Goal: Transaction & Acquisition: Purchase product/service

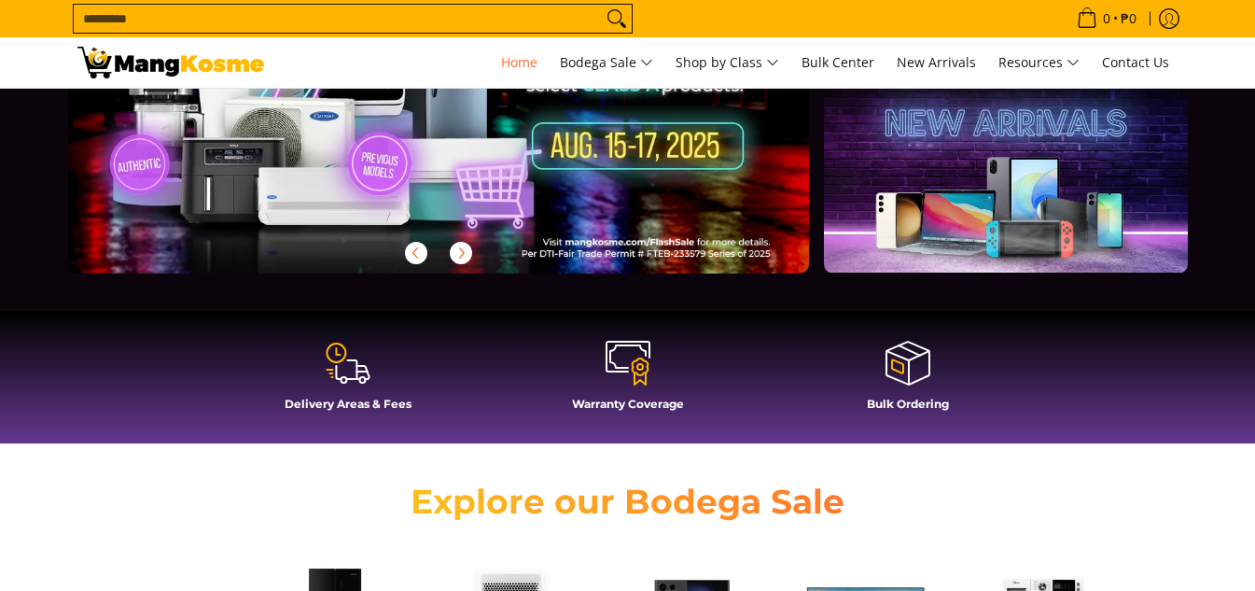
scroll to position [280, 0]
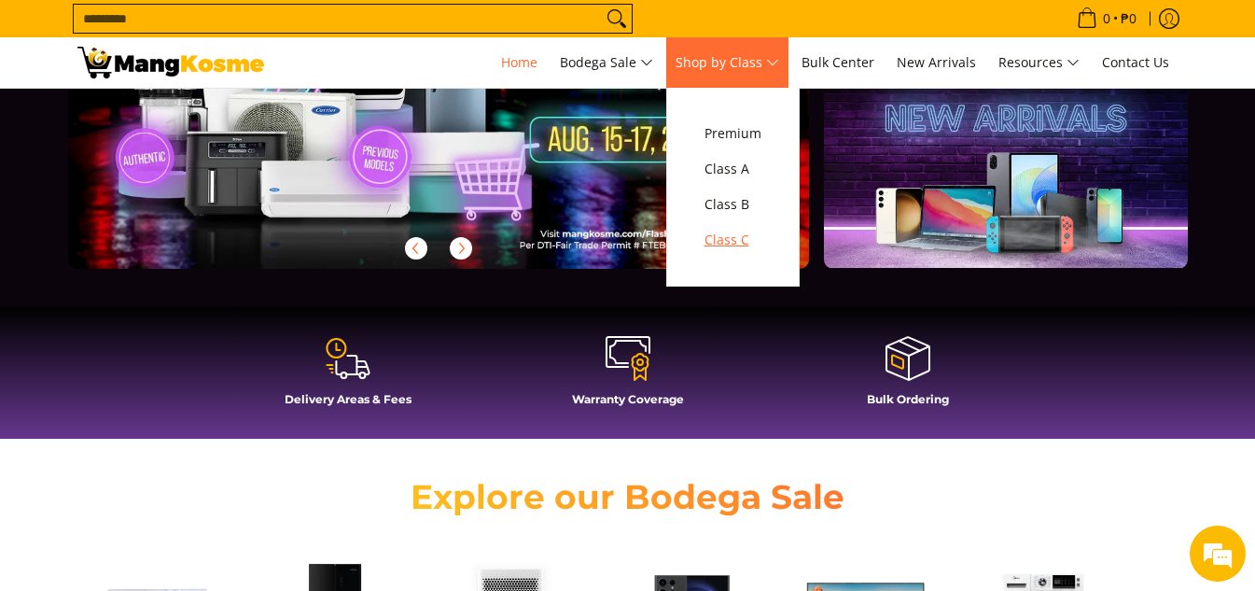
click at [719, 227] on link "Class C" at bounding box center [733, 239] width 76 height 35
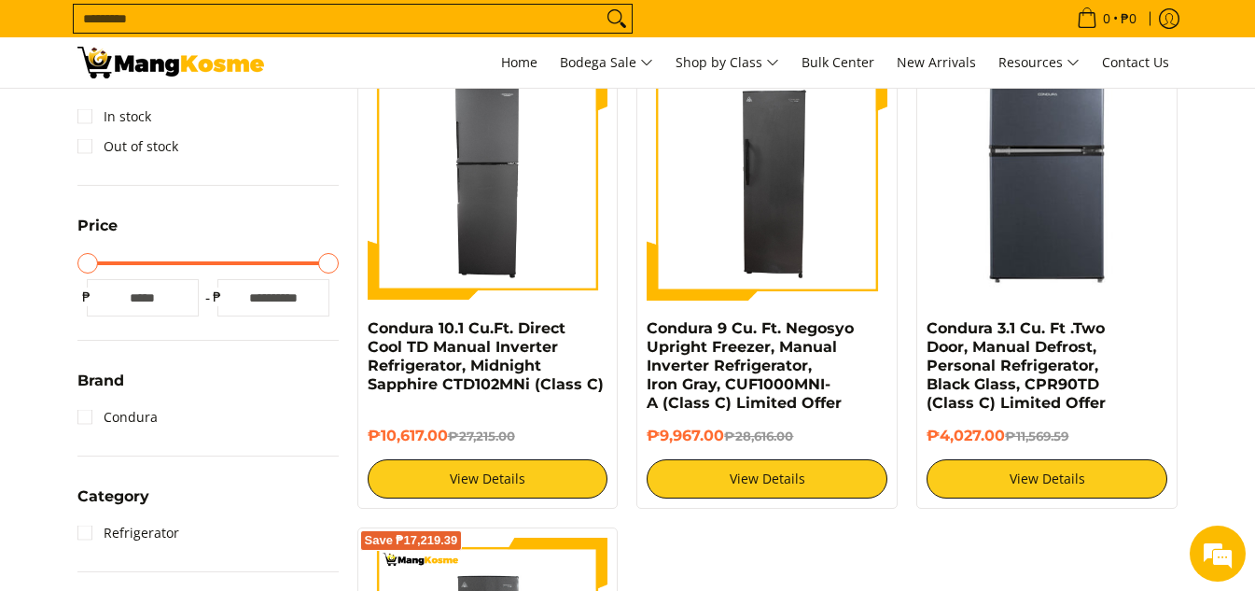
scroll to position [280, 0]
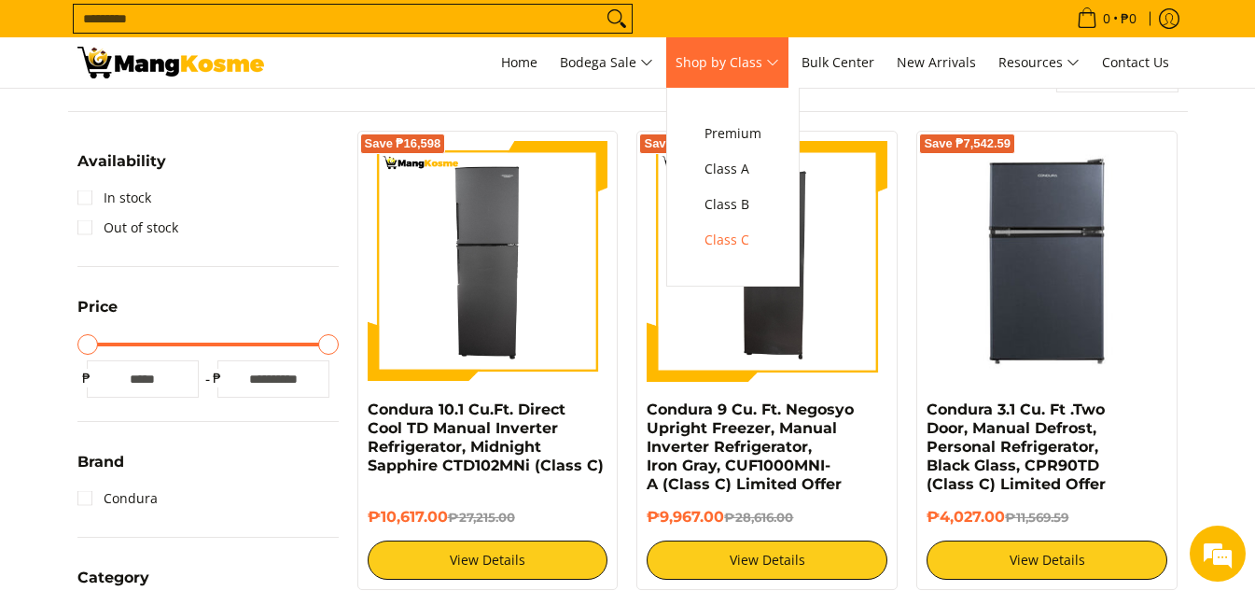
click at [690, 76] on link "Shop by Class" at bounding box center [727, 62] width 122 height 50
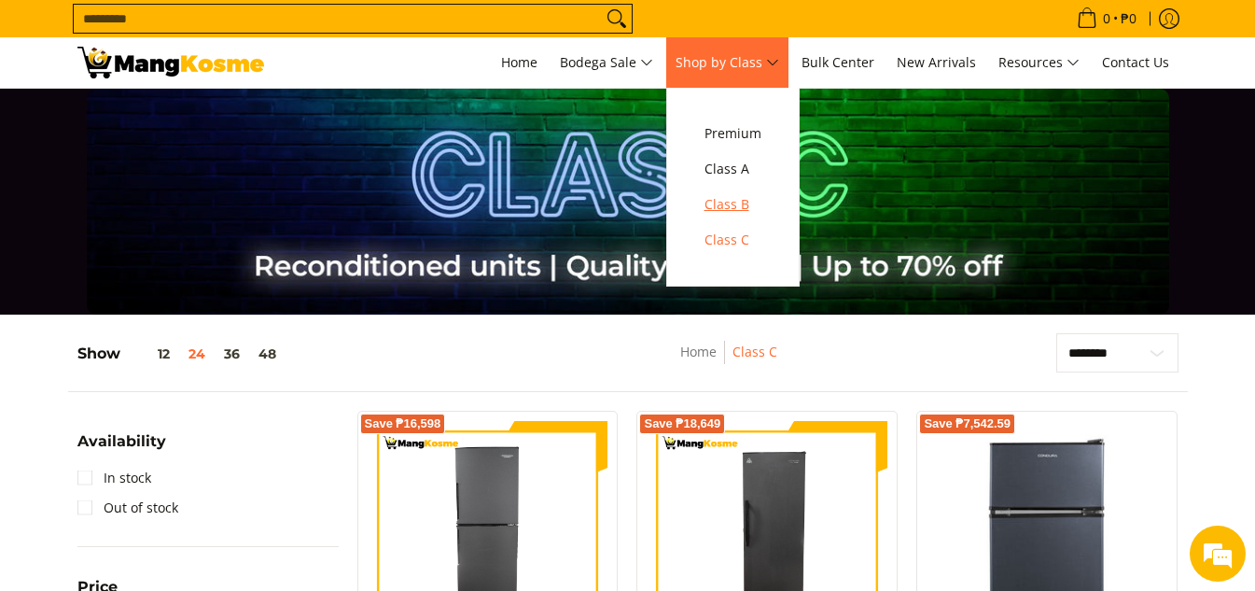
click at [741, 212] on span "Class B" at bounding box center [732, 204] width 57 height 23
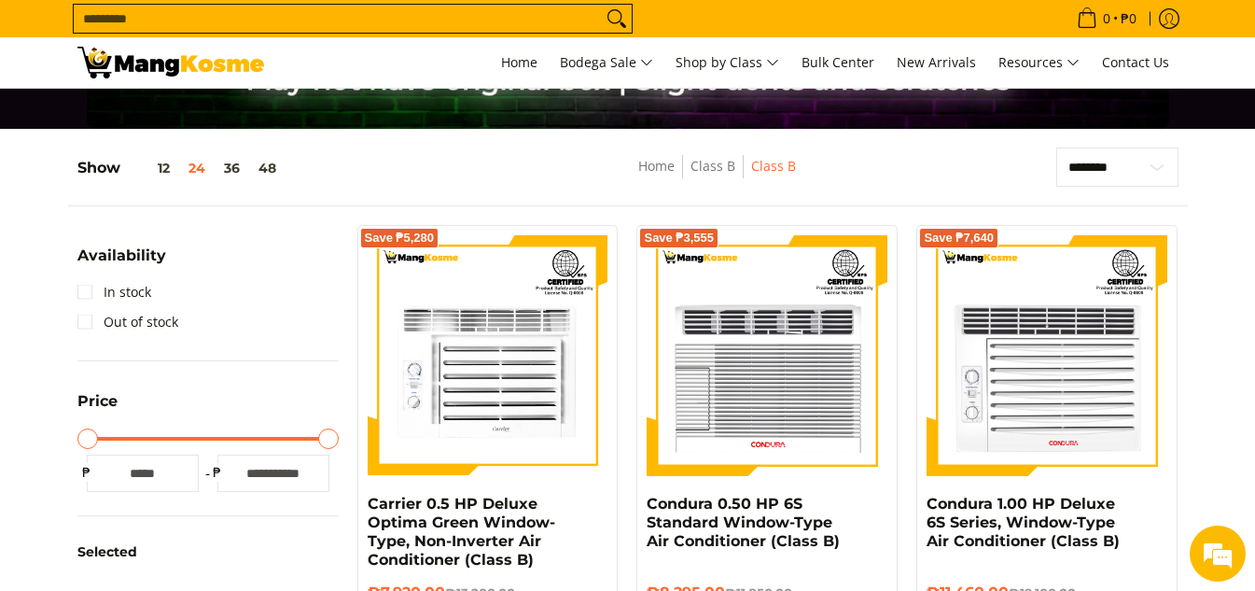
scroll to position [187, 0]
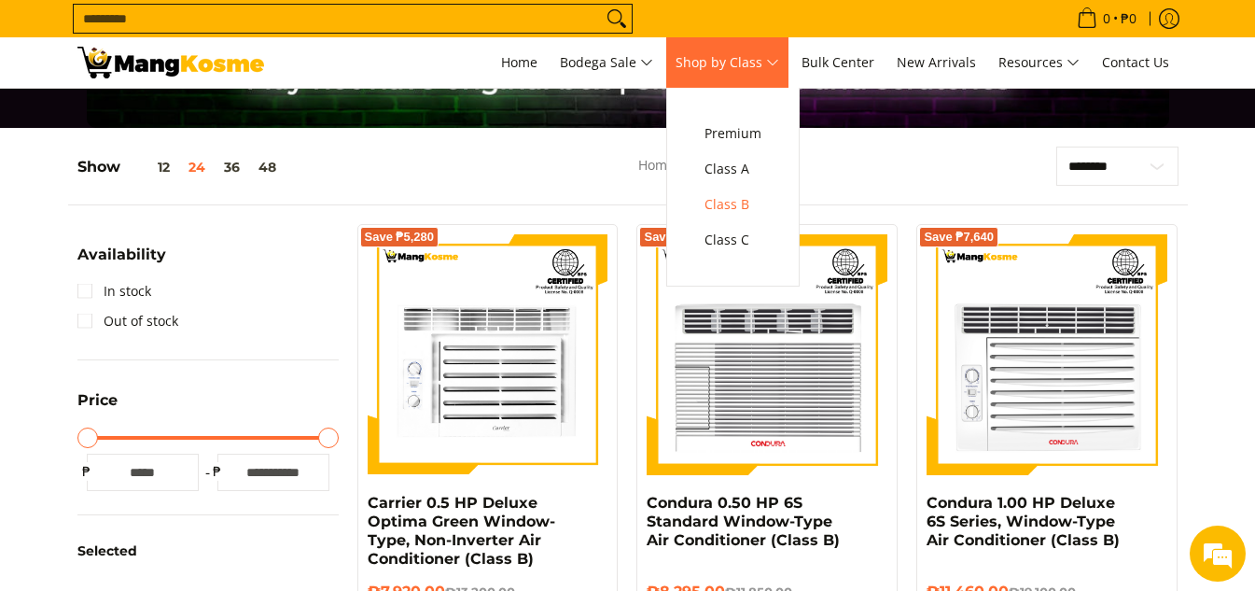
click at [757, 77] on link "Shop by Class" at bounding box center [727, 62] width 122 height 50
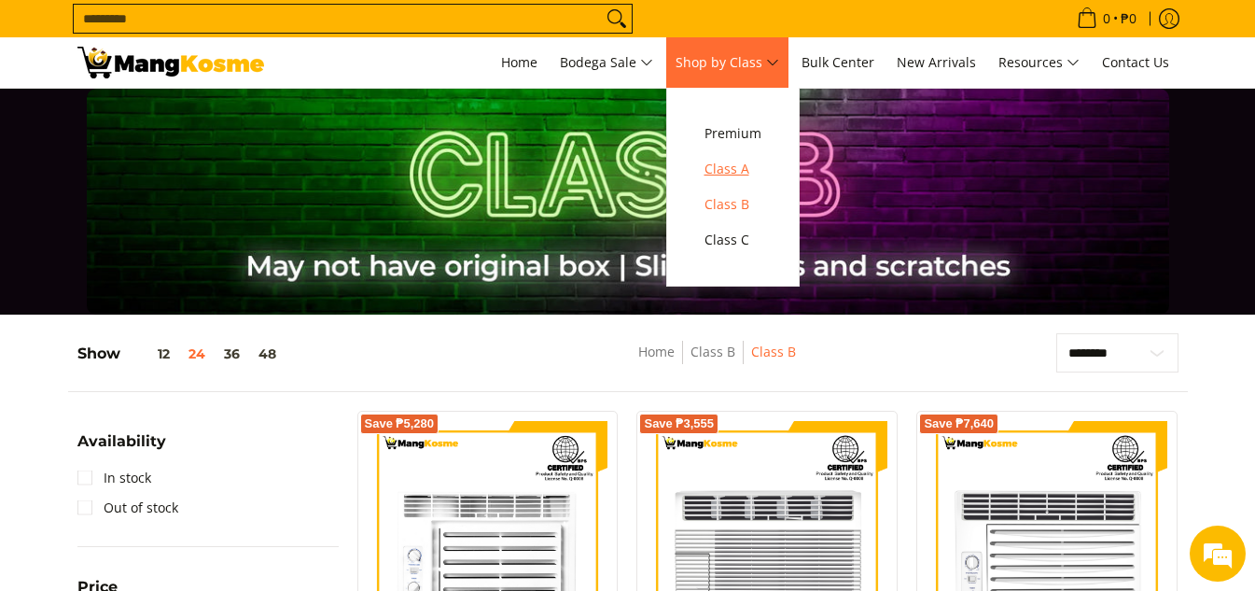
click at [727, 181] on link "Class A" at bounding box center [733, 168] width 76 height 35
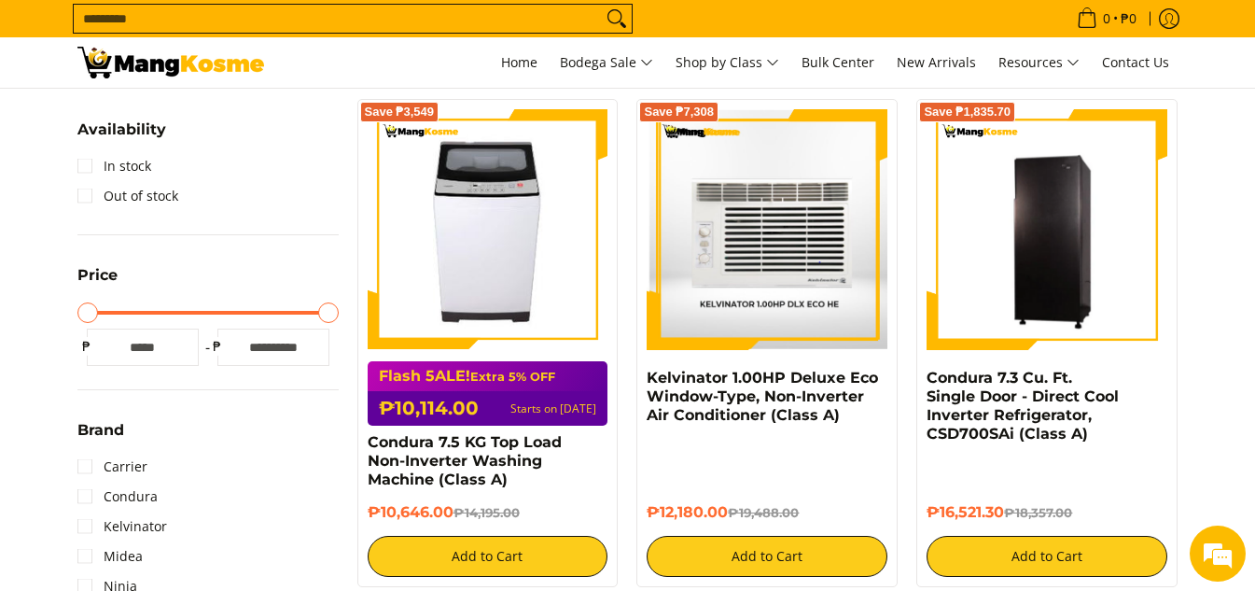
scroll to position [373, 0]
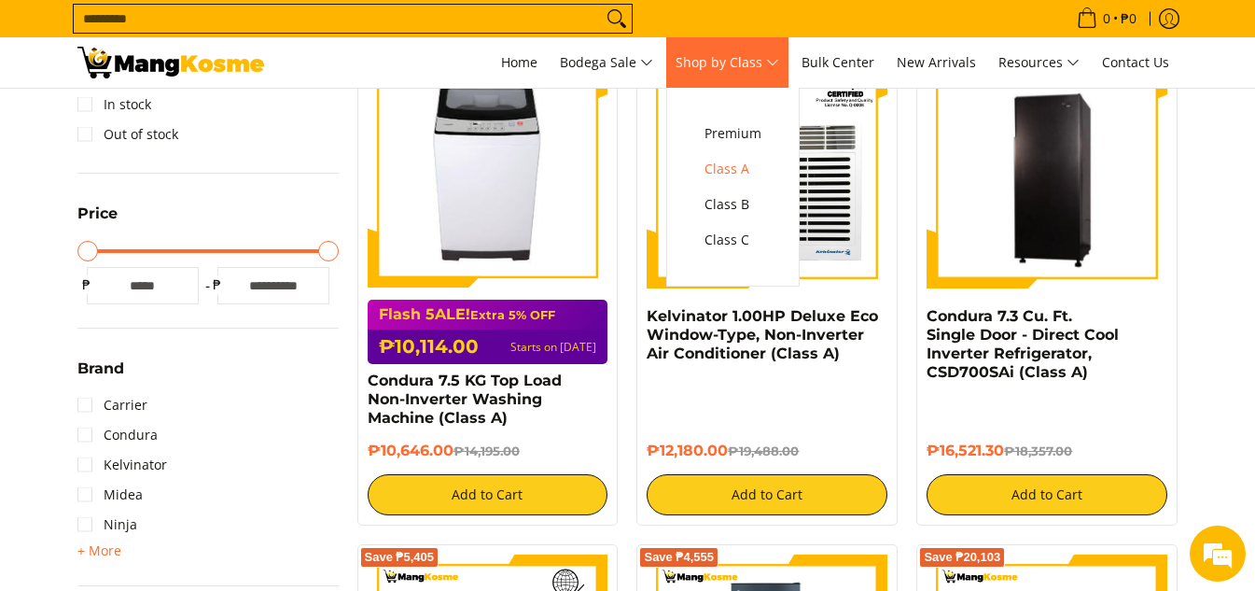
click at [762, 66] on span "Shop by Class" at bounding box center [727, 62] width 104 height 23
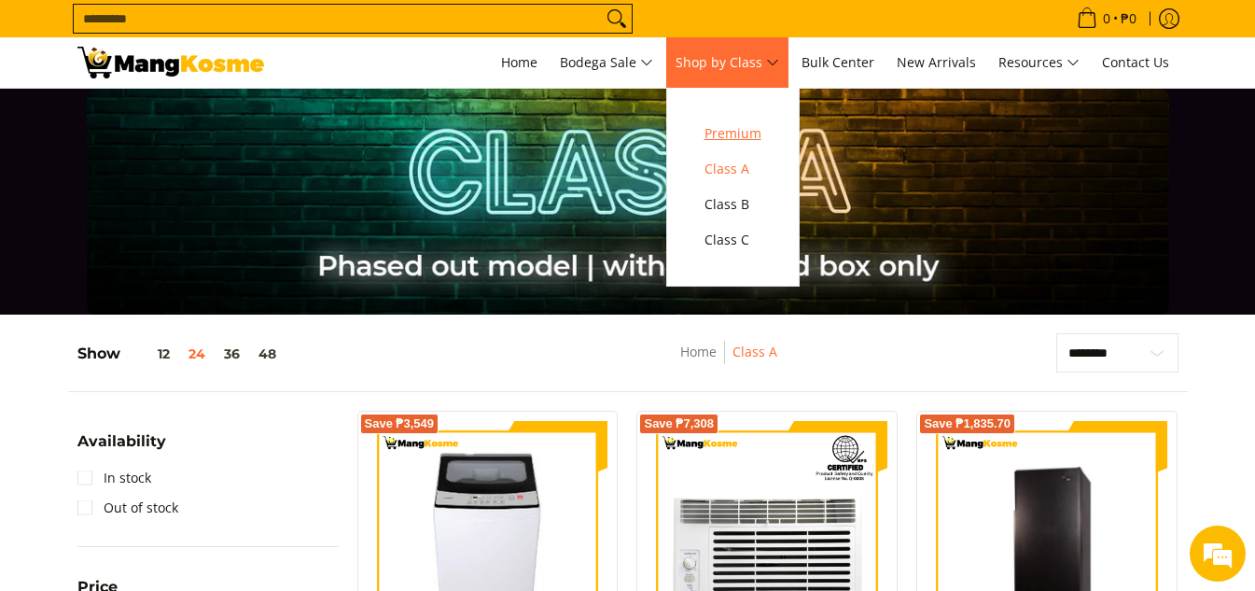
click at [744, 122] on span "Premium" at bounding box center [732, 133] width 57 height 23
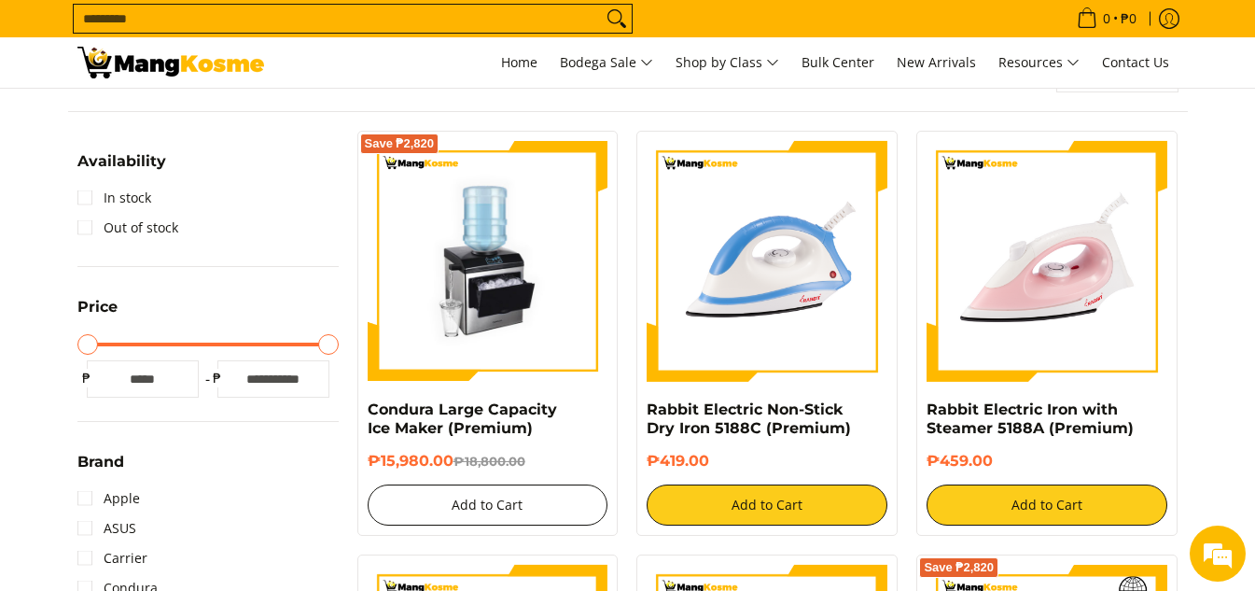
scroll to position [373, 0]
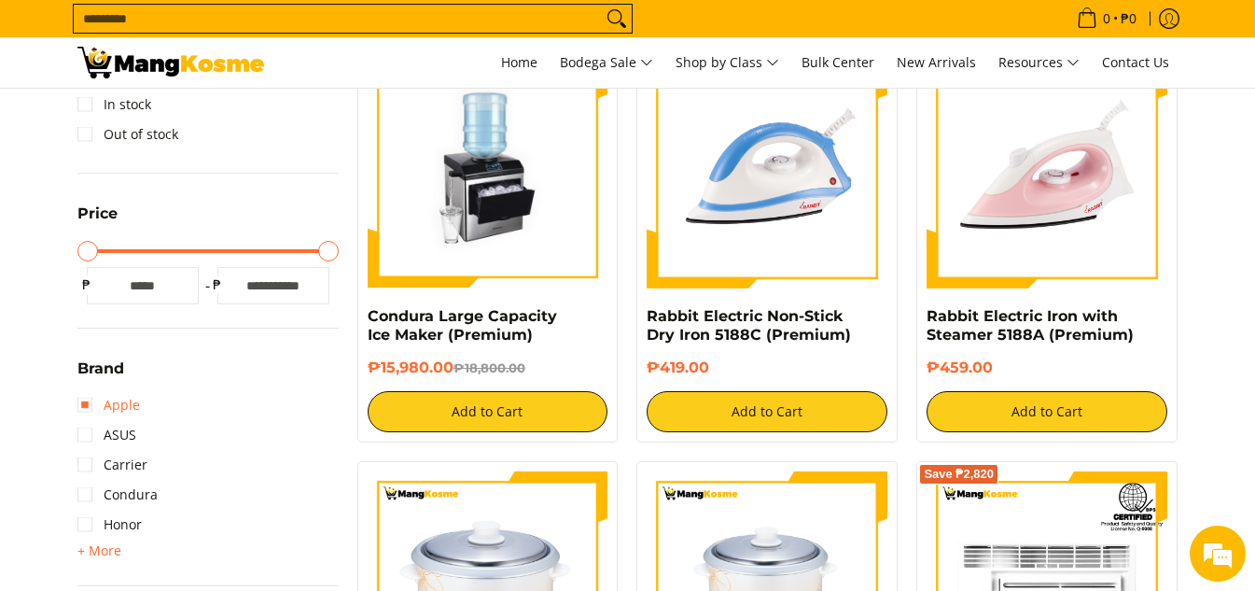
click at [130, 406] on link "Apple" at bounding box center [108, 405] width 63 height 30
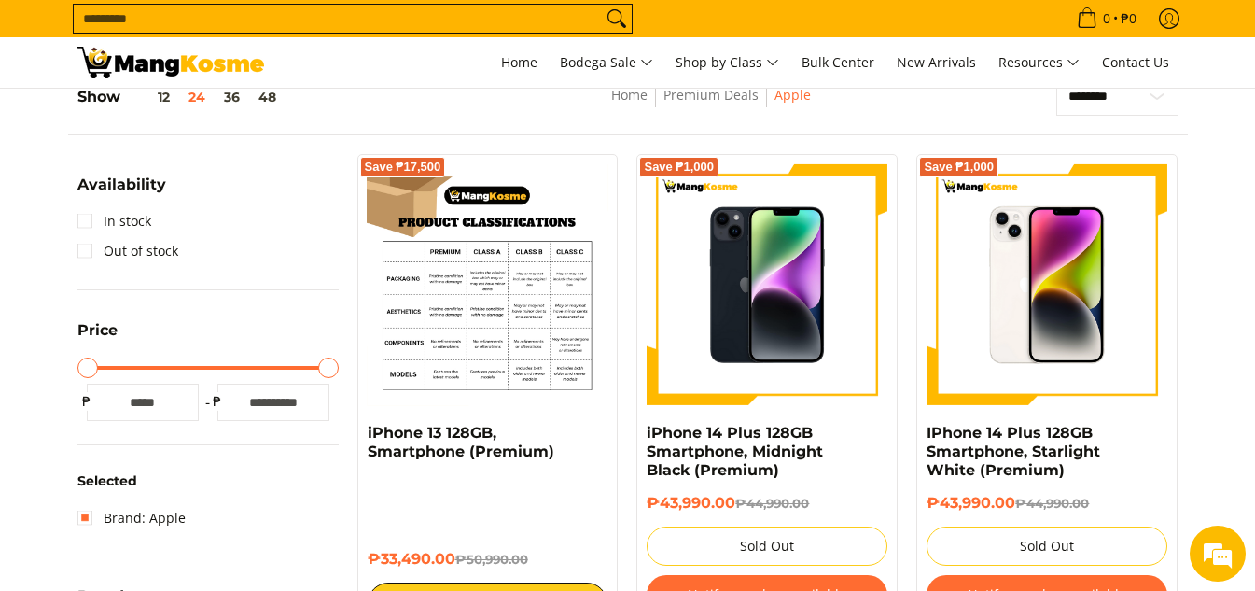
scroll to position [244, 0]
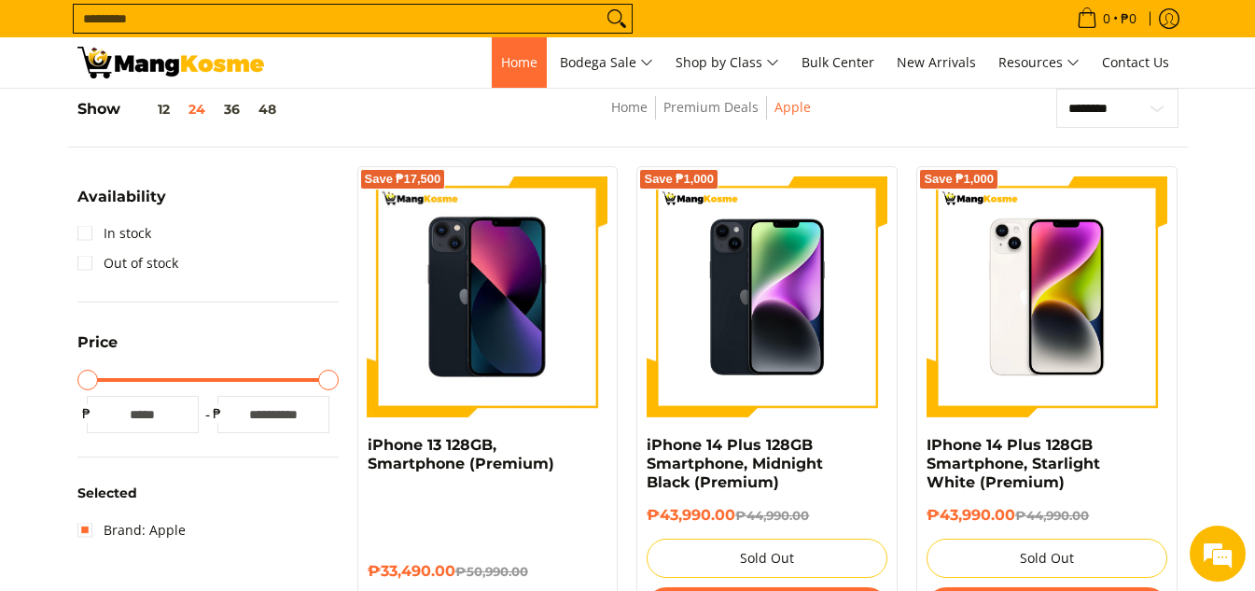
click at [492, 57] on link "Home" at bounding box center [519, 62] width 55 height 50
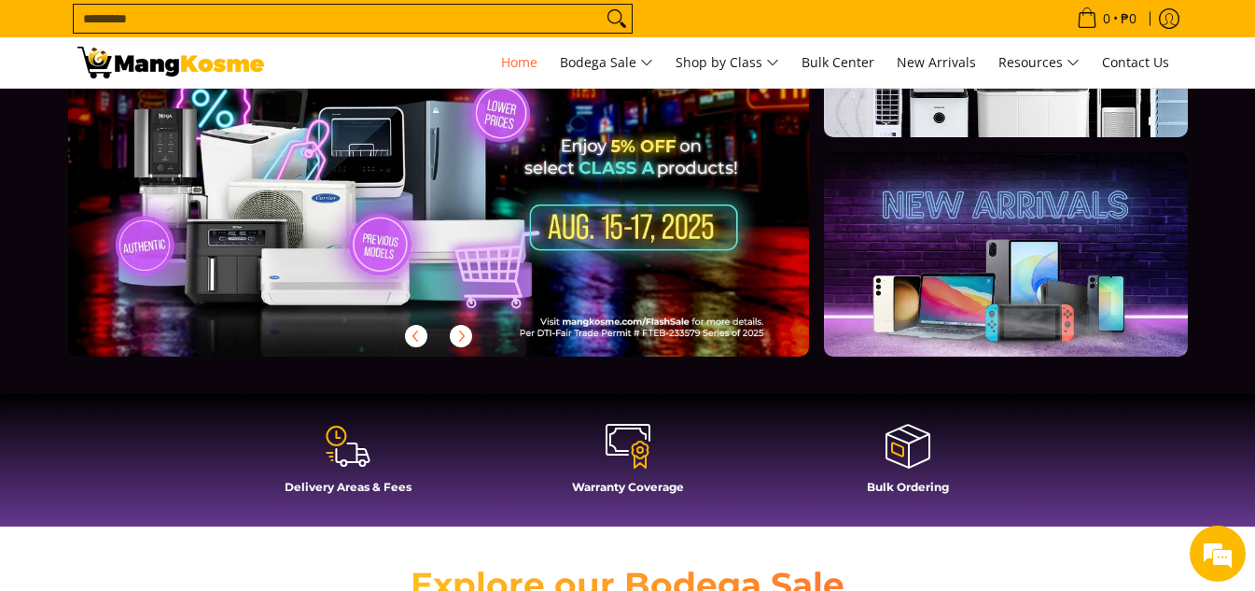
scroll to position [280, 0]
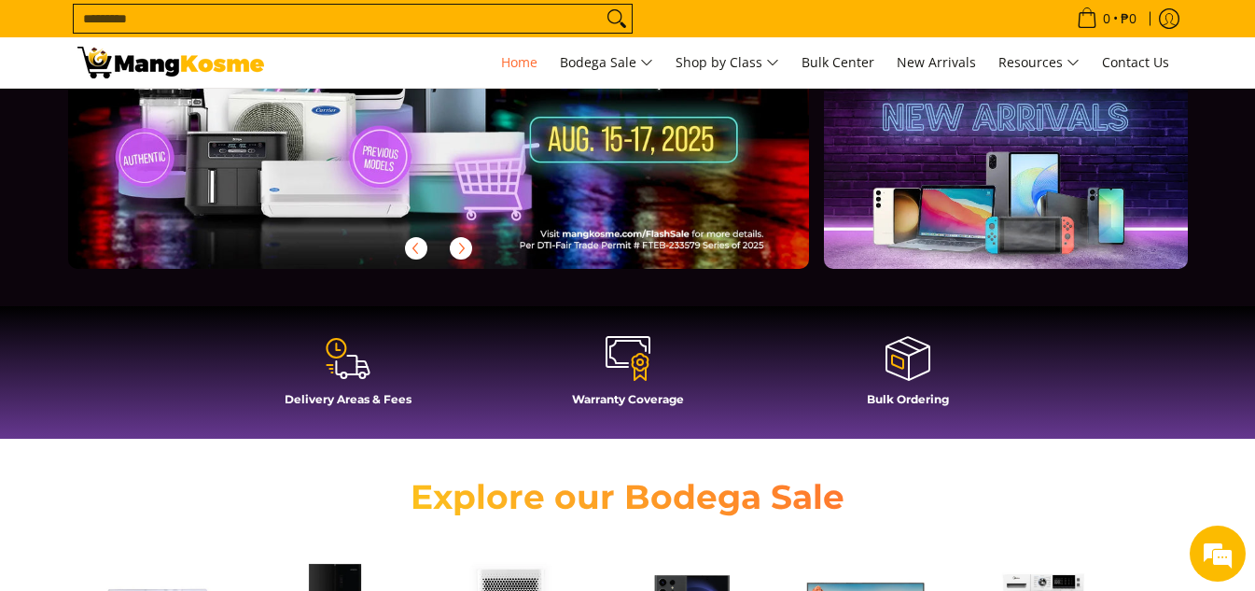
click at [968, 226] on link at bounding box center [1005, 165] width 363 height 203
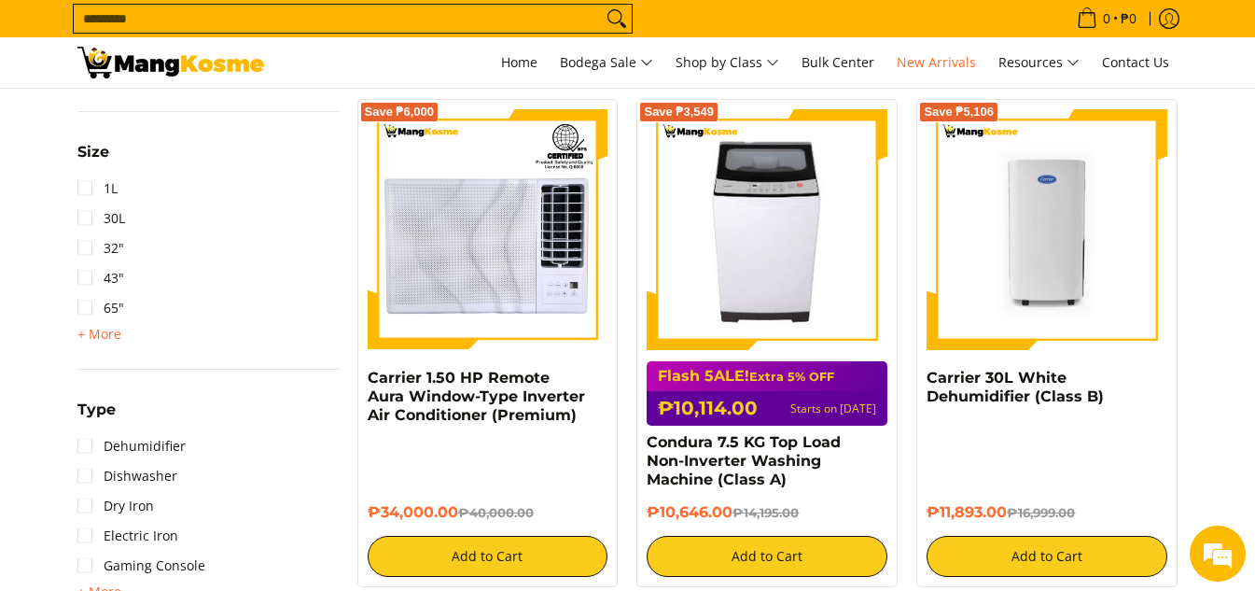
scroll to position [1718, 0]
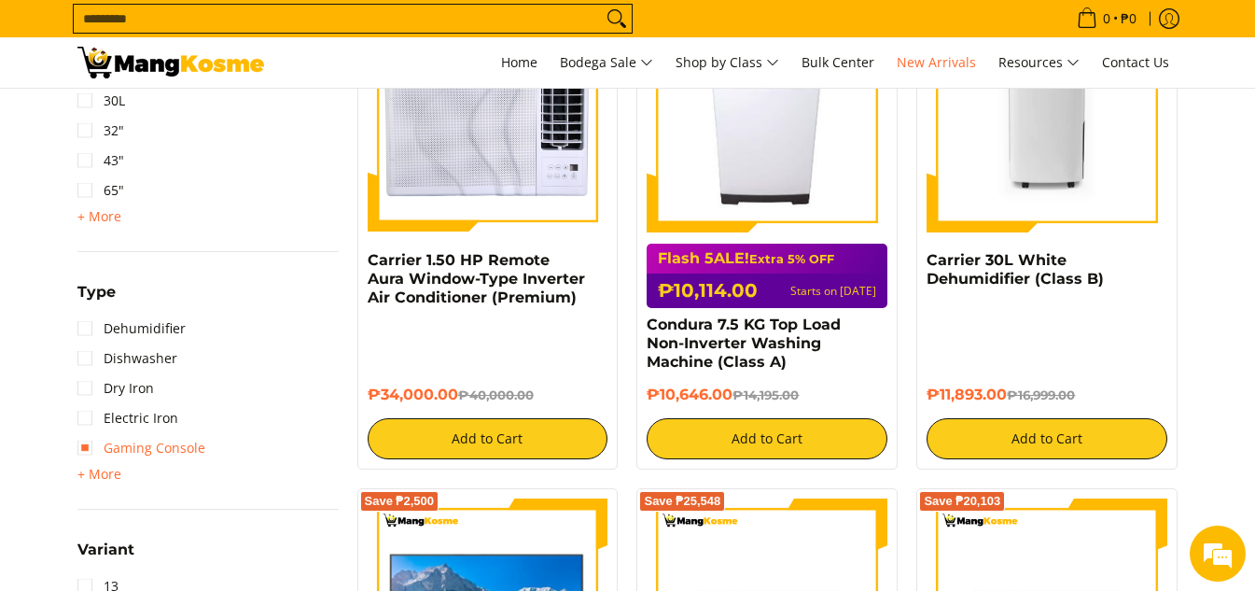
click at [177, 448] on link "Gaming Console" at bounding box center [141, 448] width 128 height 30
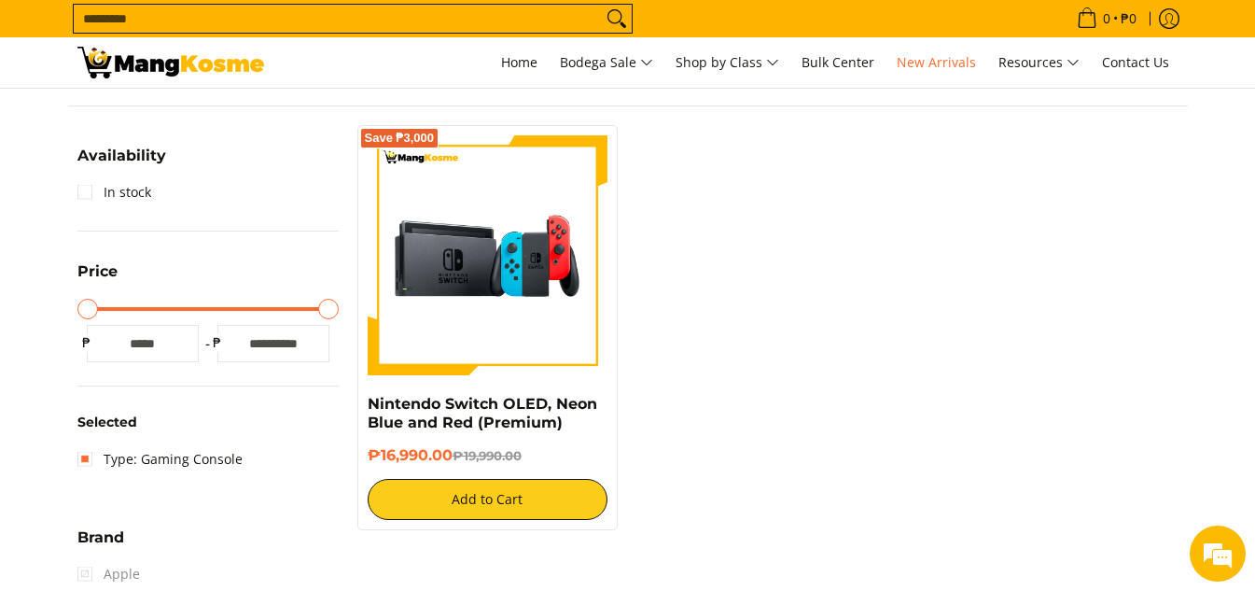
scroll to position [244, 0]
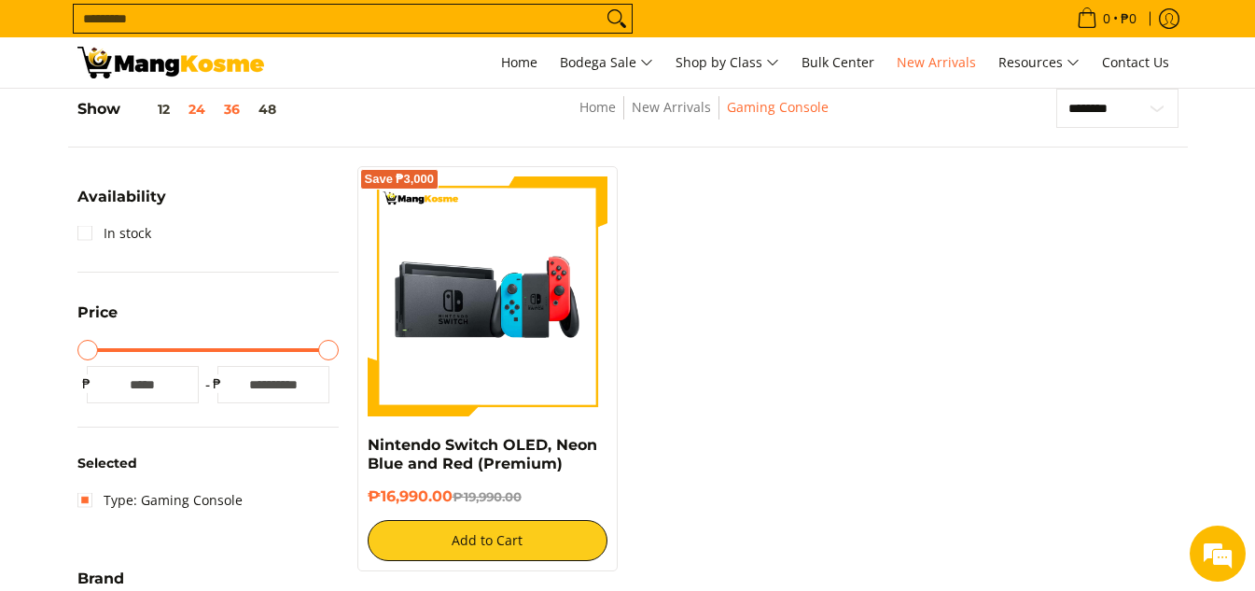
click at [236, 104] on button "36" at bounding box center [232, 109] width 35 height 15
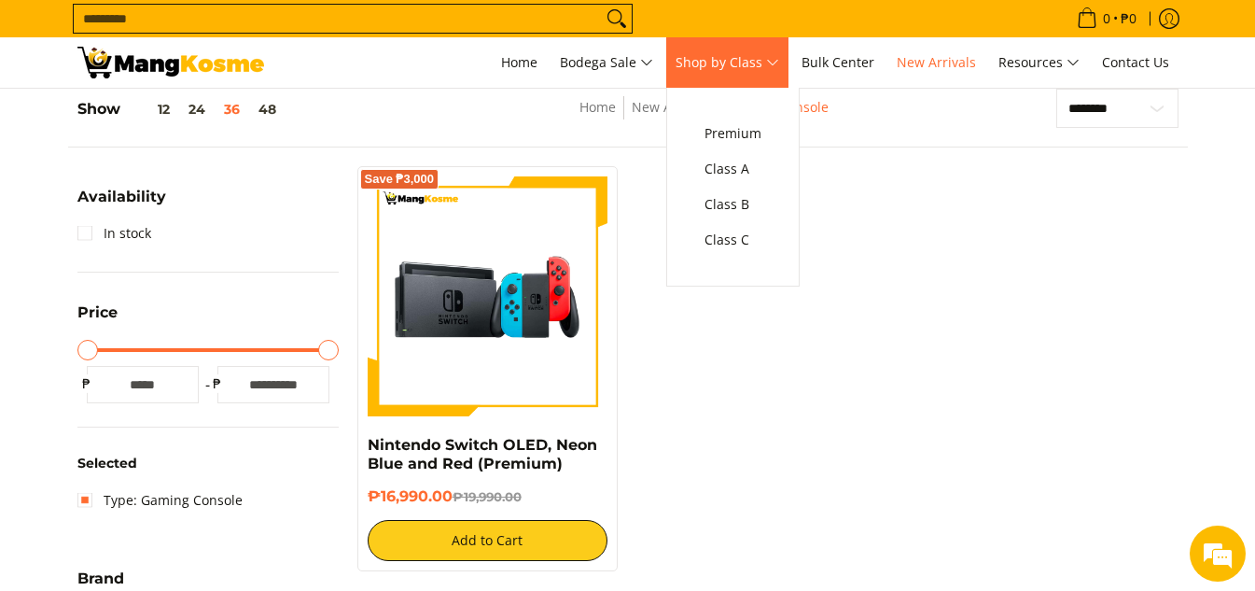
click at [727, 68] on span "Shop by Class" at bounding box center [727, 62] width 104 height 23
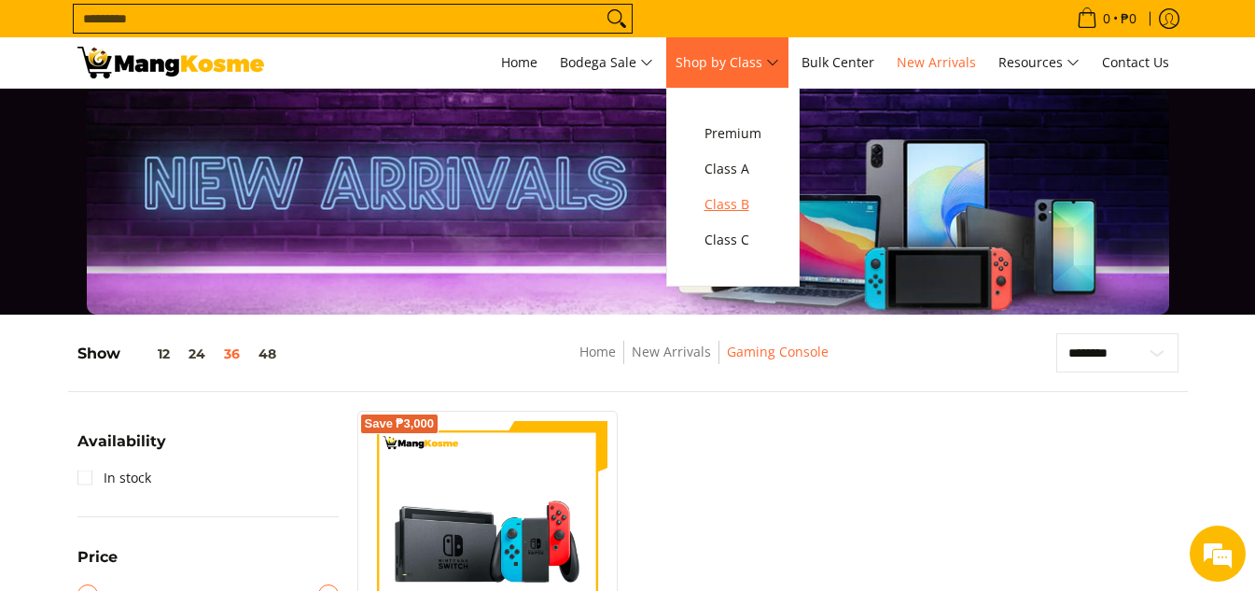
click at [734, 204] on span "Class B" at bounding box center [732, 204] width 57 height 23
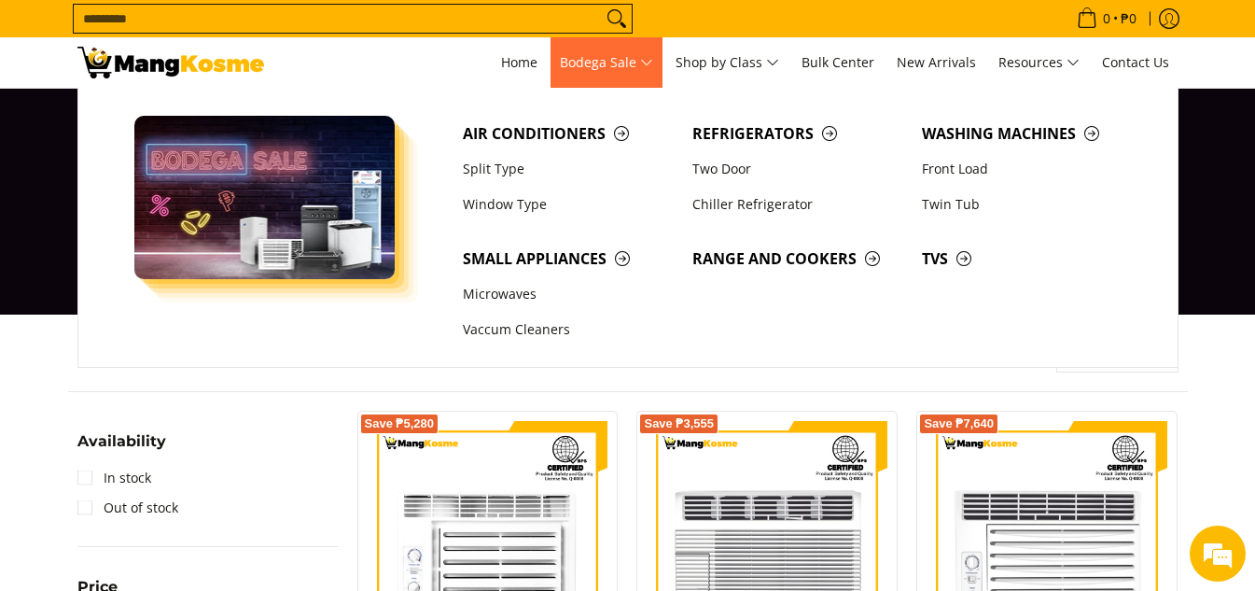
click at [629, 64] on span "Bodega Sale" at bounding box center [606, 62] width 93 height 23
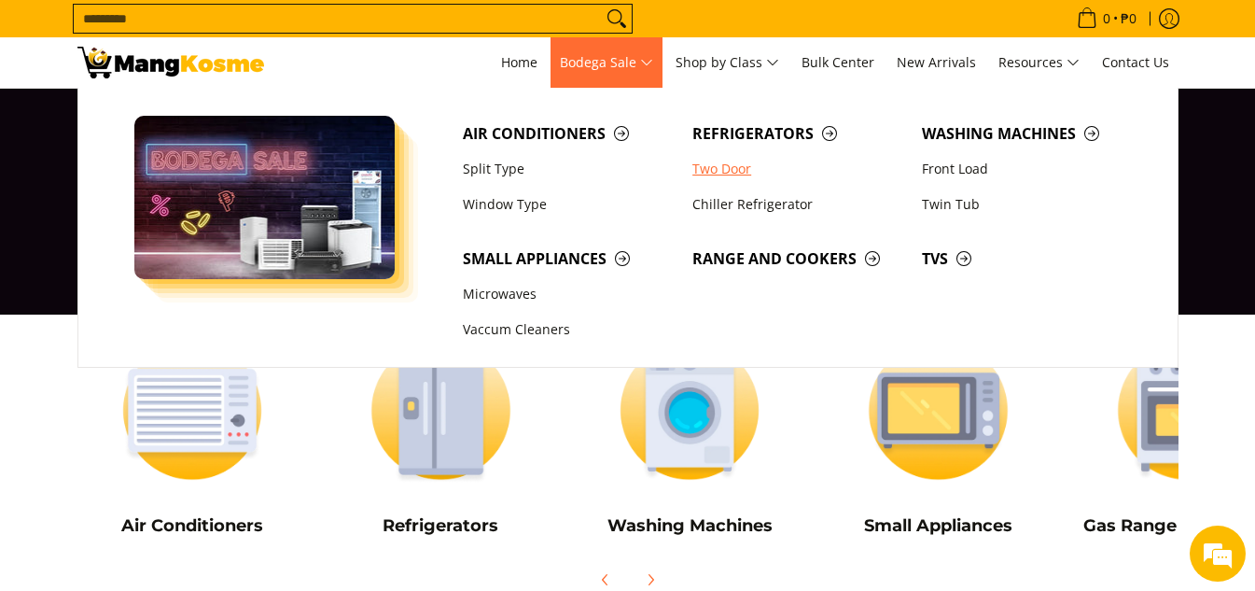
click at [730, 178] on link "Two Door" at bounding box center [797, 168] width 229 height 35
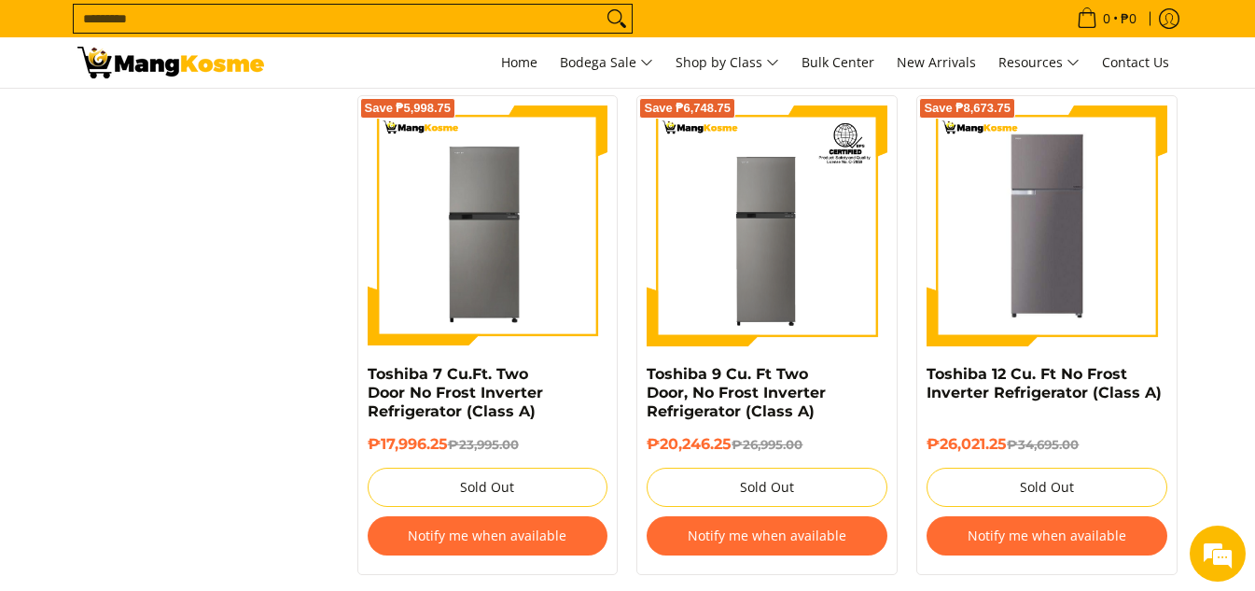
click at [493, 228] on img at bounding box center [488, 225] width 241 height 241
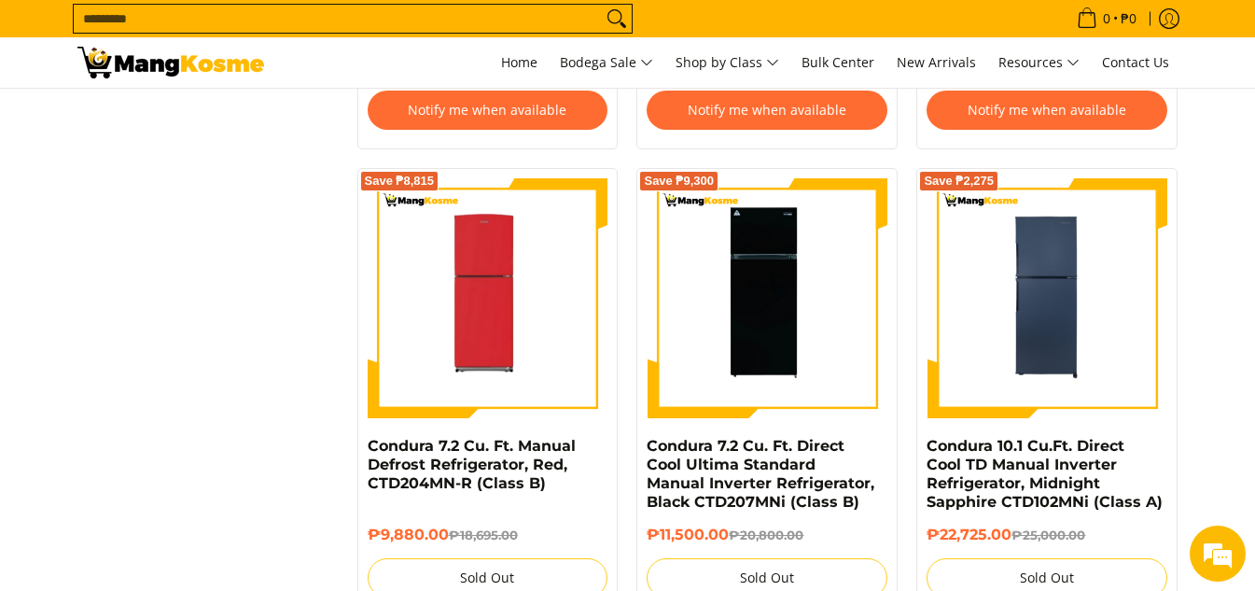
scroll to position [2799, 0]
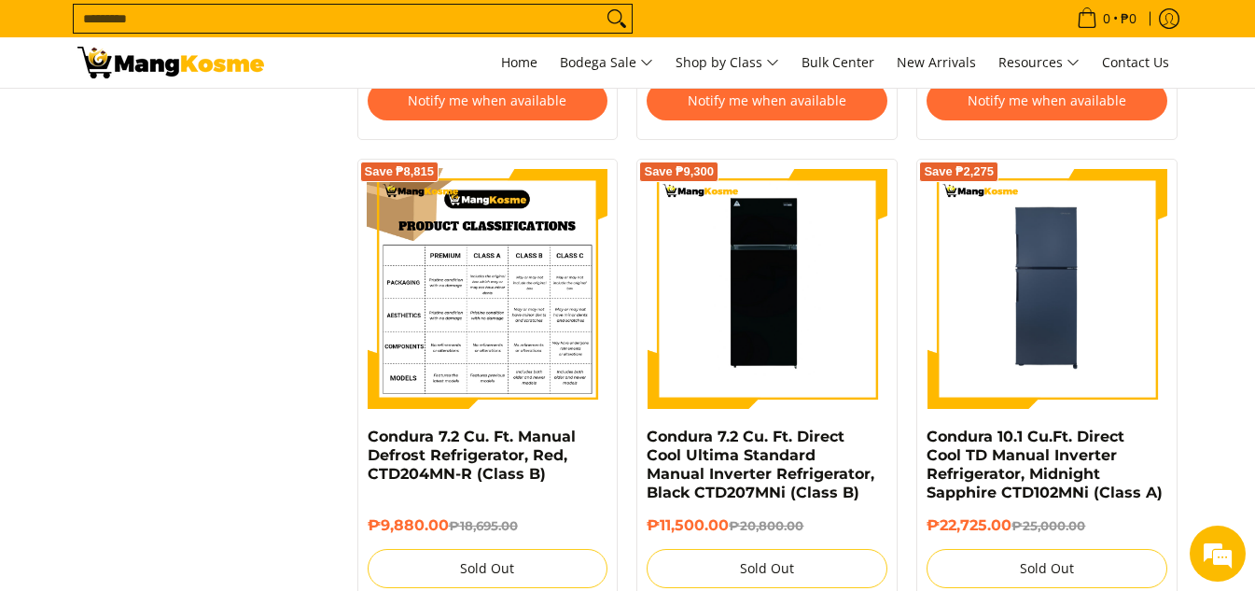
click at [589, 326] on img at bounding box center [488, 289] width 241 height 241
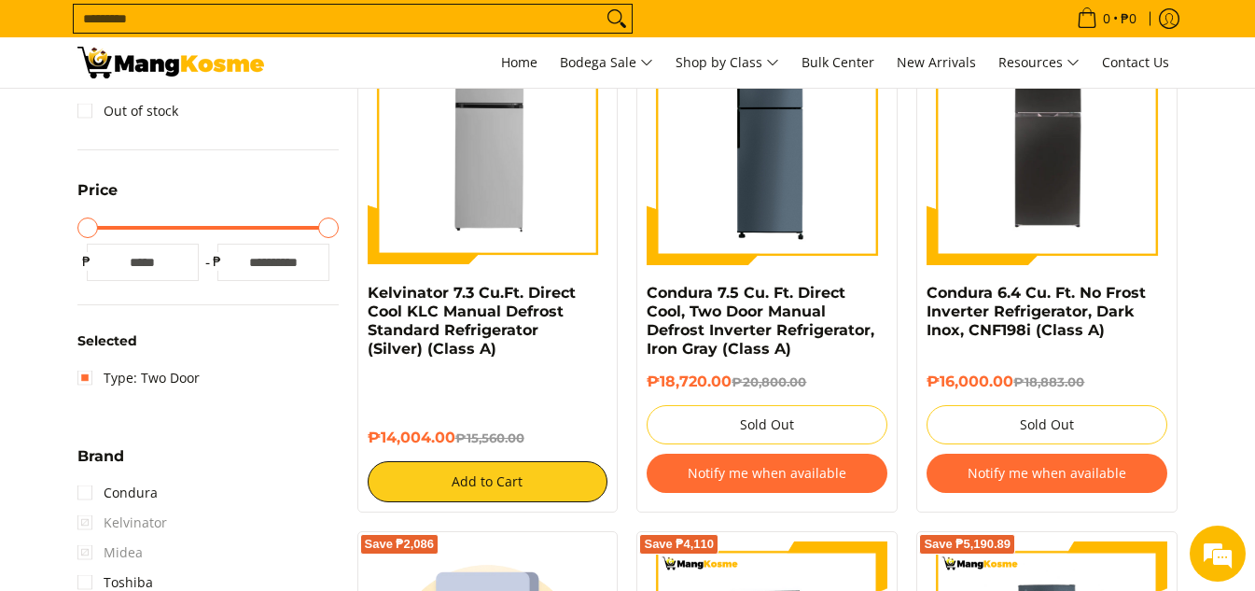
scroll to position [560, 0]
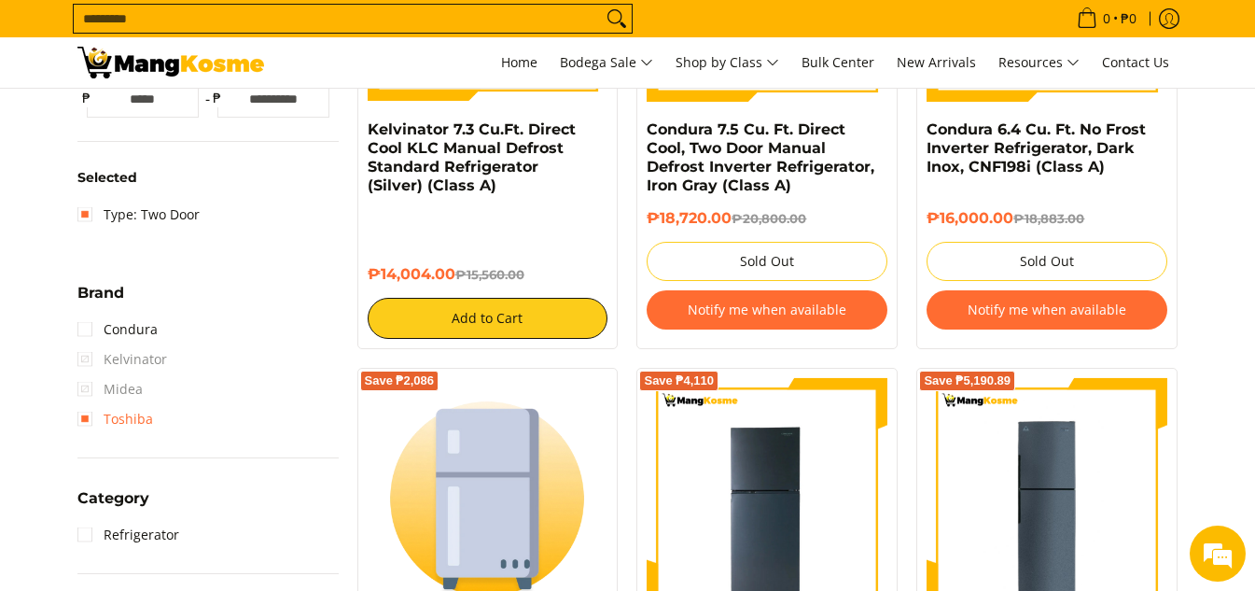
click at [139, 417] on link "Toshiba" at bounding box center [115, 419] width 76 height 30
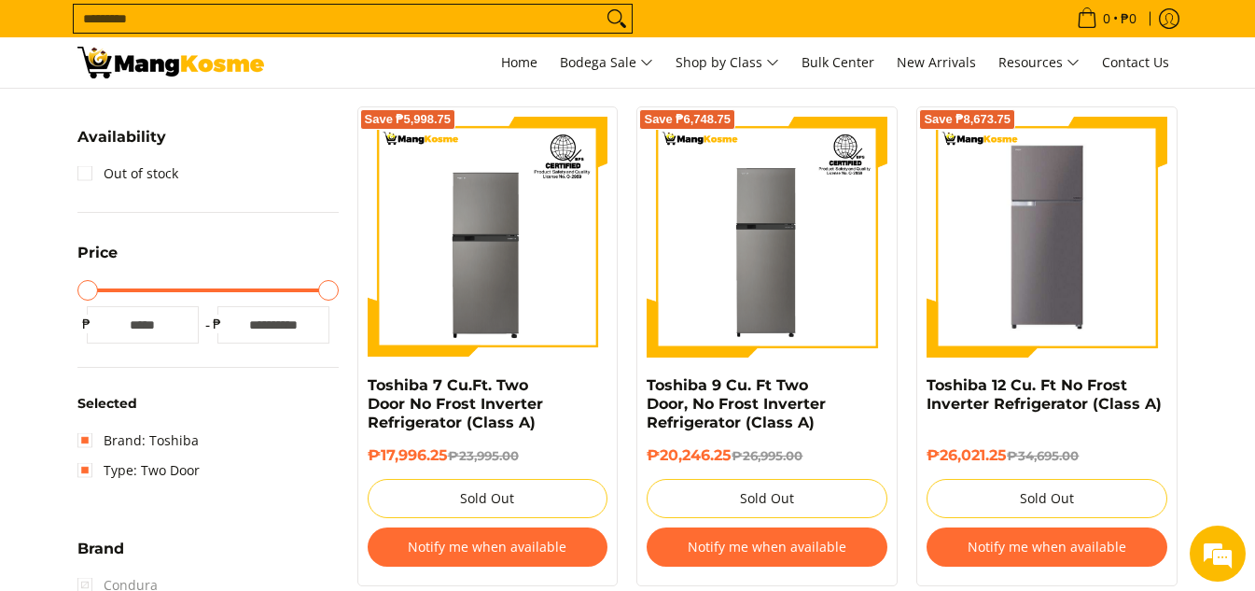
scroll to position [338, 0]
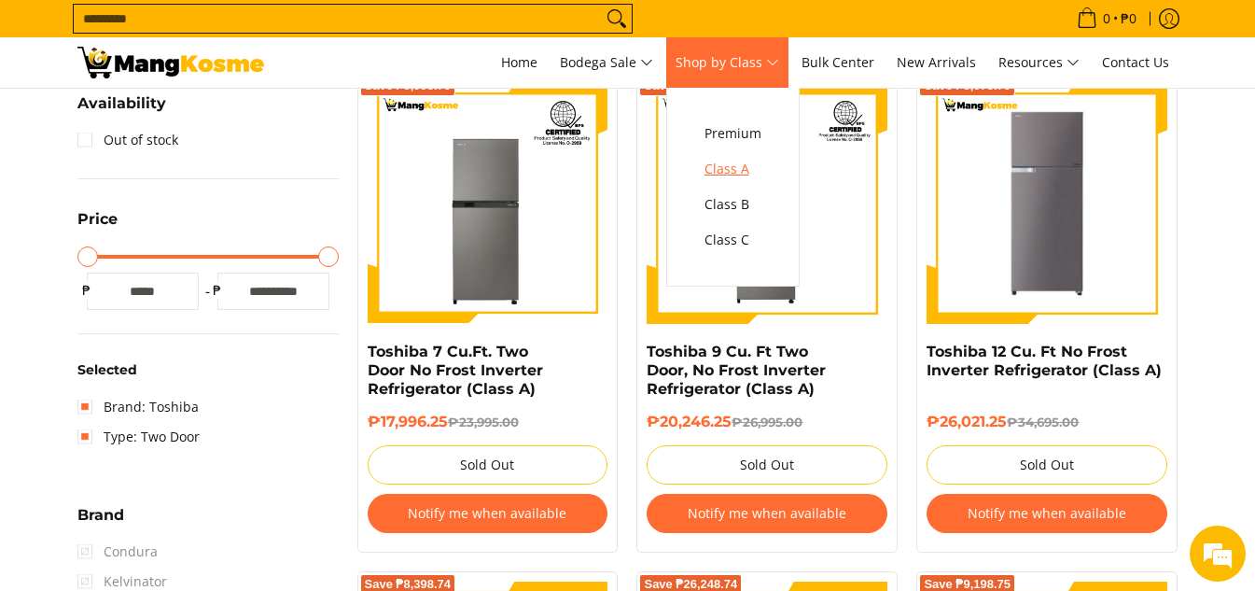
click at [755, 160] on span "Class A" at bounding box center [732, 169] width 57 height 23
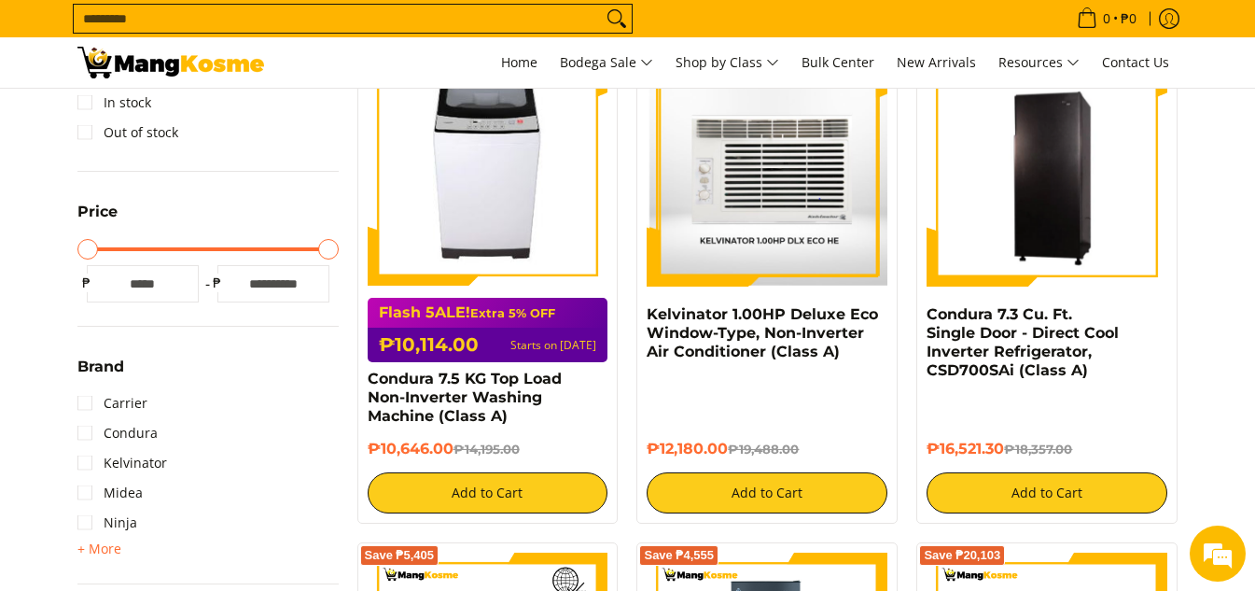
scroll to position [373, 0]
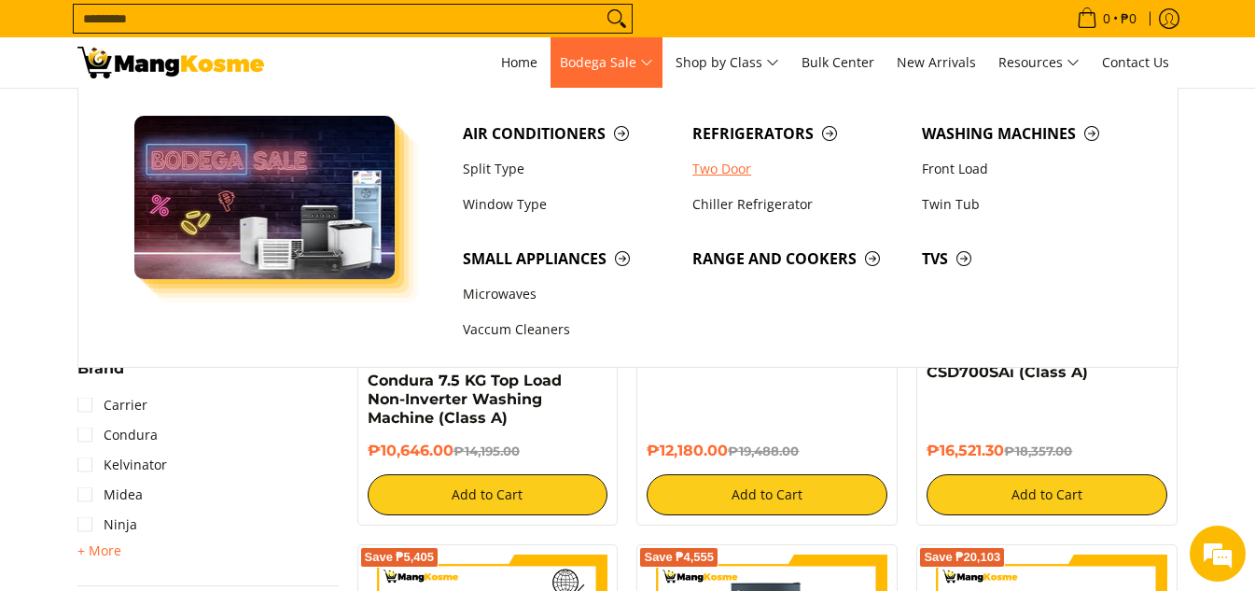
click at [725, 169] on link "Two Door" at bounding box center [797, 168] width 229 height 35
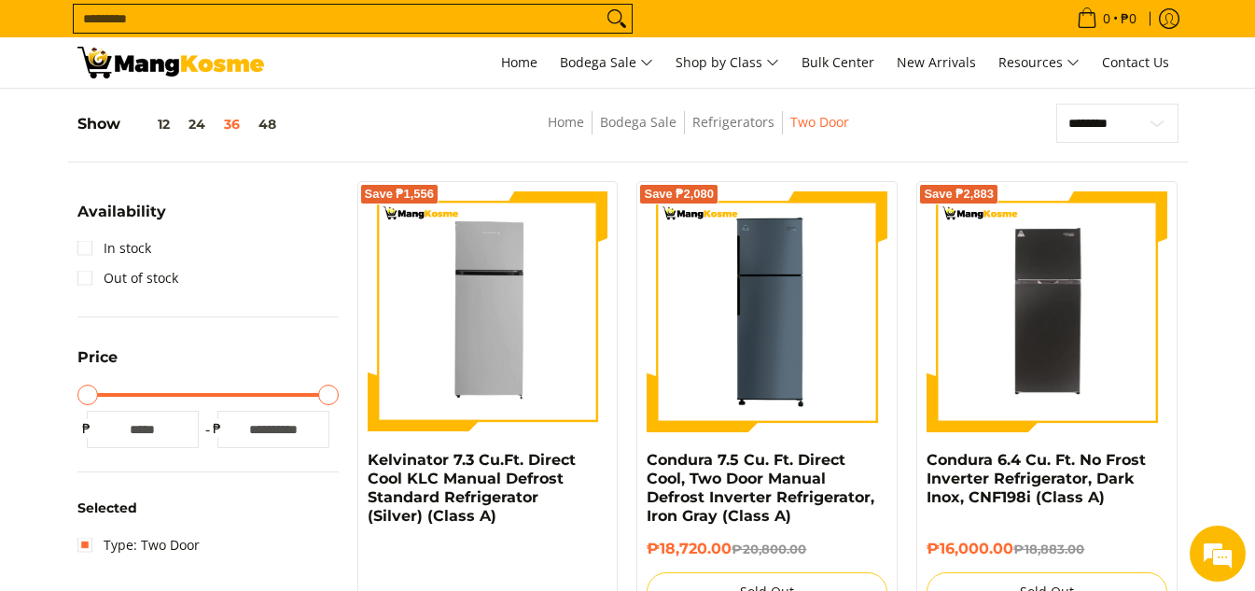
scroll to position [323, 0]
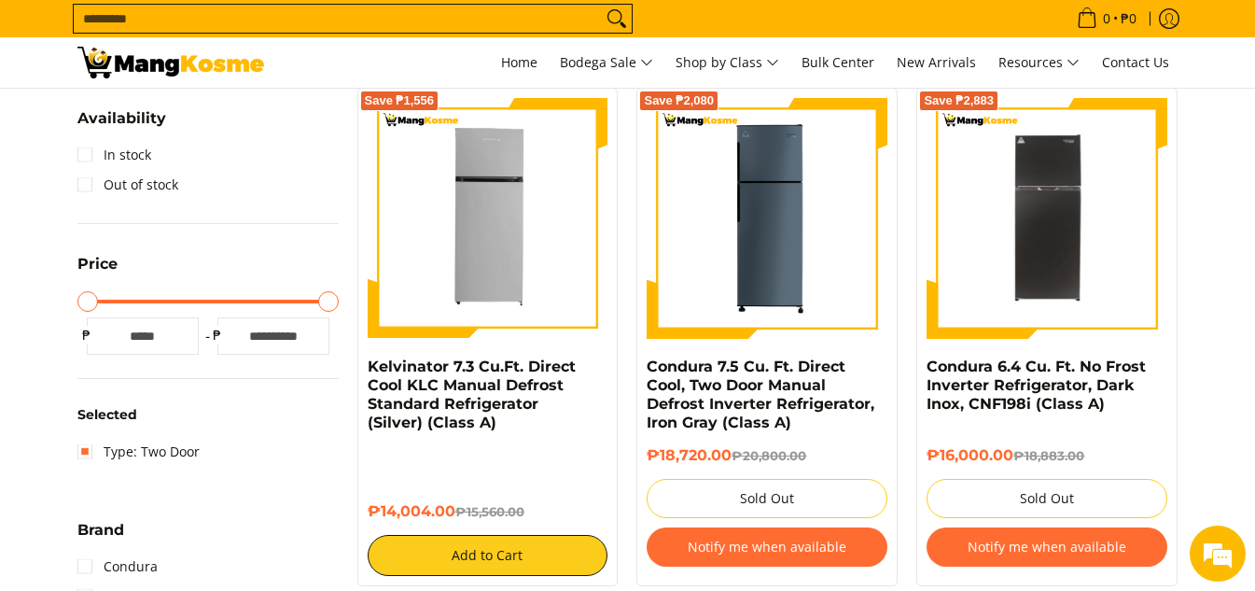
type input "*****"
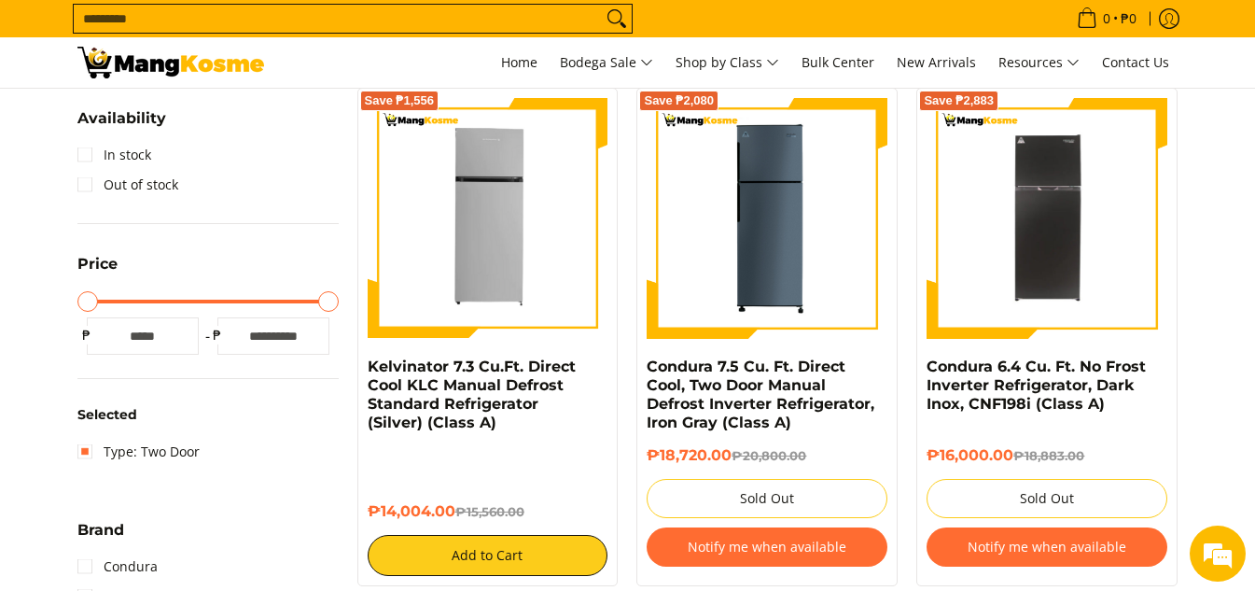
type input "*****"
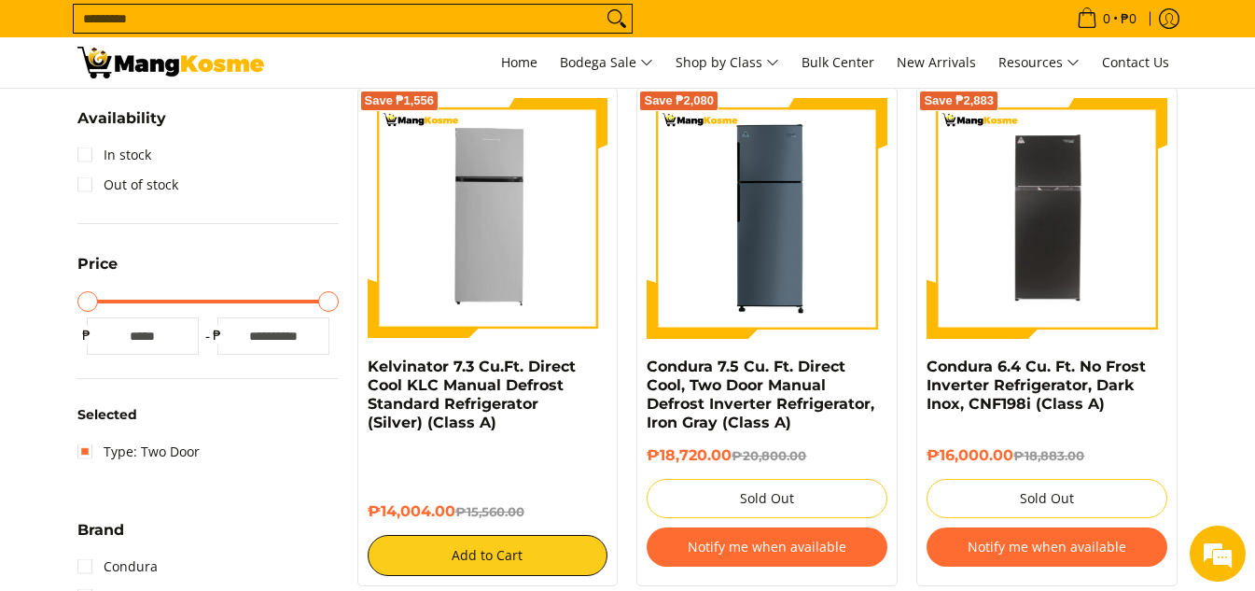
type input "*****"
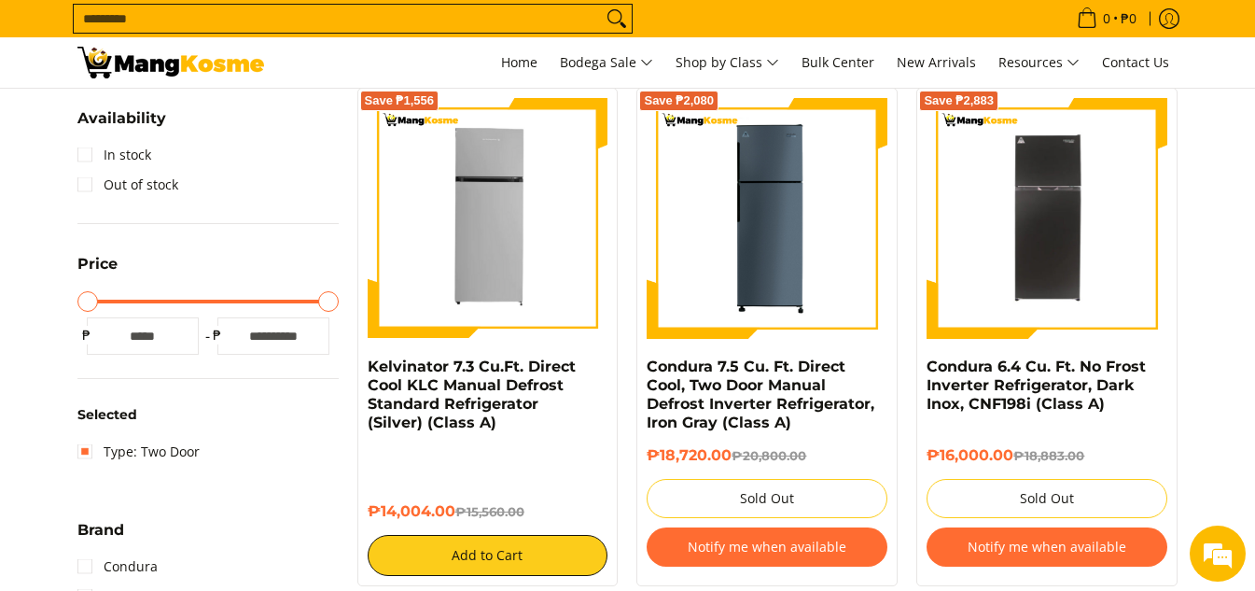
type input "*****"
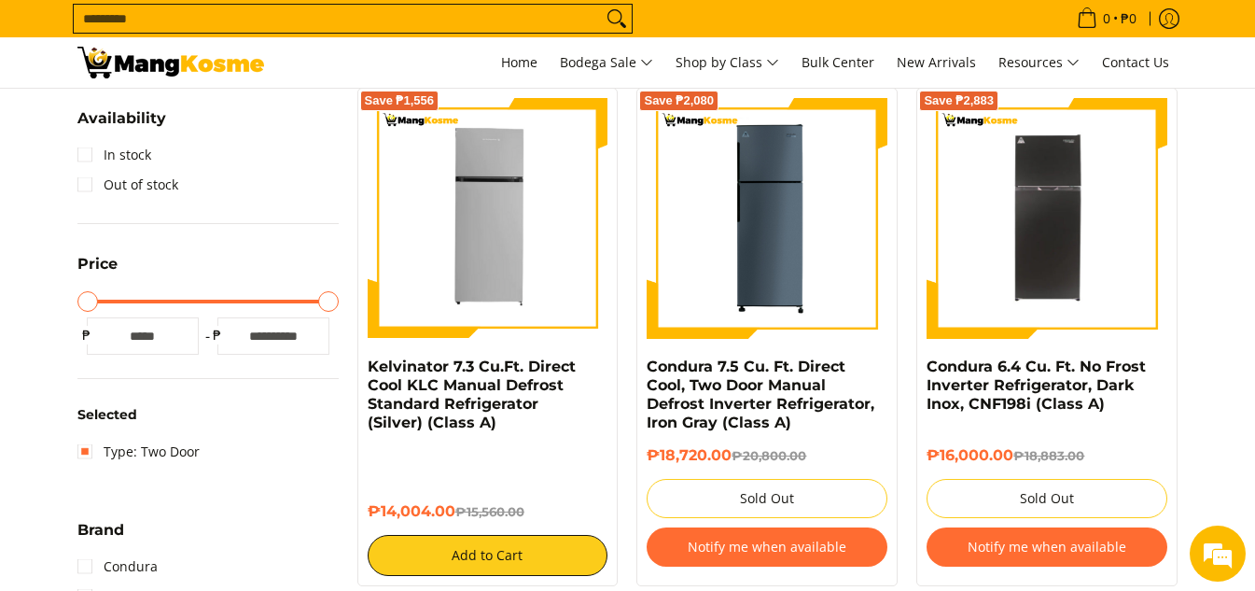
type input "*****"
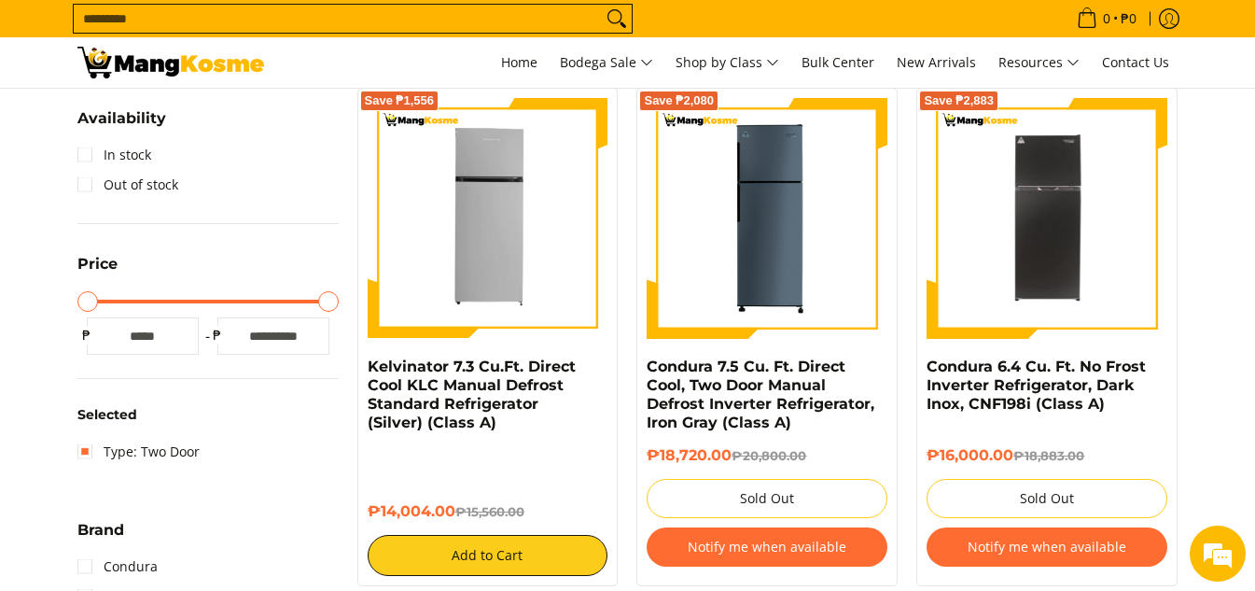
type input "*****"
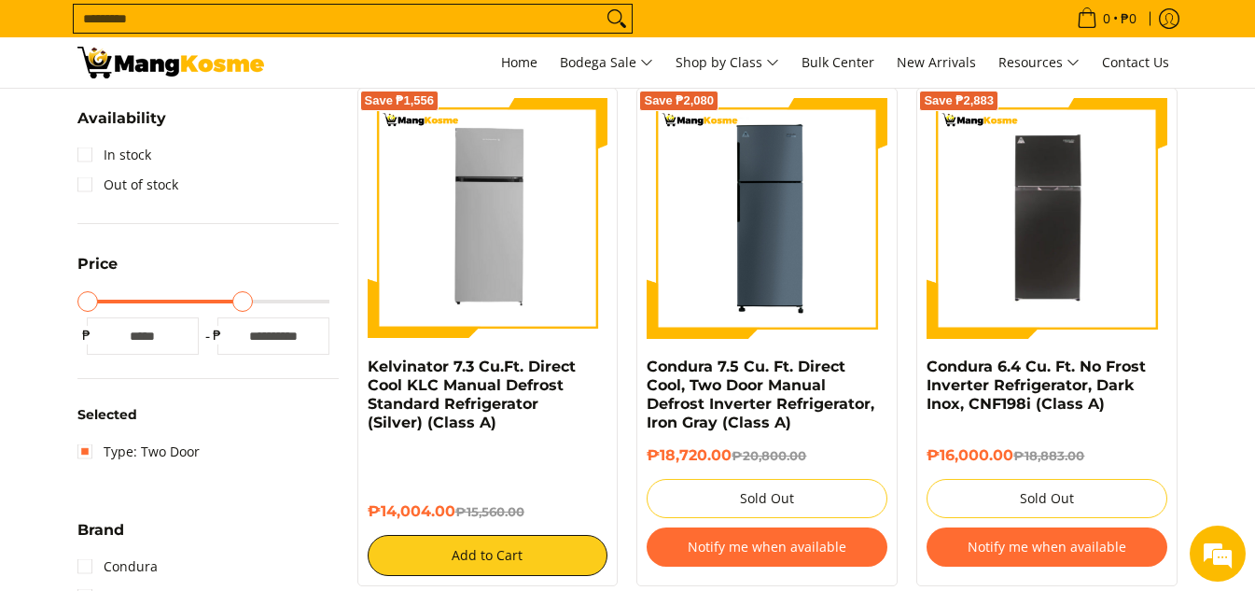
type input "*****"
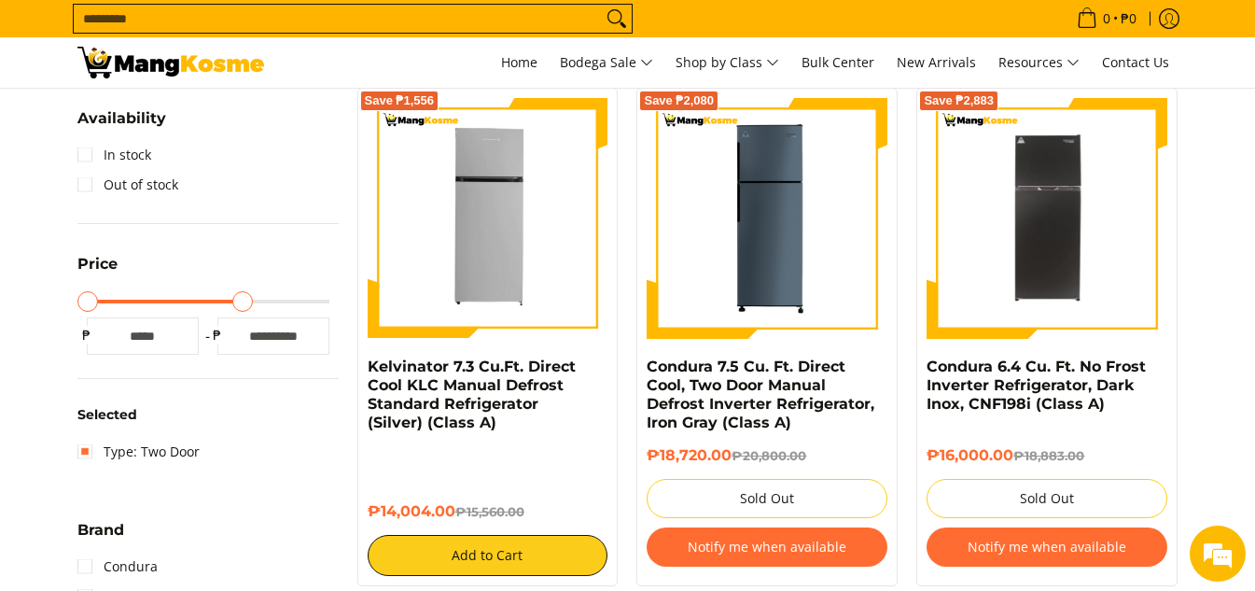
type input "*****"
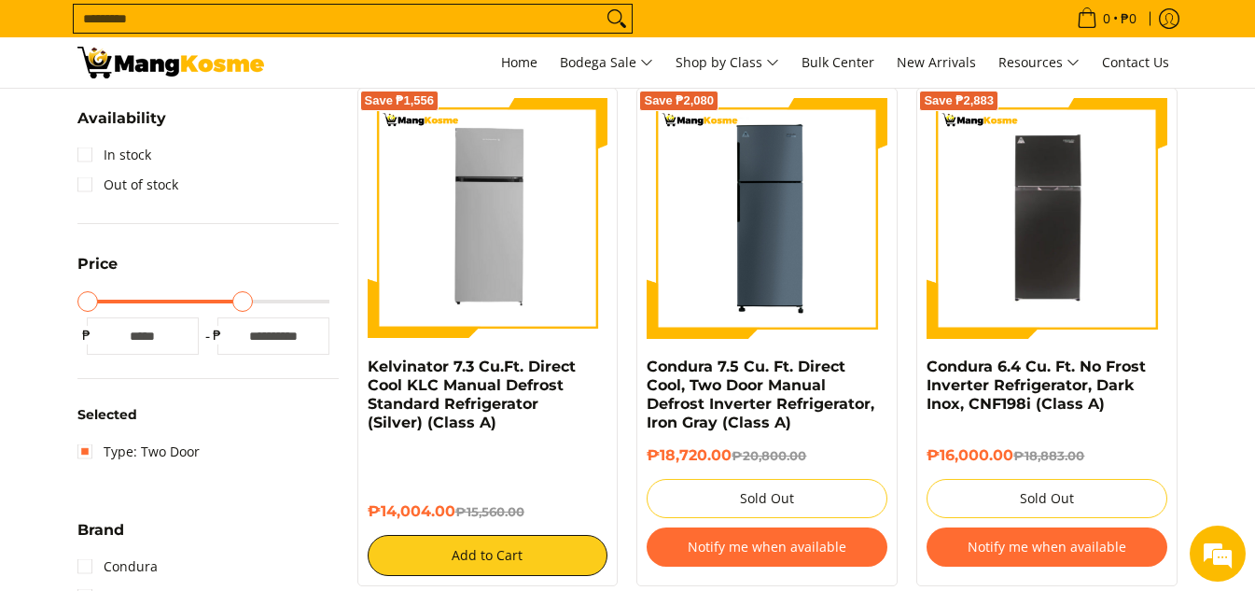
type input "*****"
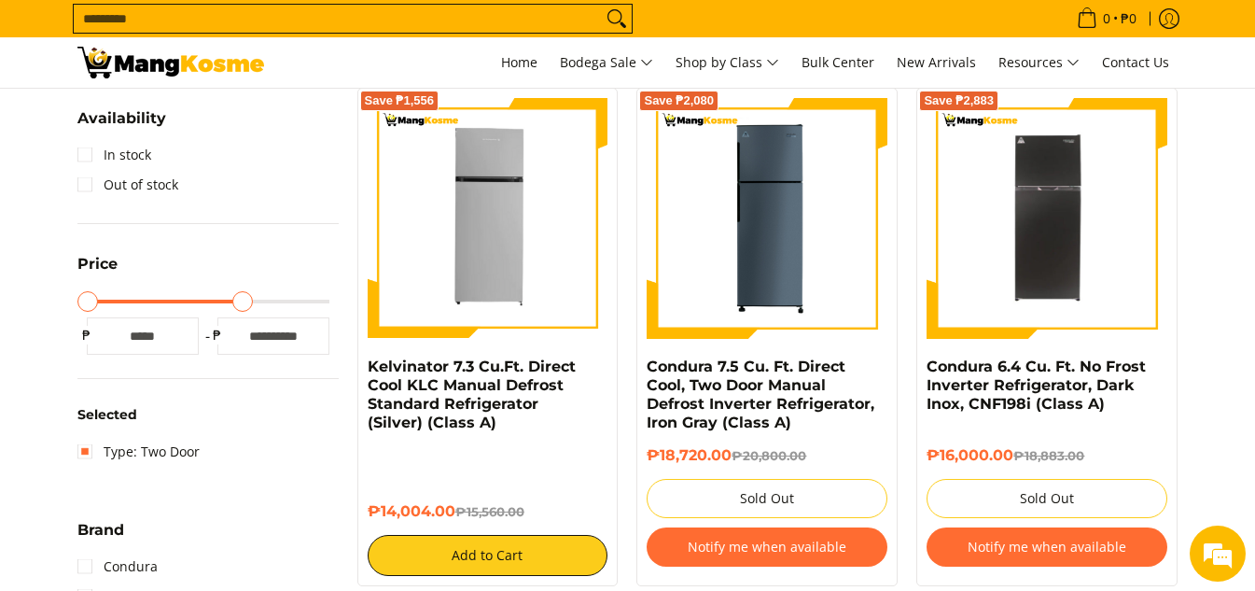
type input "*****"
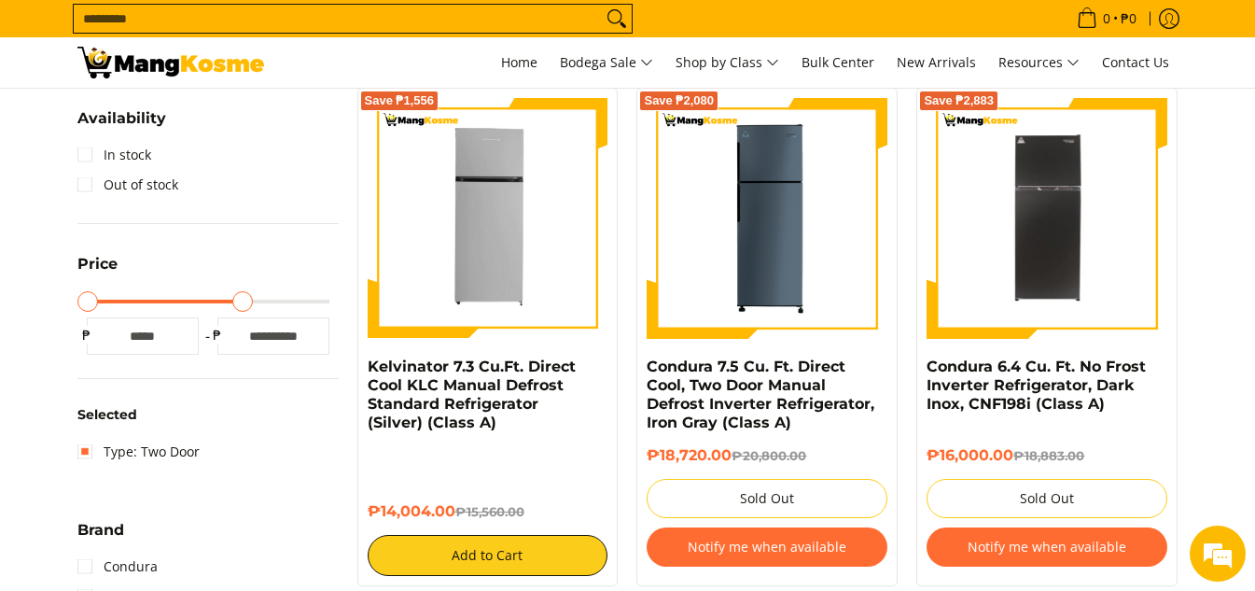
type input "*****"
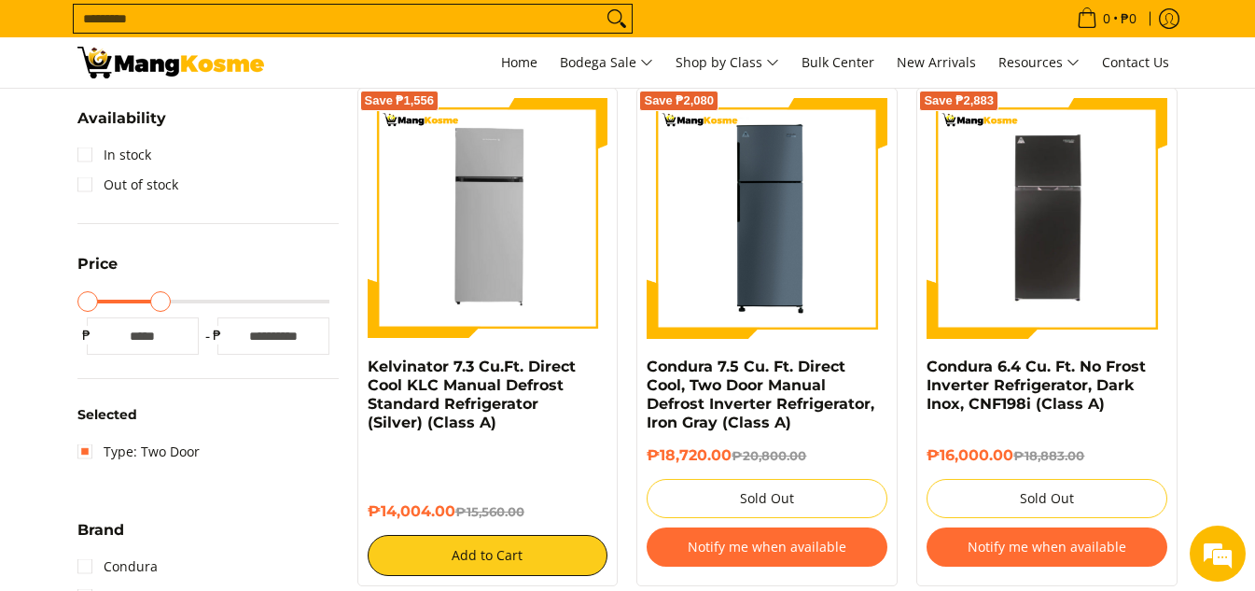
type input "*****"
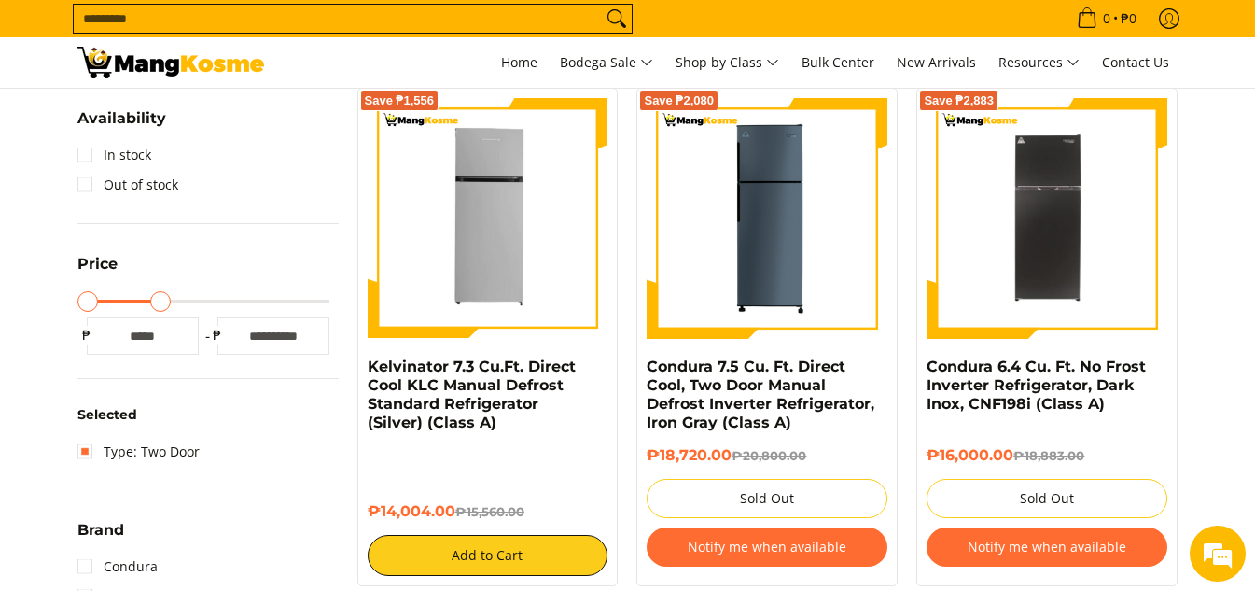
type input "*****"
type input "****"
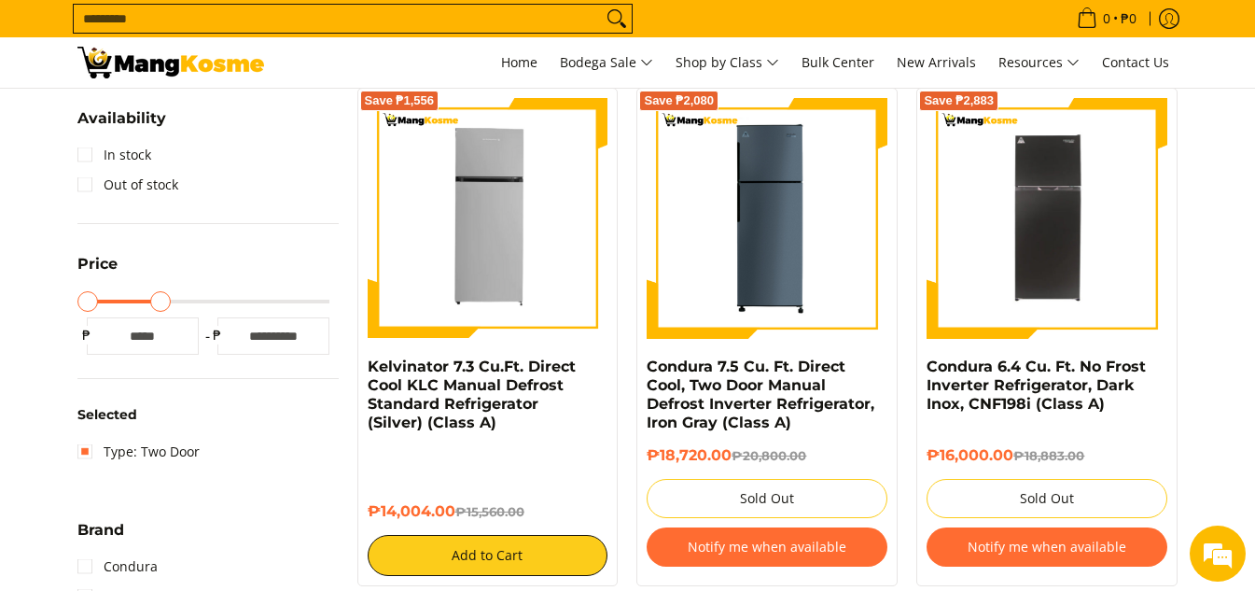
type input "****"
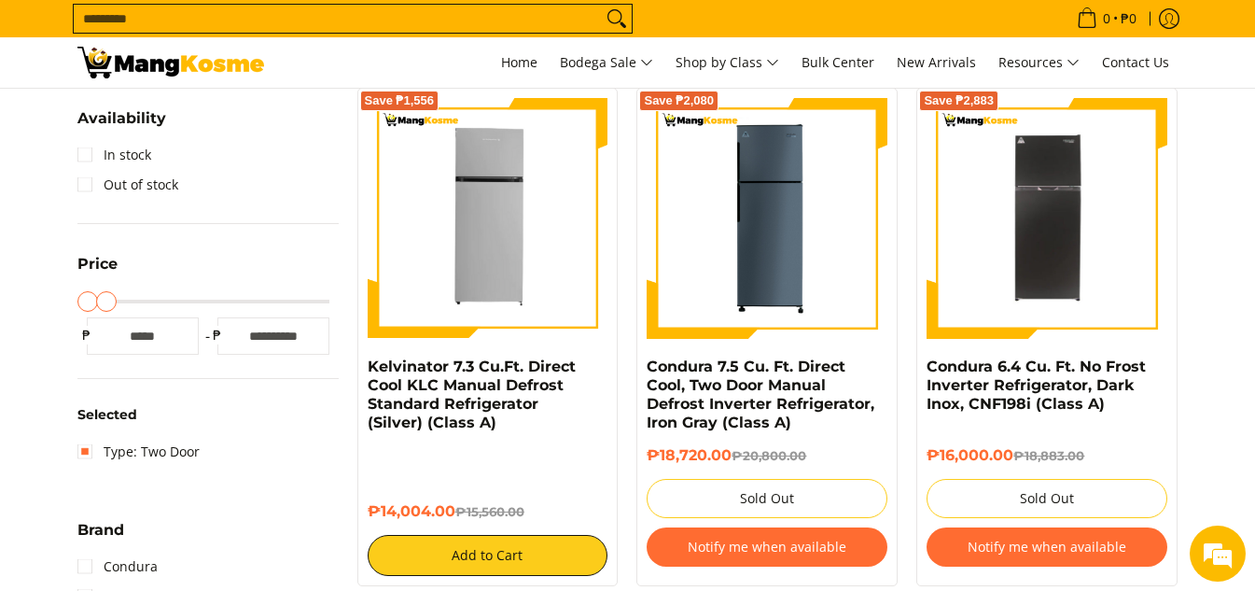
type input "****"
type input "*"
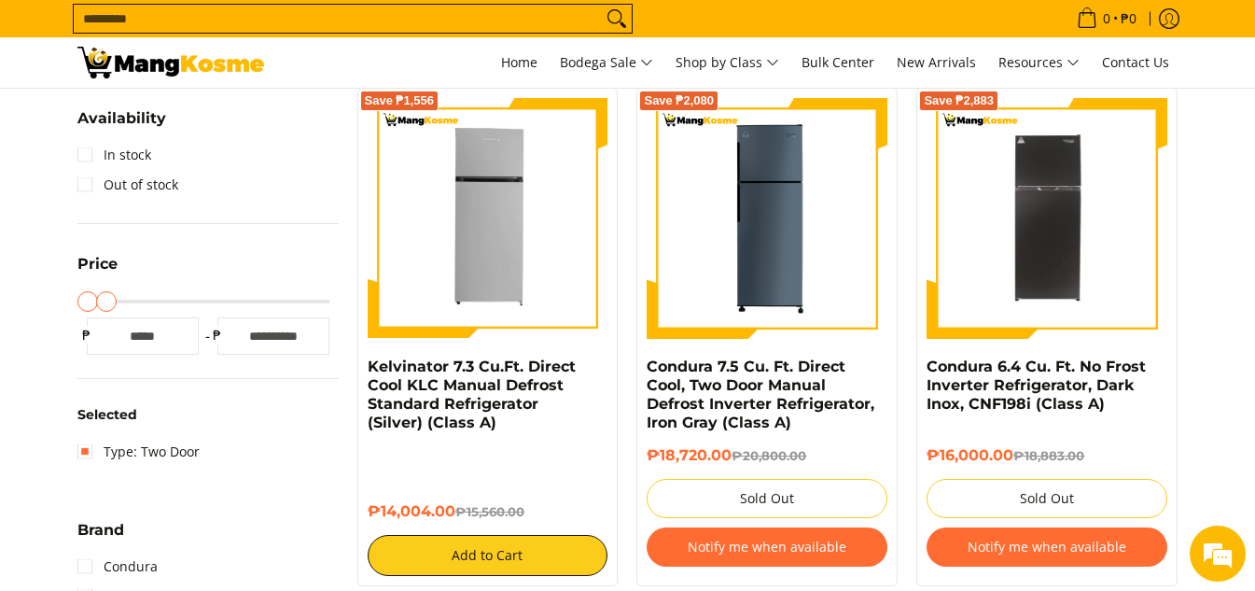
type input "*"
drag, startPoint x: 332, startPoint y: 306, endPoint x: 60, endPoint y: 318, distance: 272.7
type input "*"
click at [77, 303] on input "Maximum Price" at bounding box center [207, 301] width 261 height 4
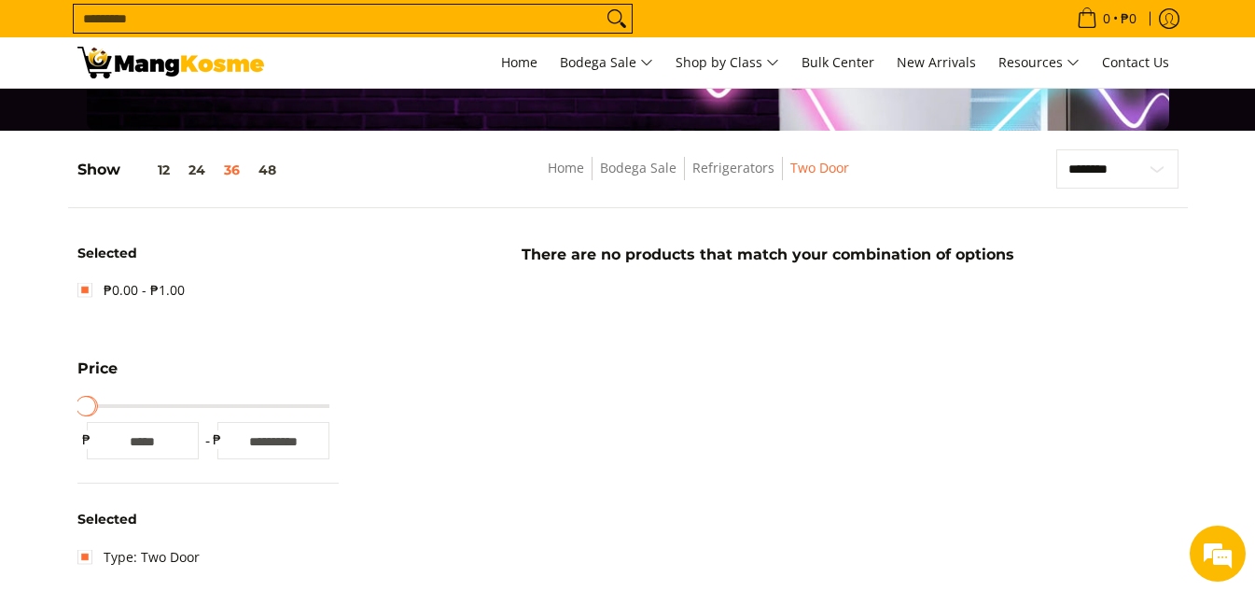
scroll to position [151, 0]
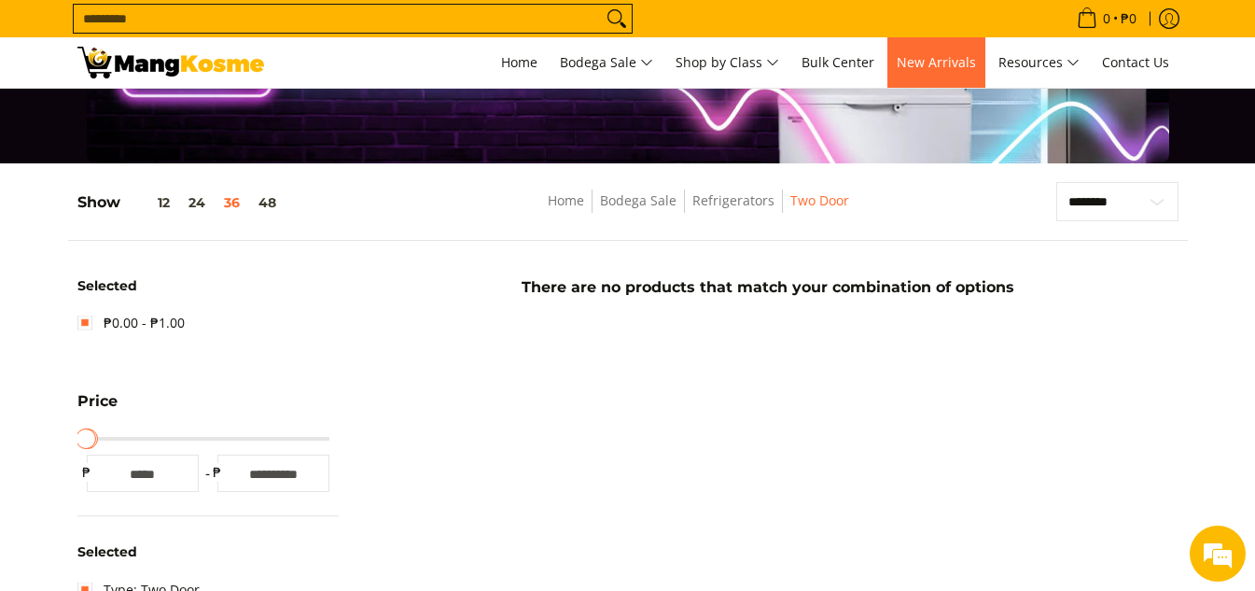
click at [947, 61] on span "New Arrivals" at bounding box center [935, 62] width 79 height 18
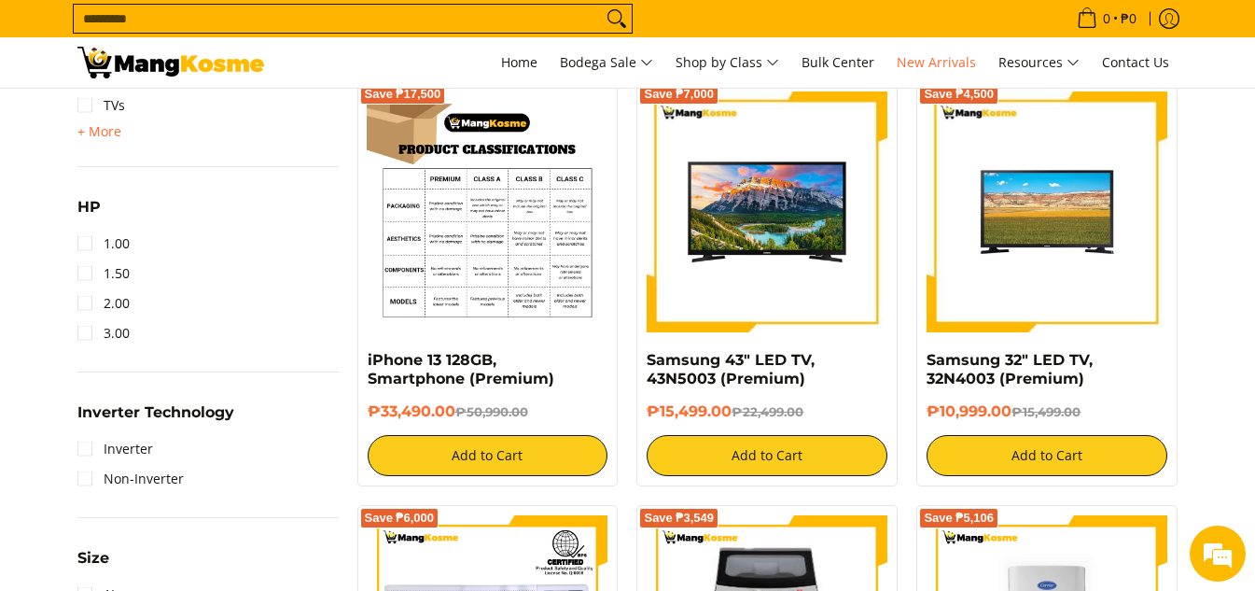
scroll to position [1213, 0]
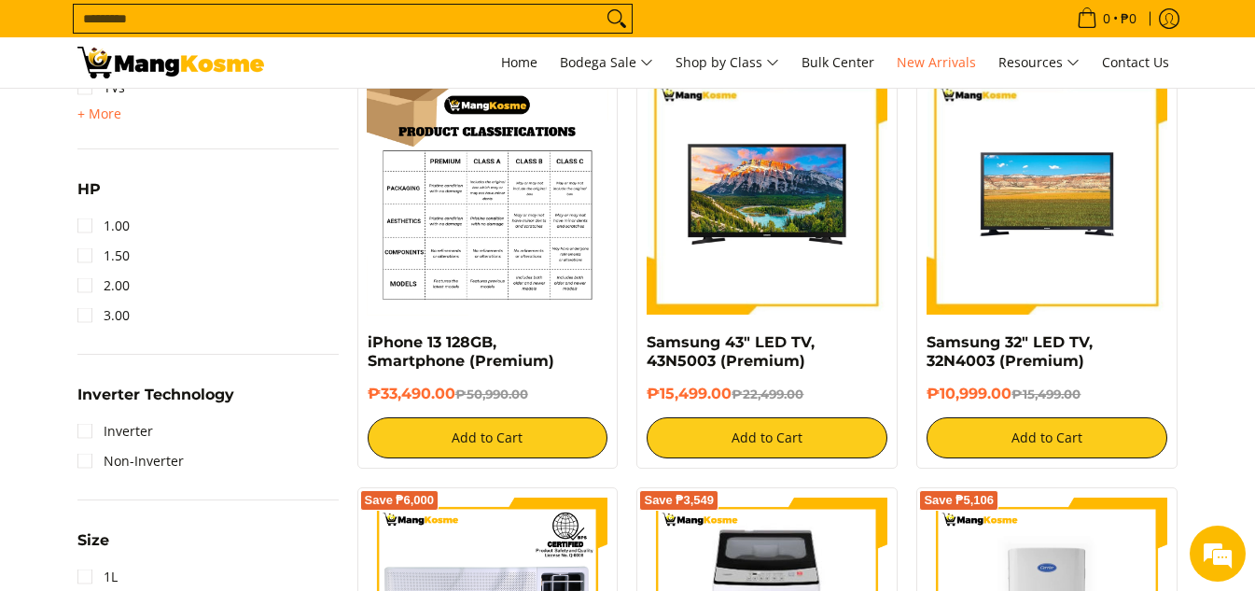
click at [506, 239] on img at bounding box center [488, 194] width 241 height 241
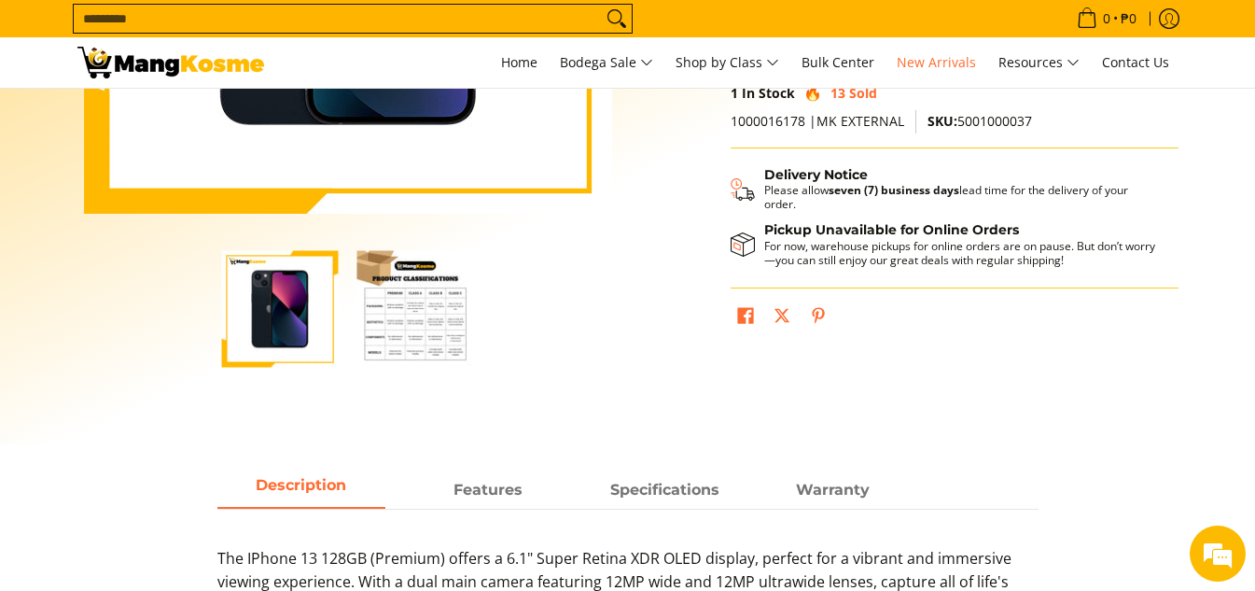
scroll to position [653, 0]
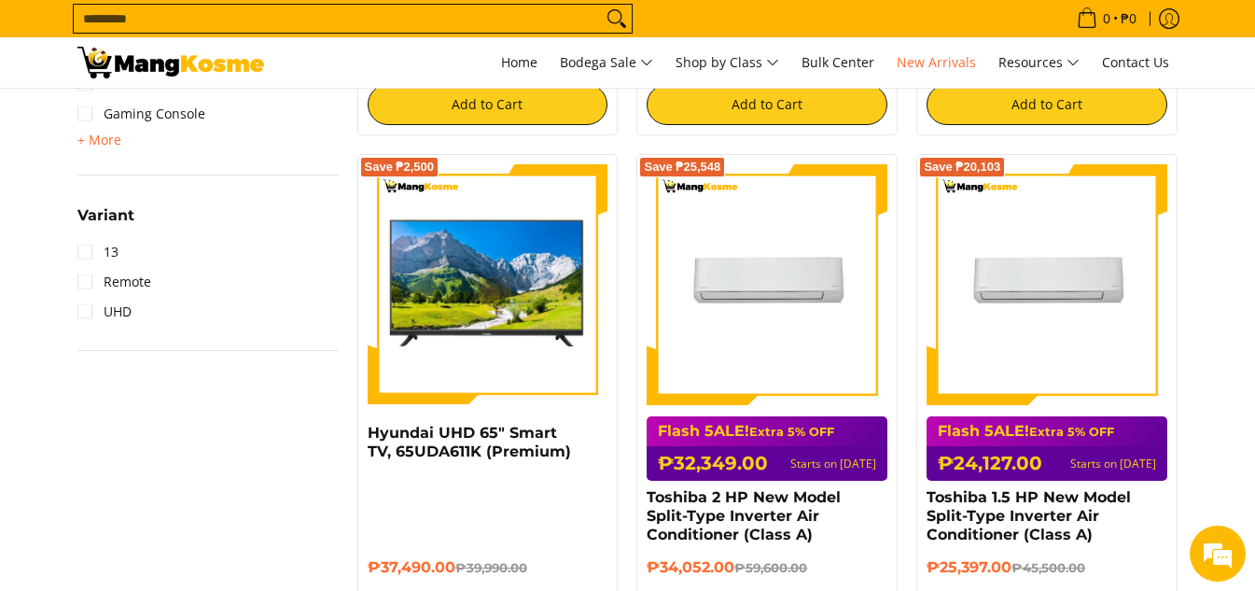
scroll to position [1679, 0]
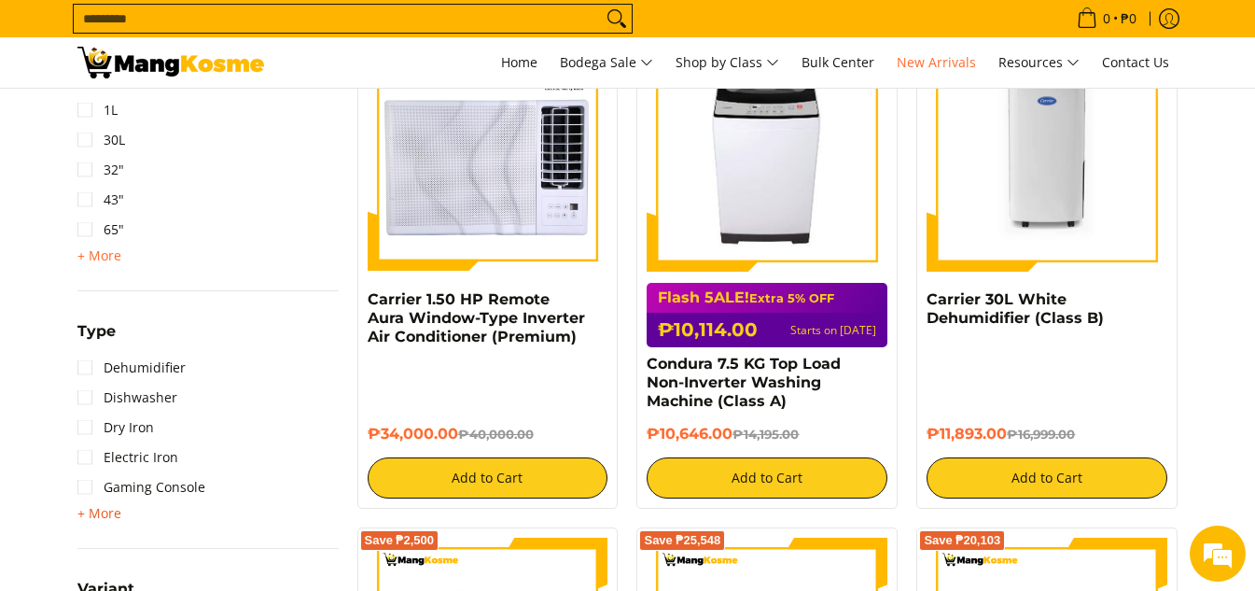
click at [96, 518] on span "+ More" at bounding box center [99, 513] width 44 height 15
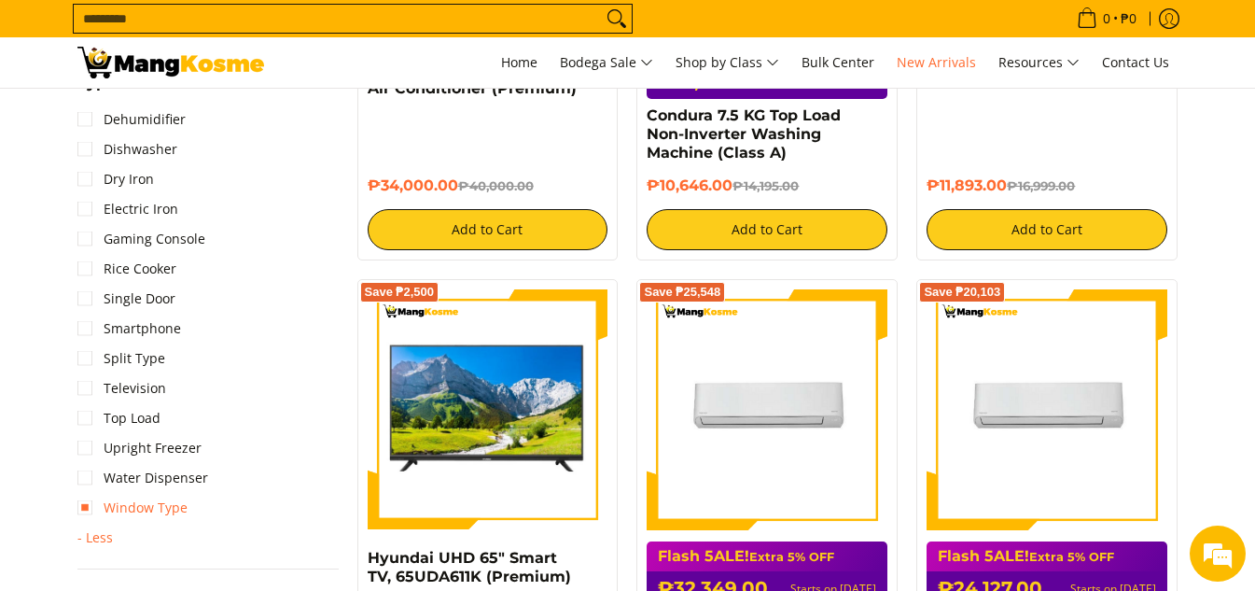
scroll to position [1959, 0]
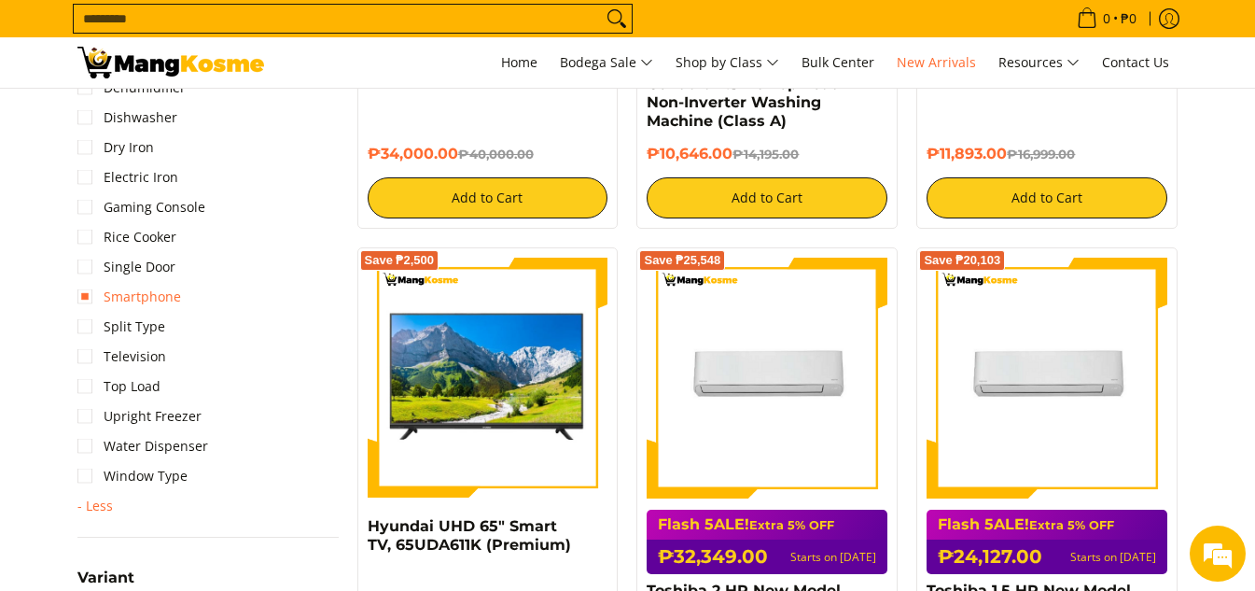
click at [139, 292] on link "Smartphone" at bounding box center [129, 297] width 104 height 30
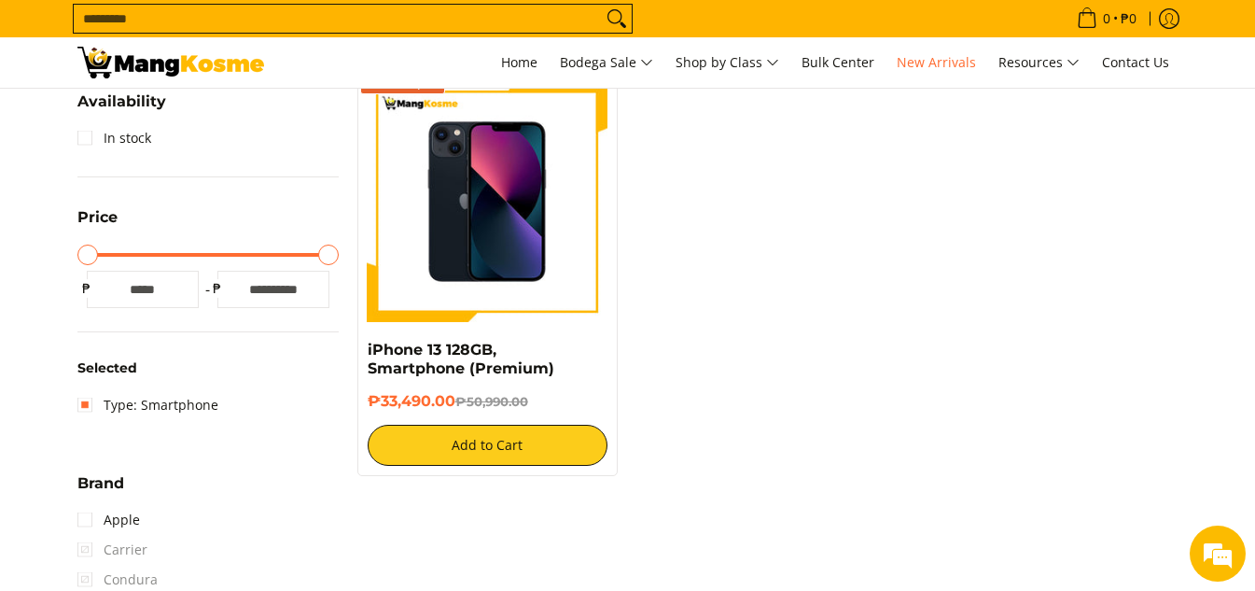
scroll to position [244, 0]
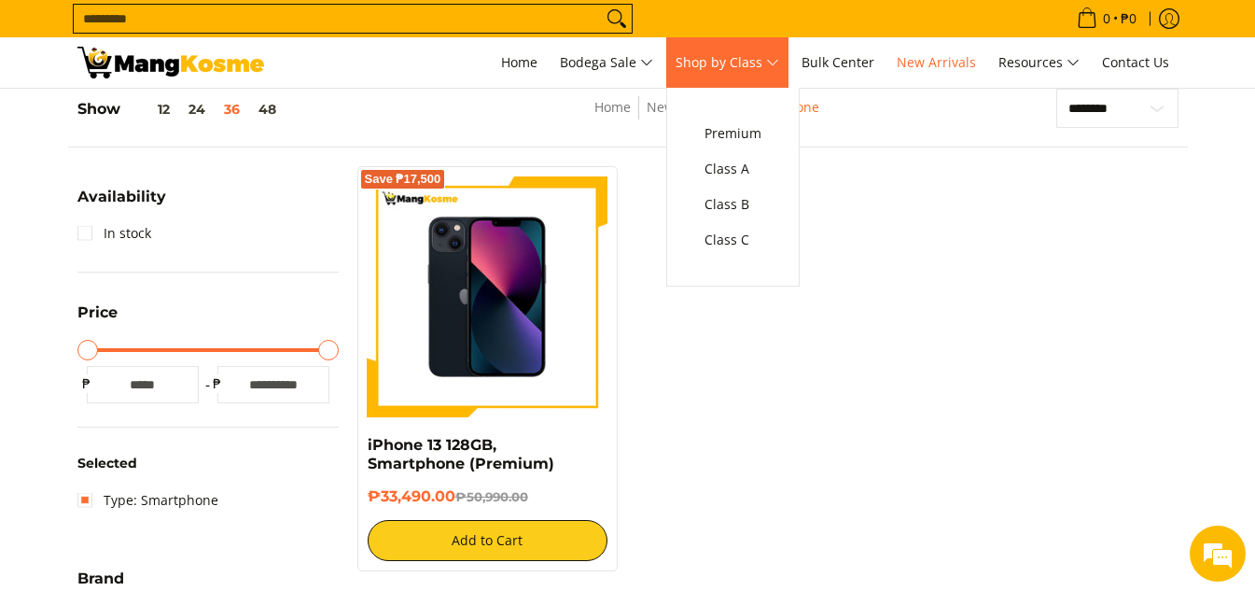
click at [783, 75] on link "Shop by Class" at bounding box center [727, 62] width 122 height 50
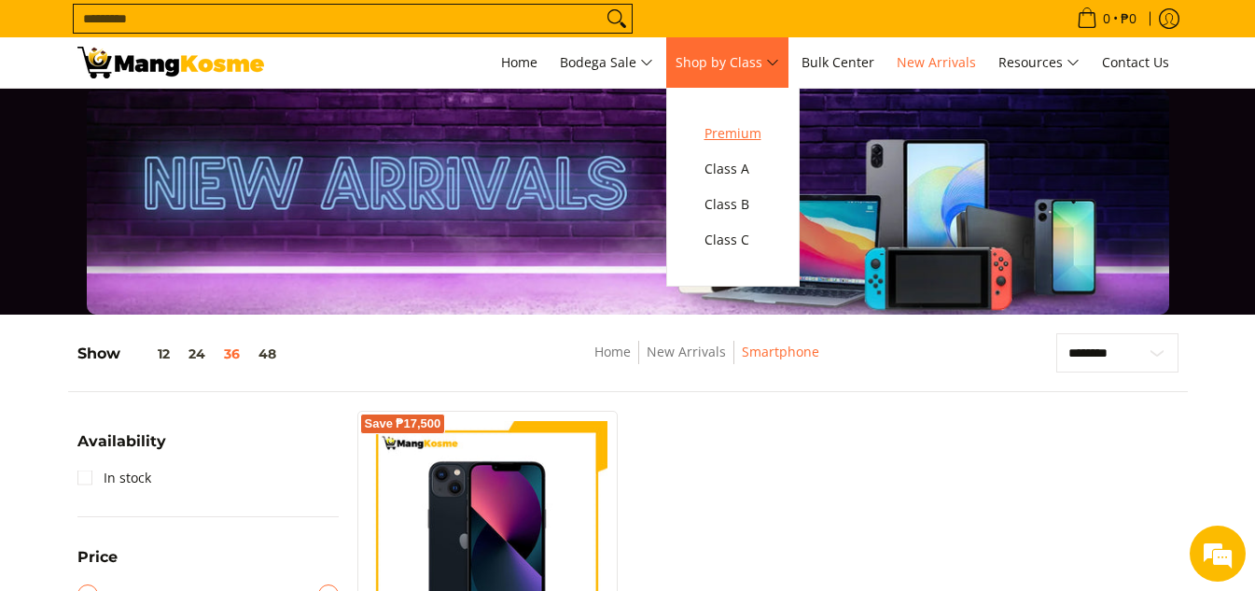
click at [761, 122] on span "Premium" at bounding box center [732, 133] width 57 height 23
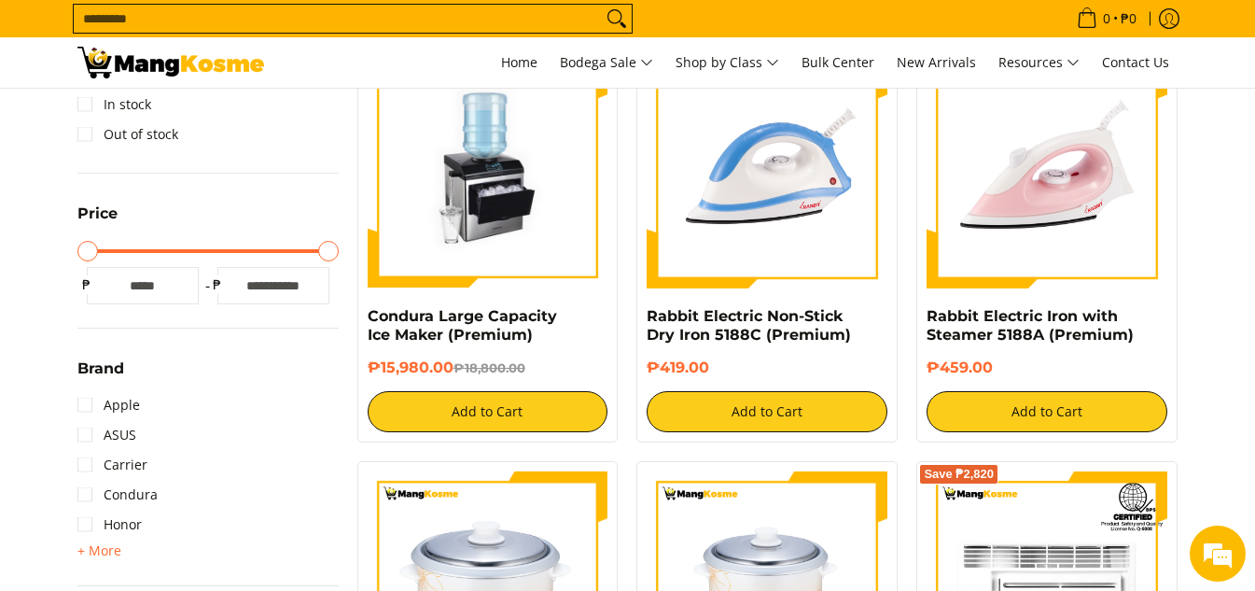
click at [121, 551] on div "Huawei Hyundai Kelvinator [GEOGRAPHIC_DATA] Nintendo OPPO Rabbit Realme Samsung…" at bounding box center [207, 550] width 261 height 22
click at [113, 551] on span "+ More" at bounding box center [99, 550] width 44 height 15
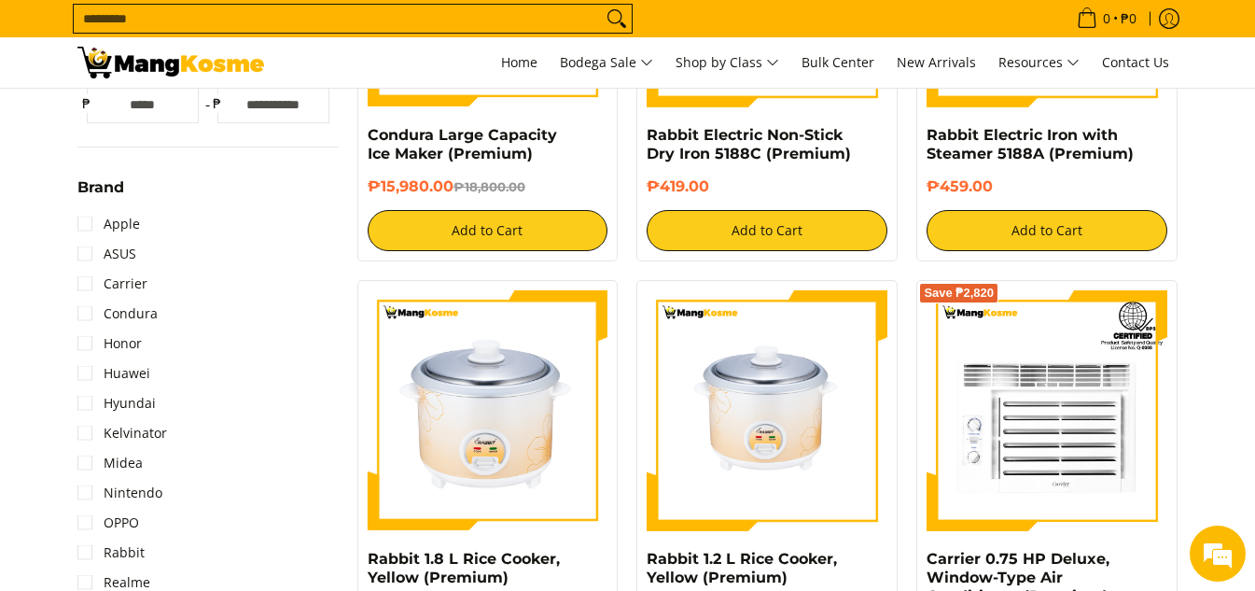
scroll to position [560, 0]
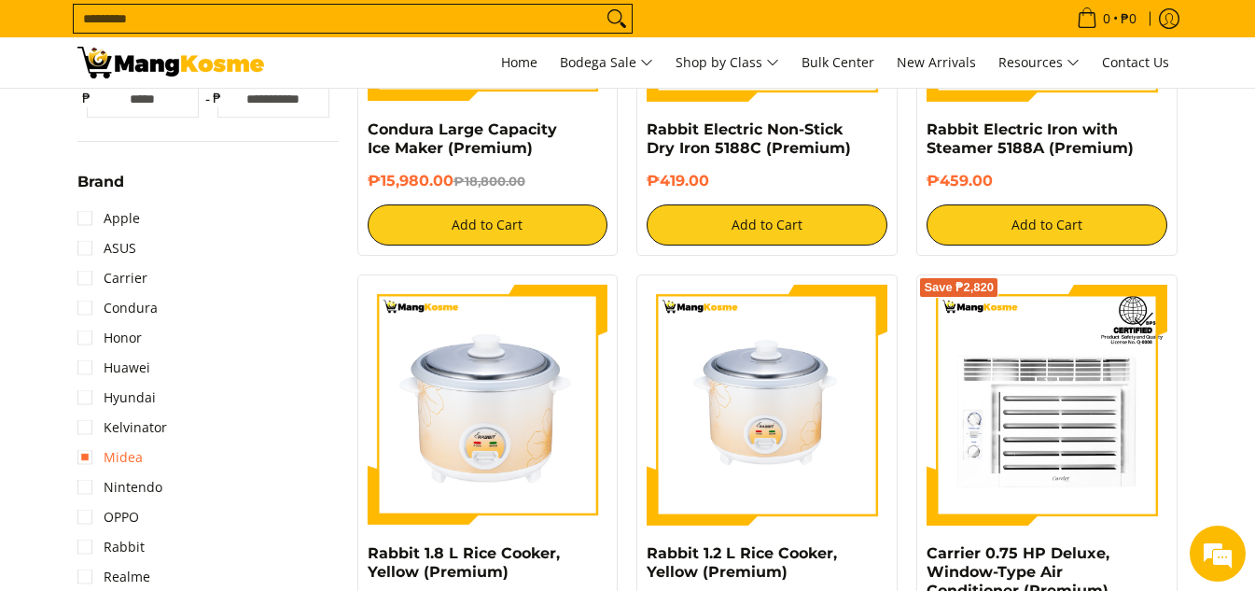
click at [132, 453] on link "Midea" at bounding box center [109, 457] width 65 height 30
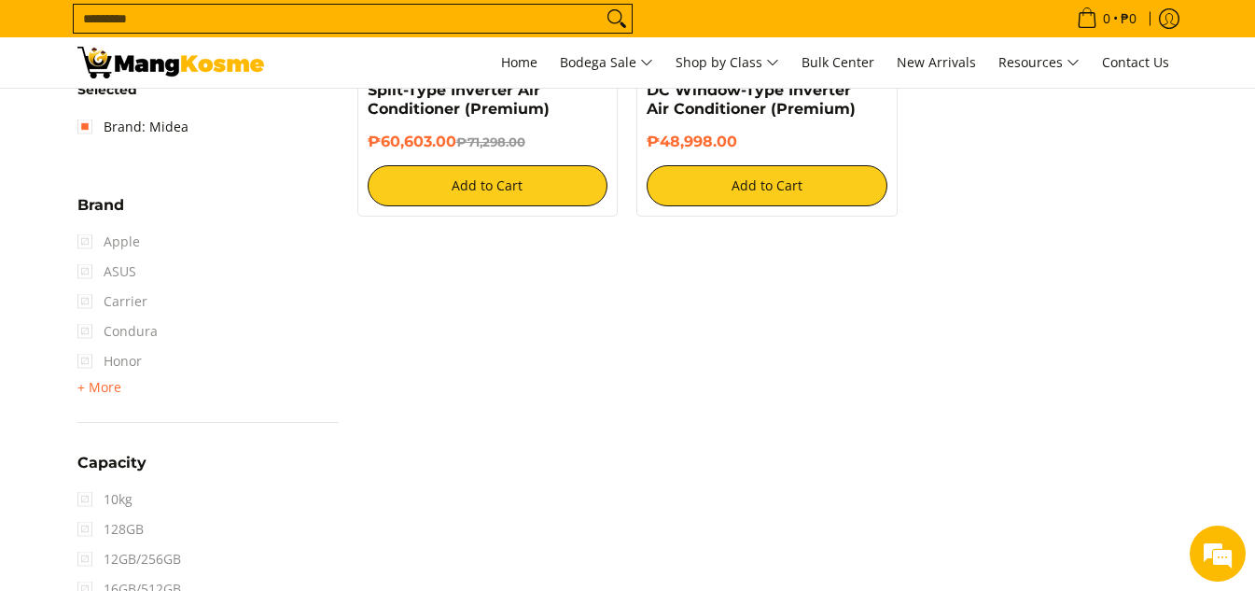
scroll to position [711, 0]
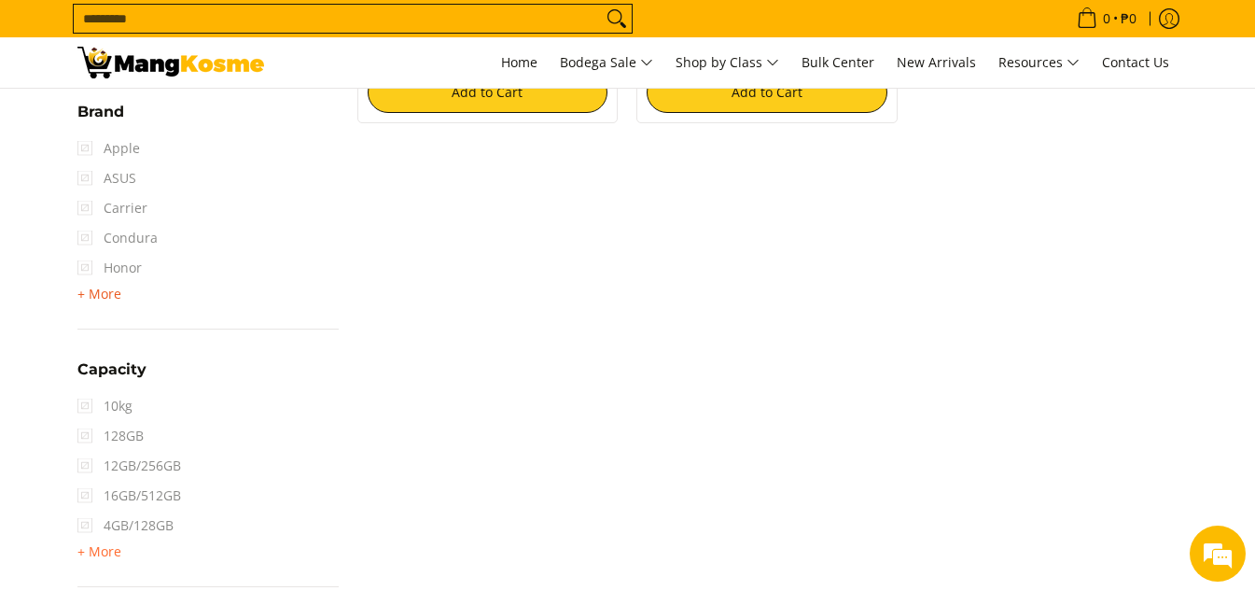
click at [114, 290] on span "+ More" at bounding box center [99, 293] width 44 height 15
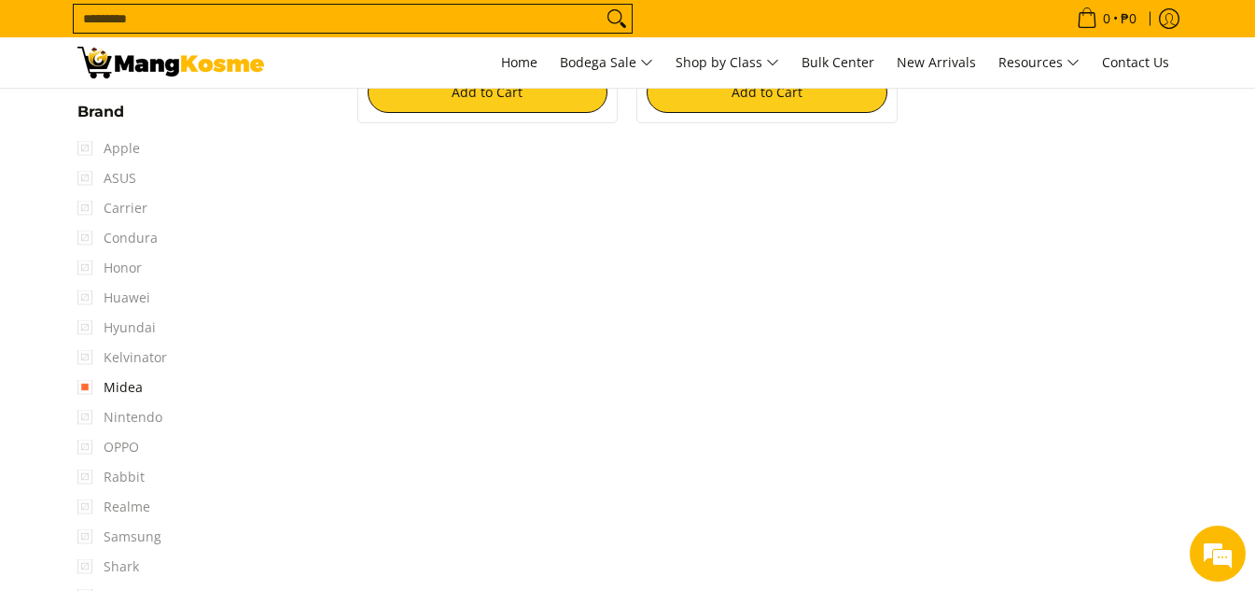
scroll to position [0, 0]
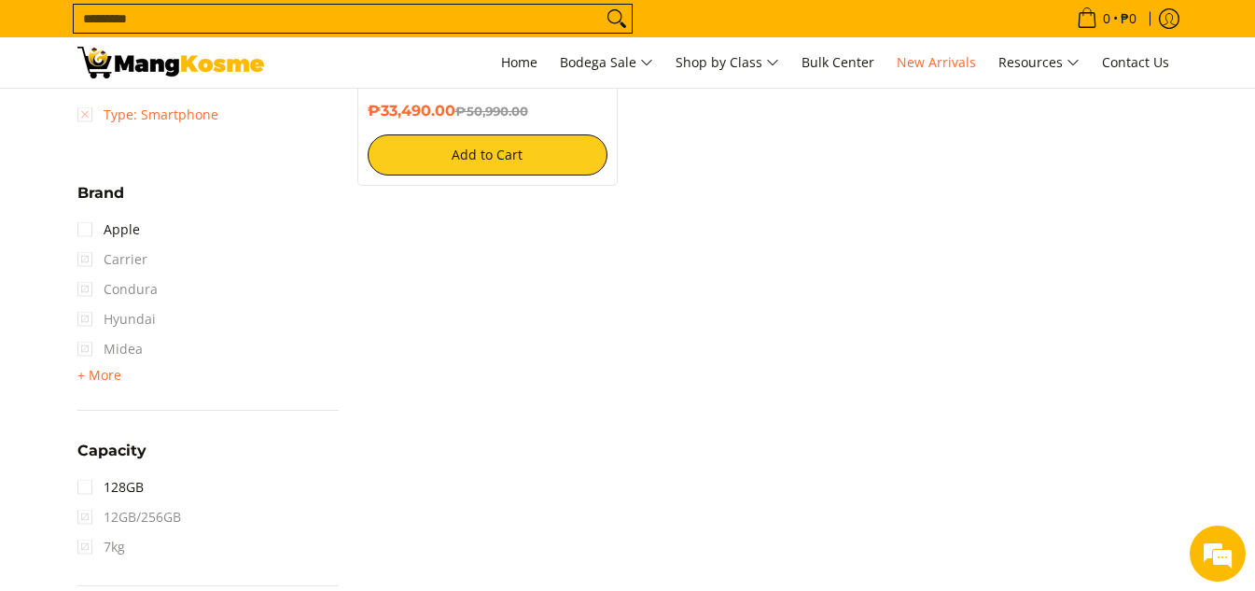
scroll to position [653, 0]
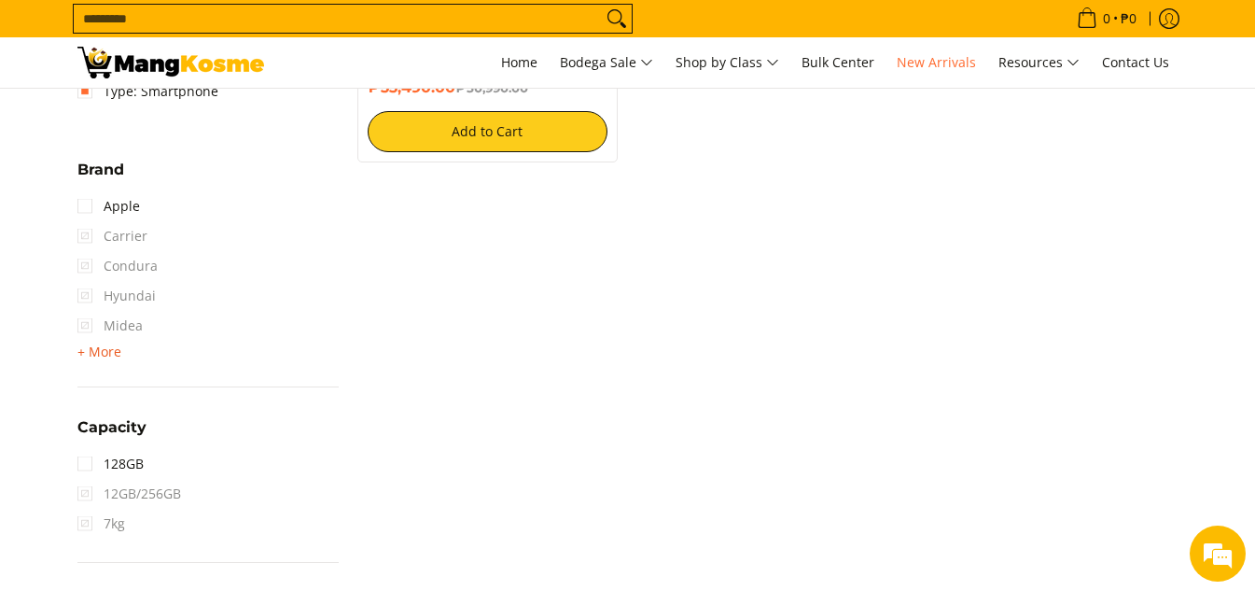
click at [110, 348] on span "+ More" at bounding box center [99, 351] width 44 height 15
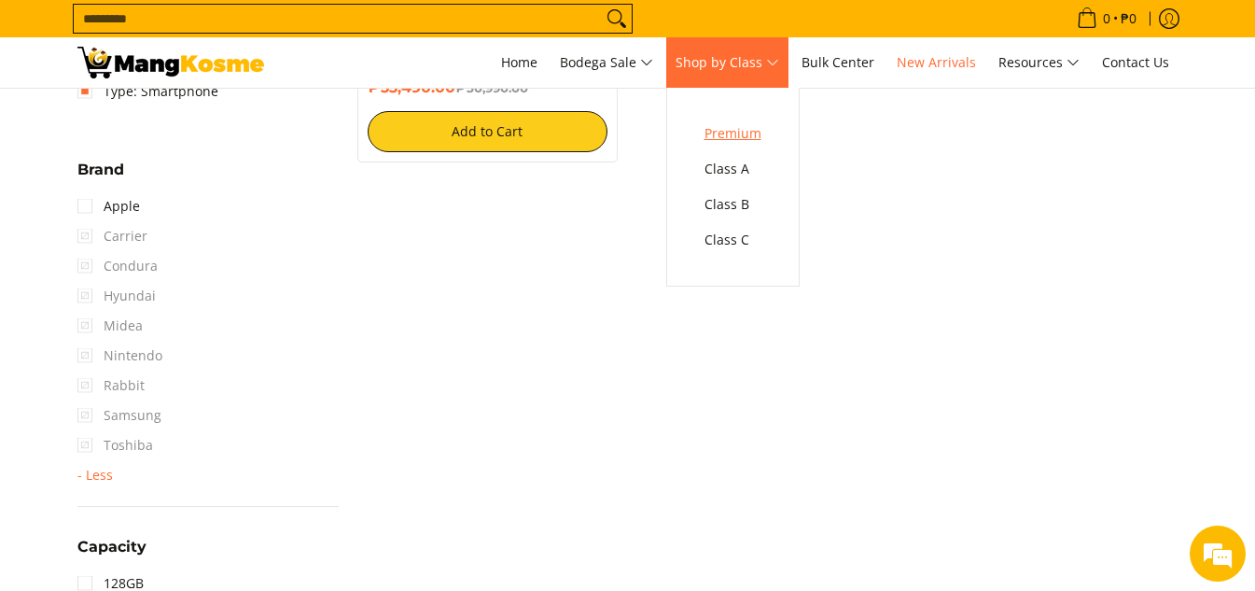
click at [731, 135] on span "Premium" at bounding box center [732, 133] width 57 height 23
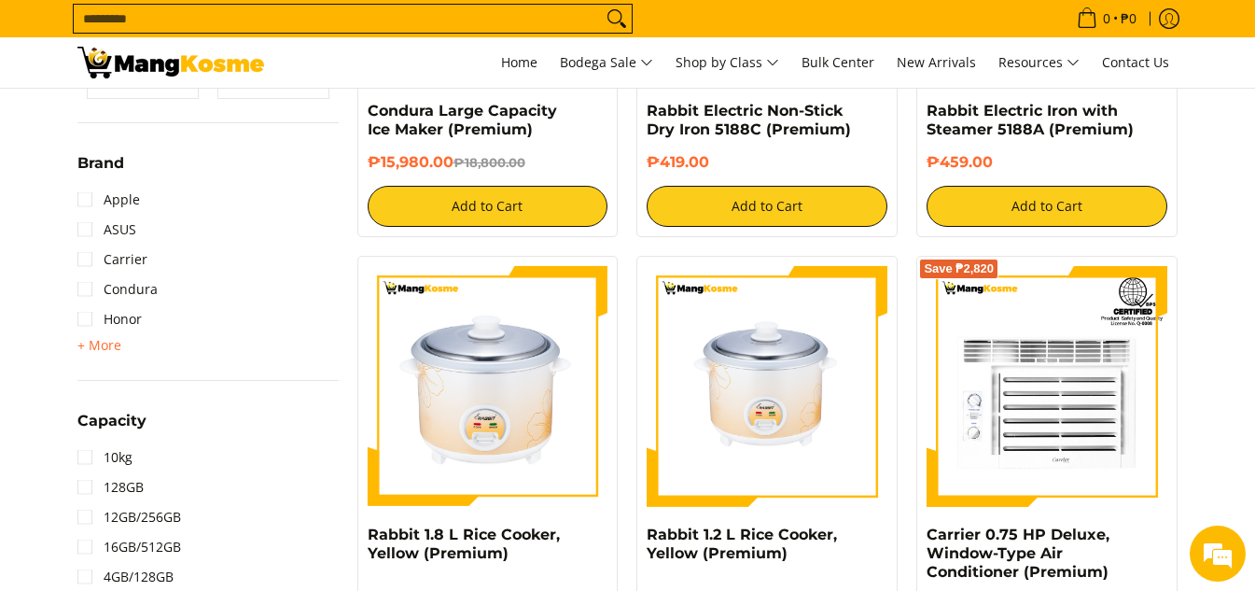
scroll to position [653, 0]
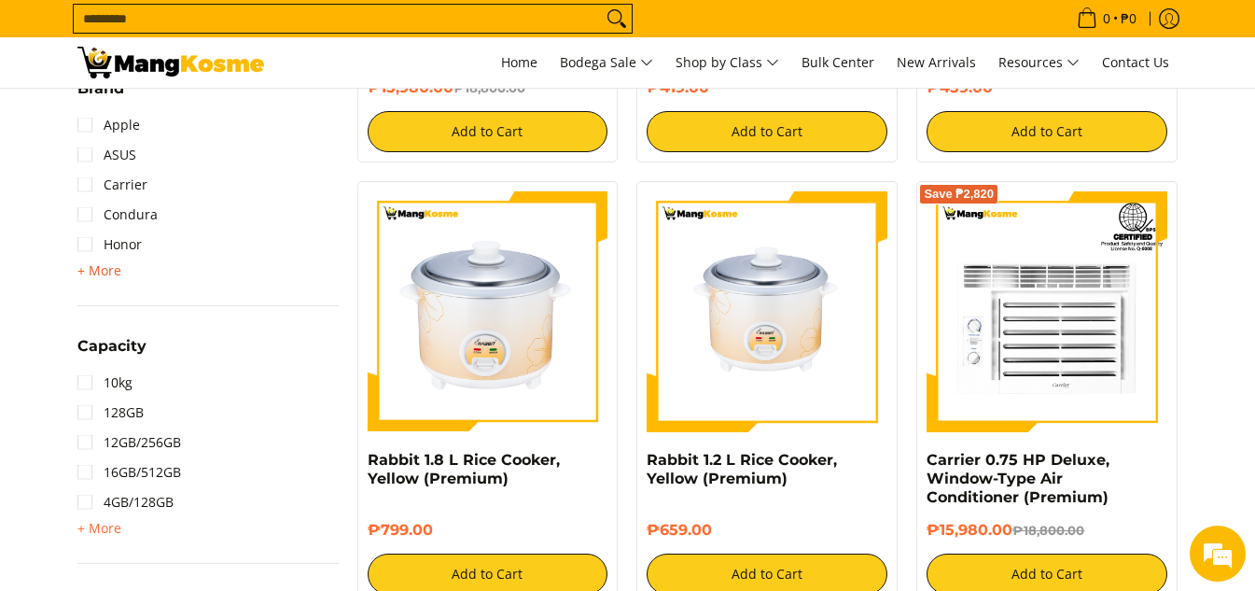
click at [112, 267] on span "+ More" at bounding box center [99, 270] width 44 height 15
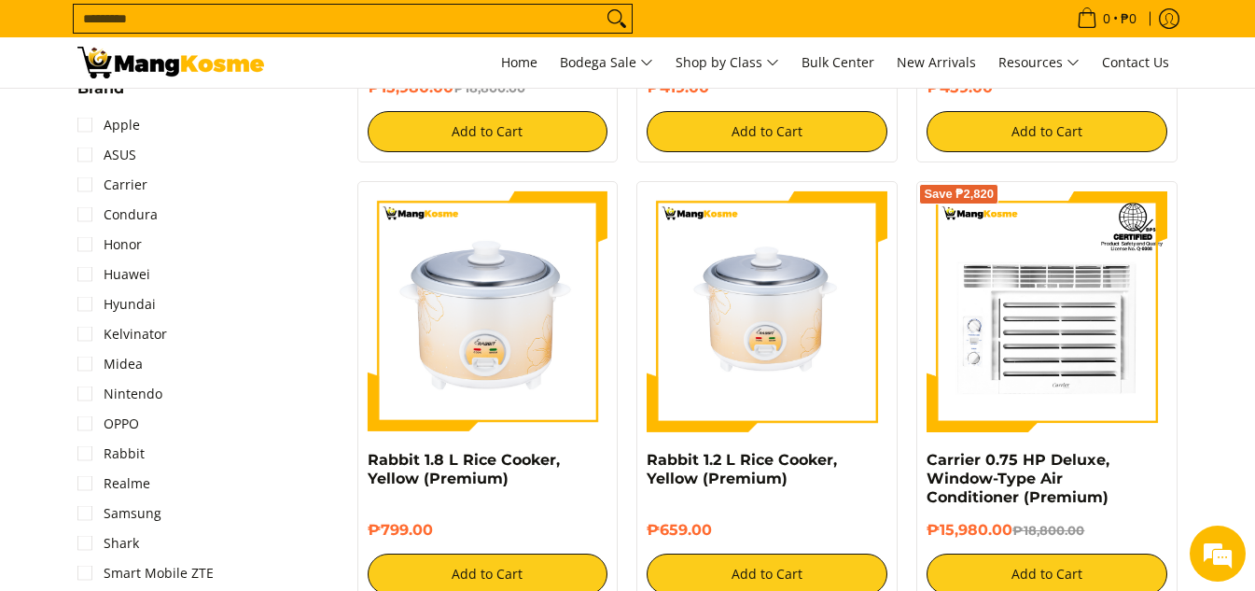
scroll to position [0, 0]
click at [135, 364] on link "Midea" at bounding box center [109, 364] width 65 height 30
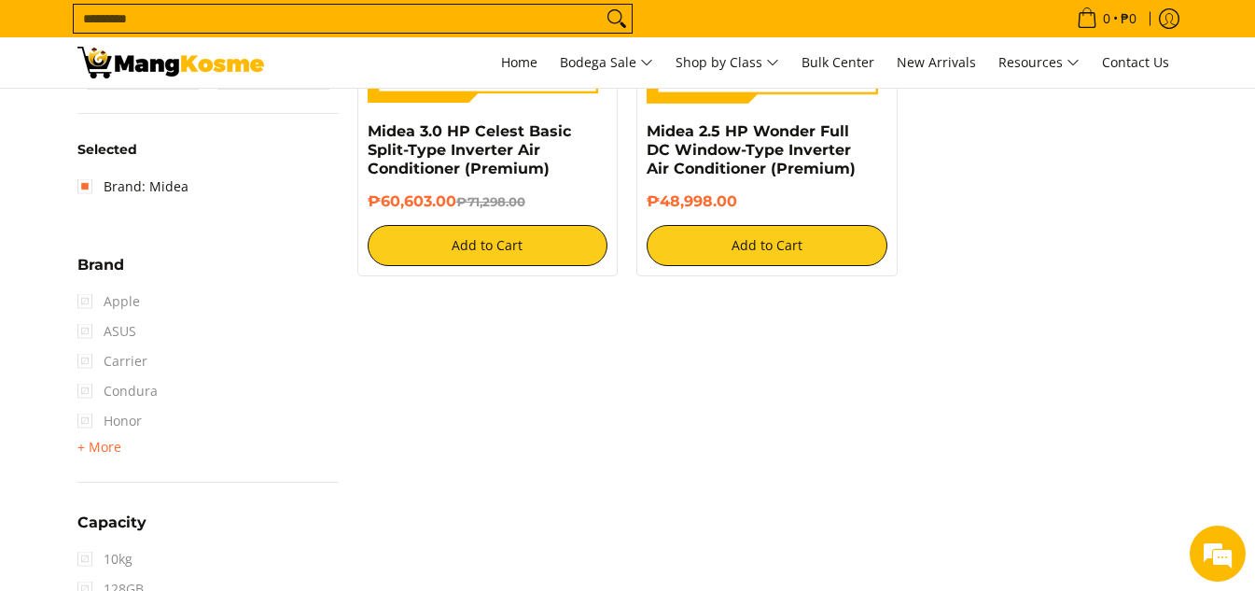
scroll to position [244, 0]
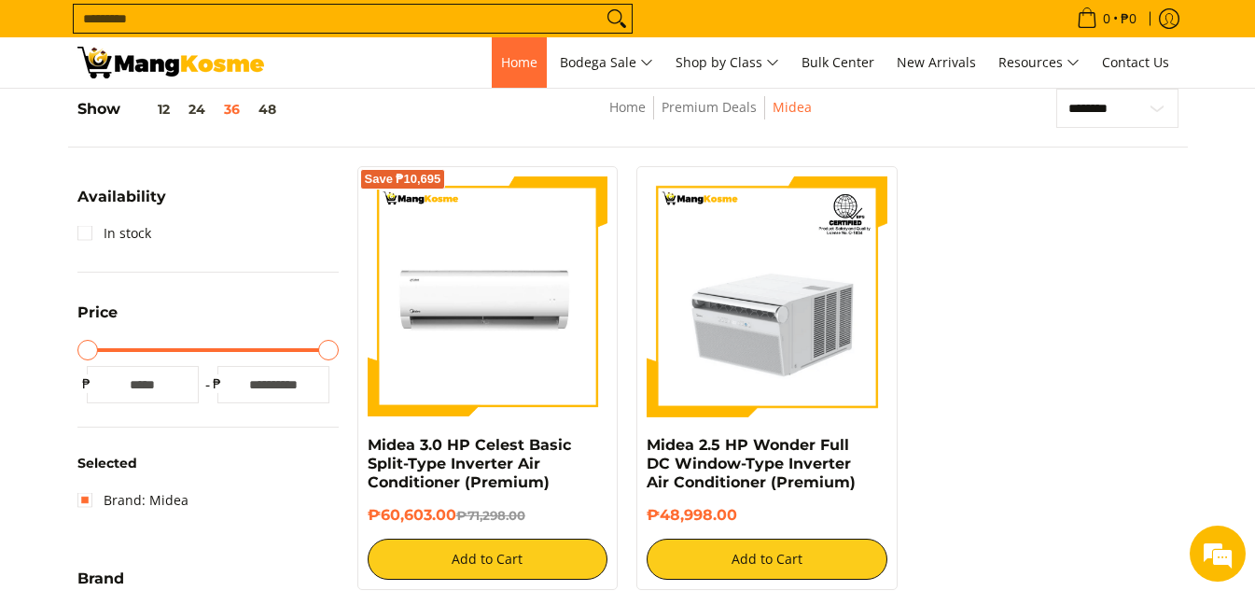
click at [501, 60] on span "Home" at bounding box center [519, 62] width 36 height 18
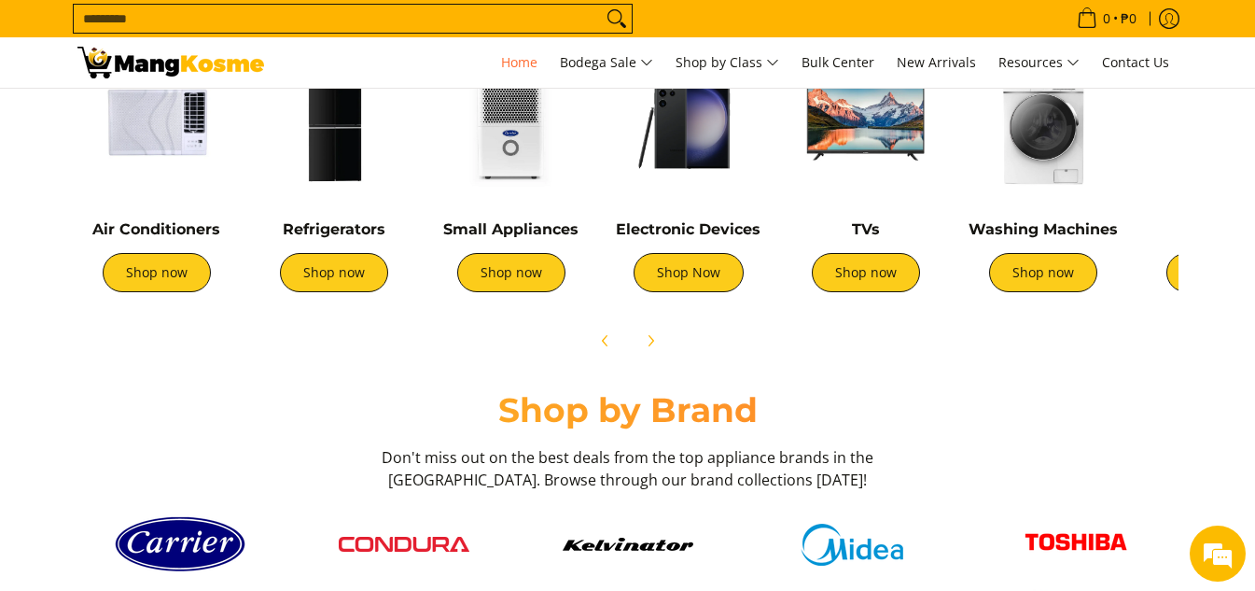
scroll to position [746, 0]
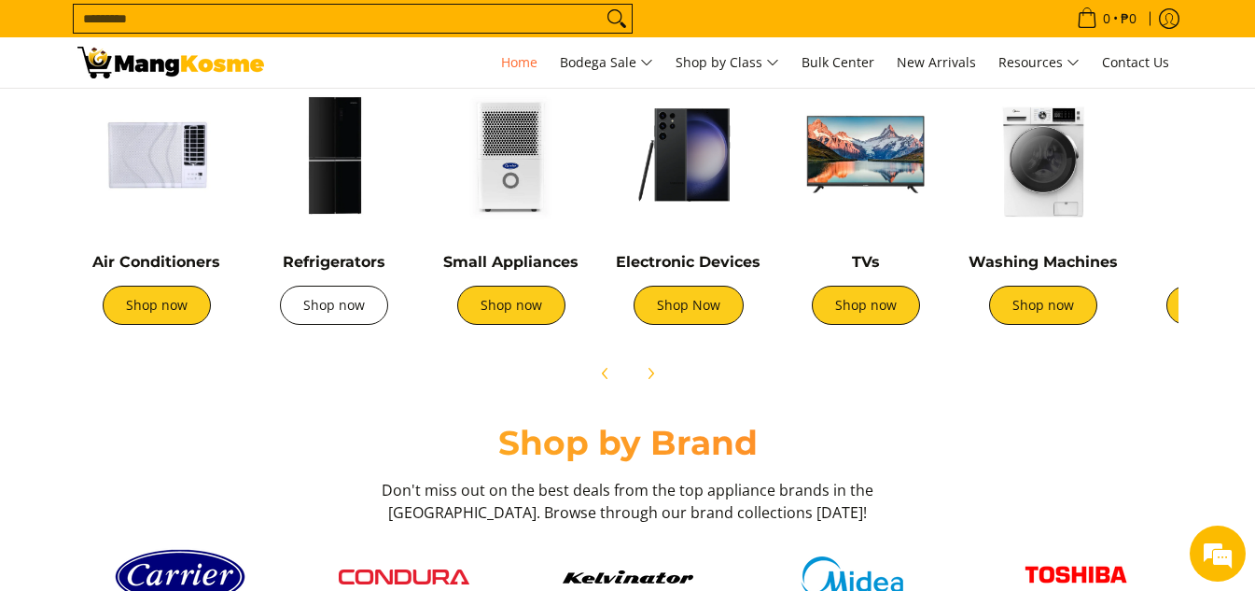
click at [354, 298] on link "Shop now" at bounding box center [334, 304] width 108 height 39
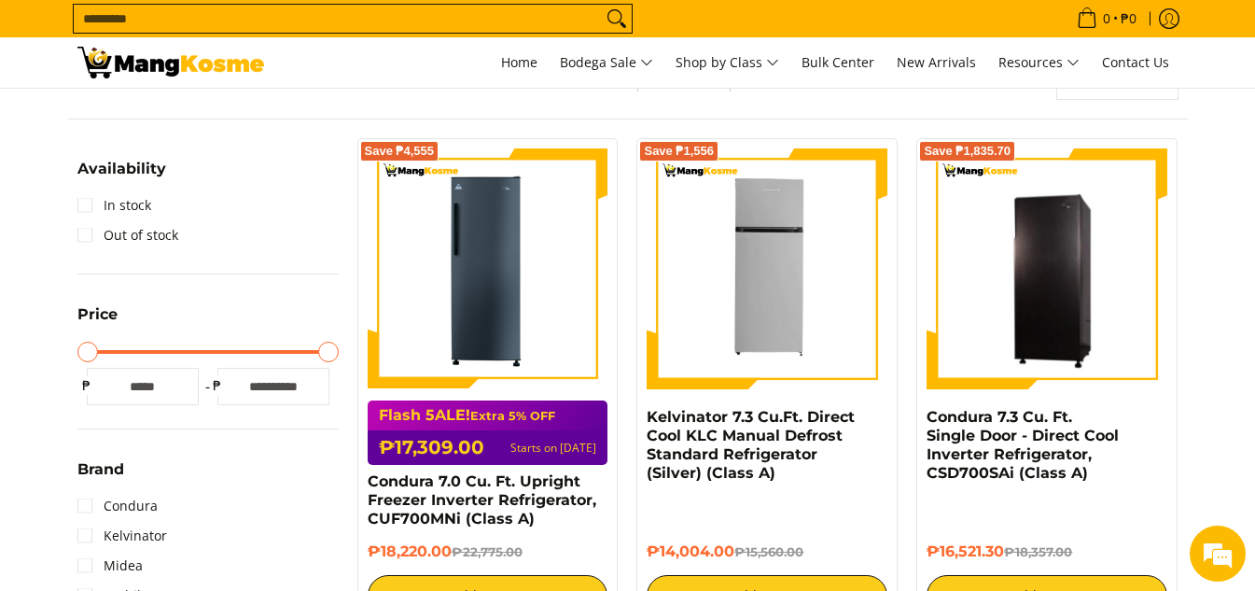
scroll to position [373, 0]
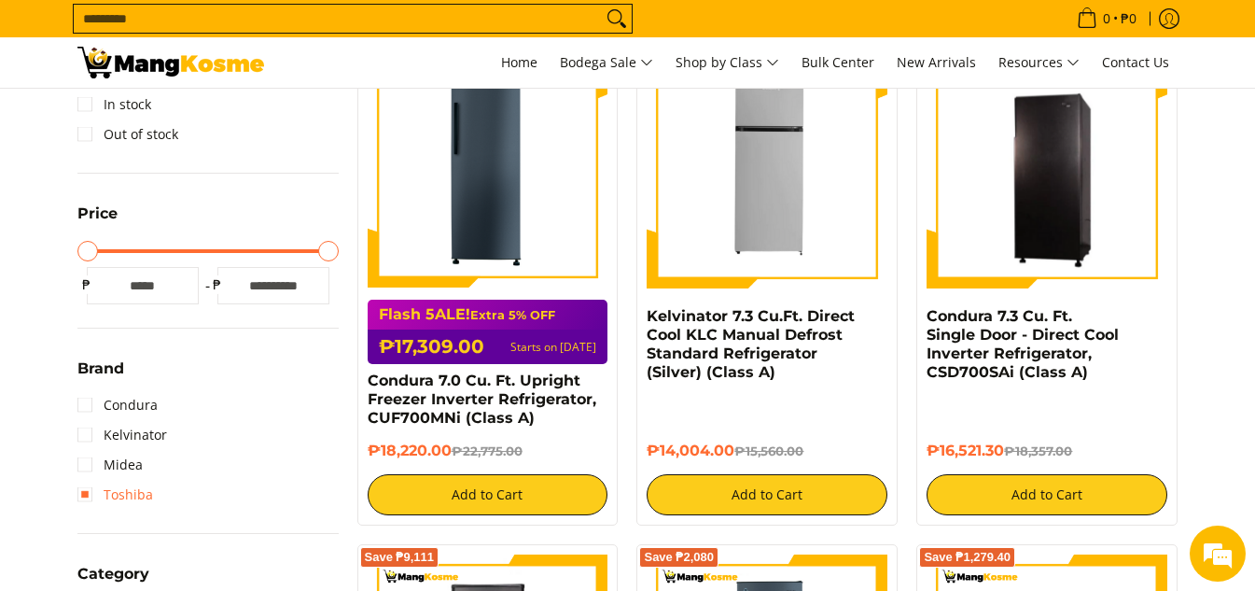
click at [134, 492] on link "Toshiba" at bounding box center [115, 494] width 76 height 30
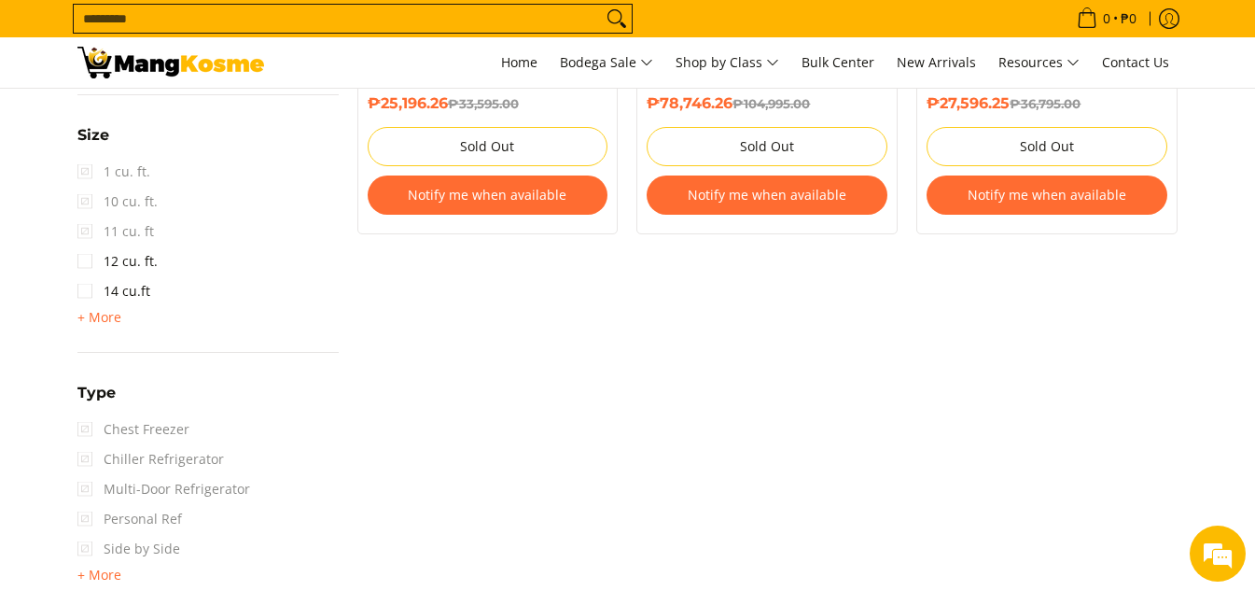
scroll to position [1177, 0]
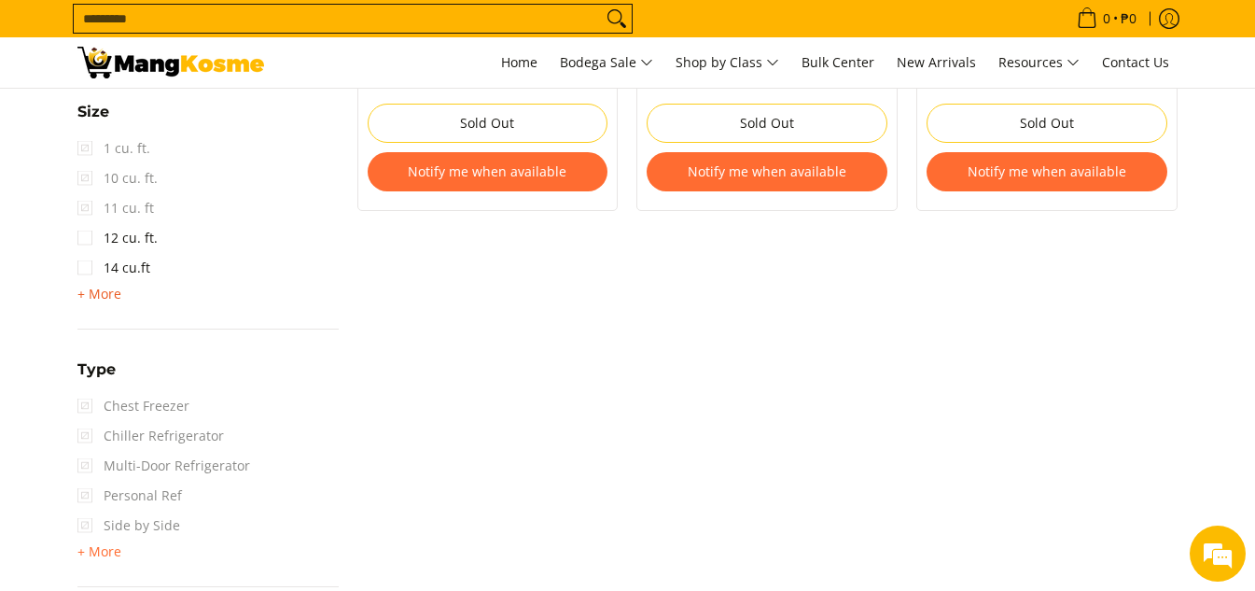
click at [98, 292] on span "+ More" at bounding box center [99, 293] width 44 height 15
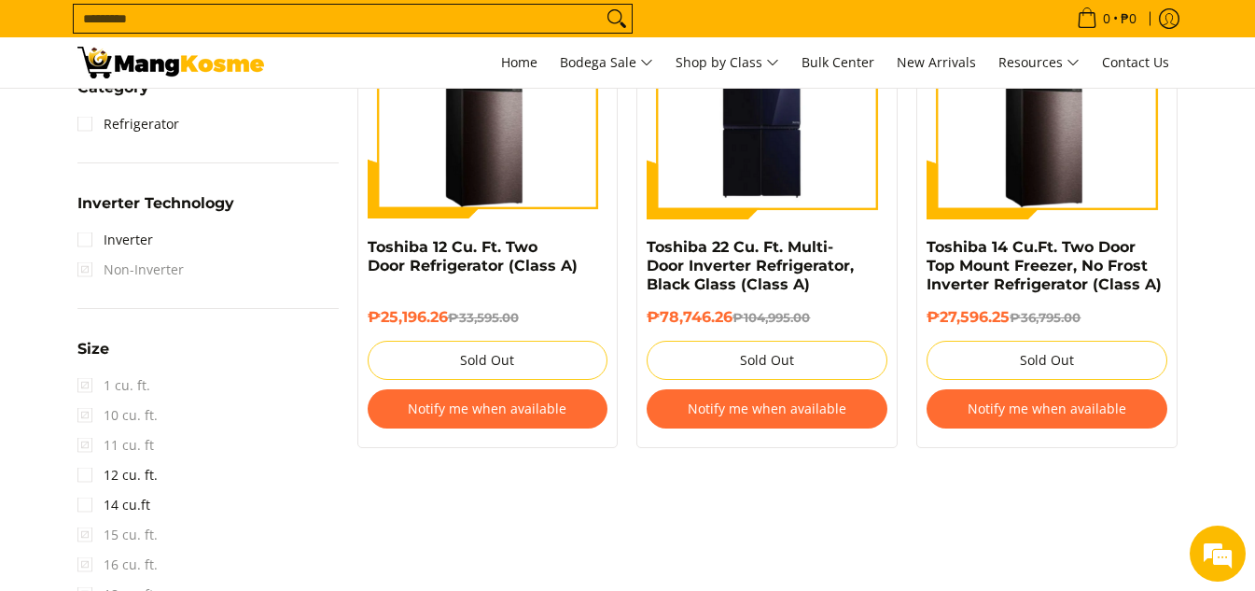
scroll to position [897, 0]
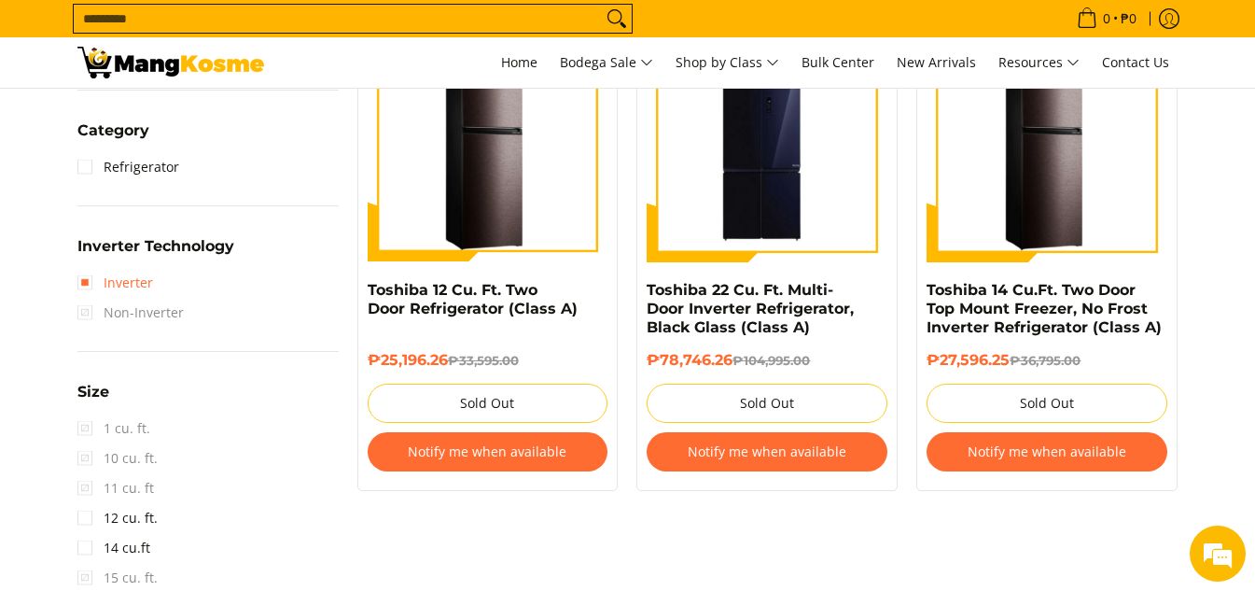
click at [125, 291] on link "Inverter" at bounding box center [115, 283] width 76 height 30
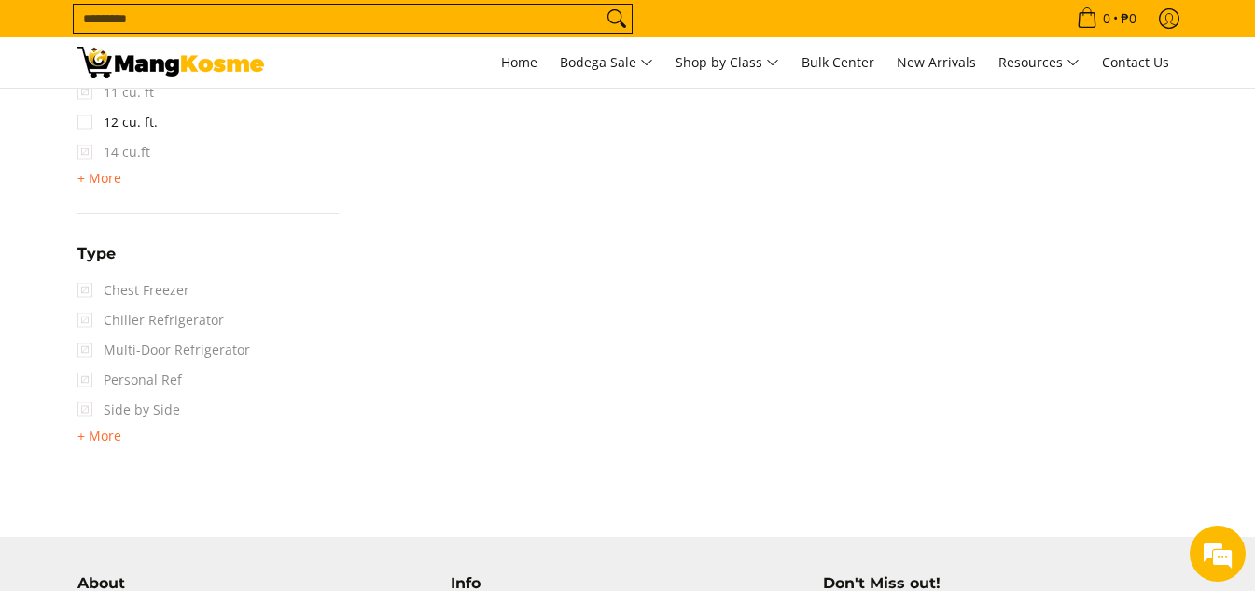
scroll to position [1364, 0]
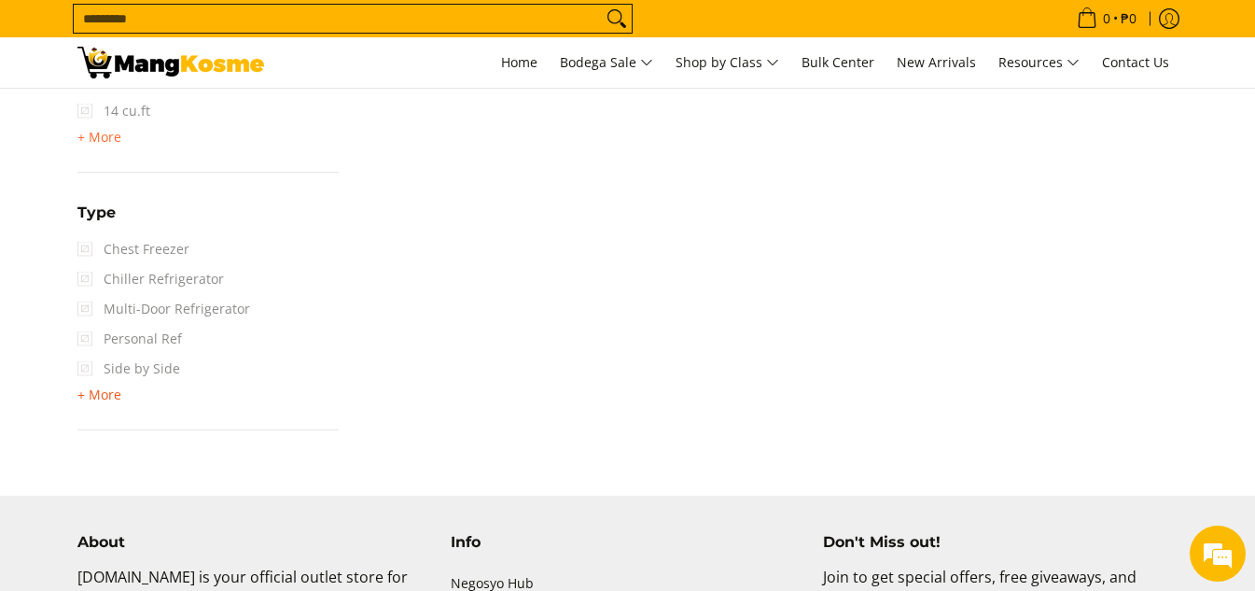
click at [114, 398] on span "+ More" at bounding box center [99, 394] width 44 height 15
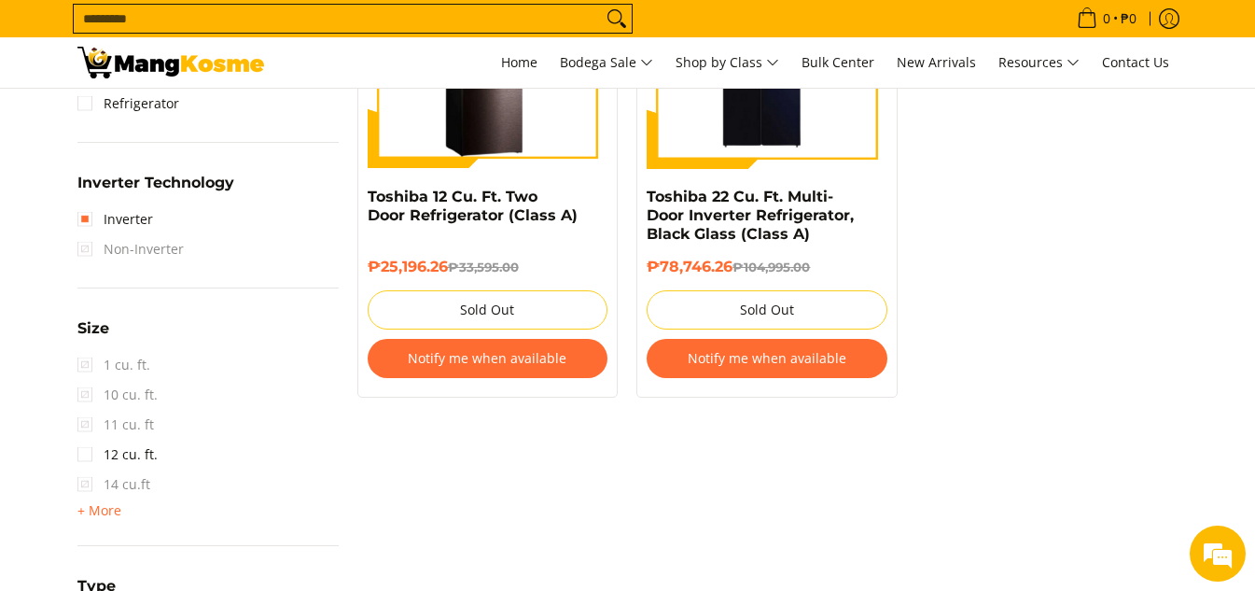
scroll to position [711, 0]
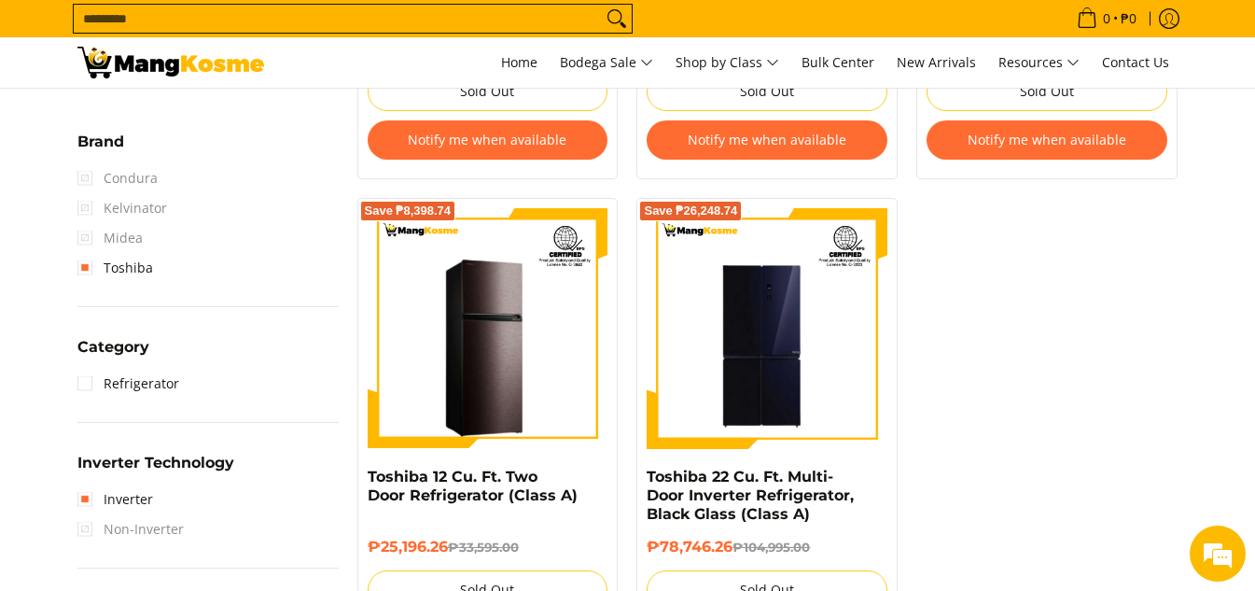
click at [129, 240] on span "Midea" at bounding box center [109, 238] width 65 height 30
click at [102, 271] on link "Toshiba" at bounding box center [115, 268] width 76 height 30
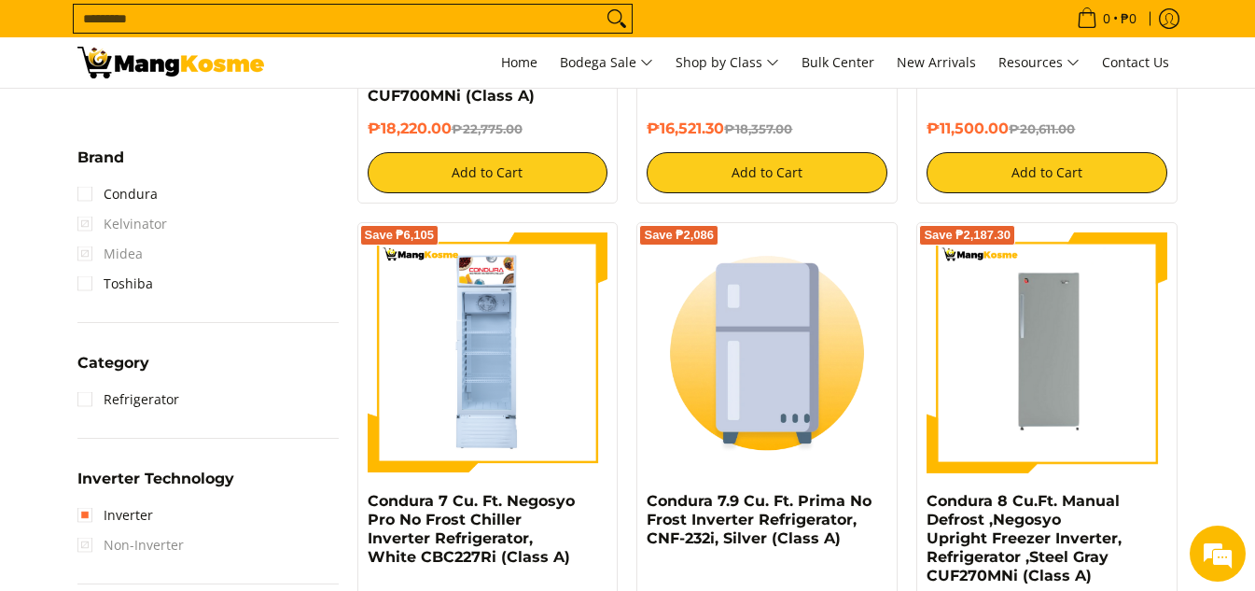
scroll to position [711, 0]
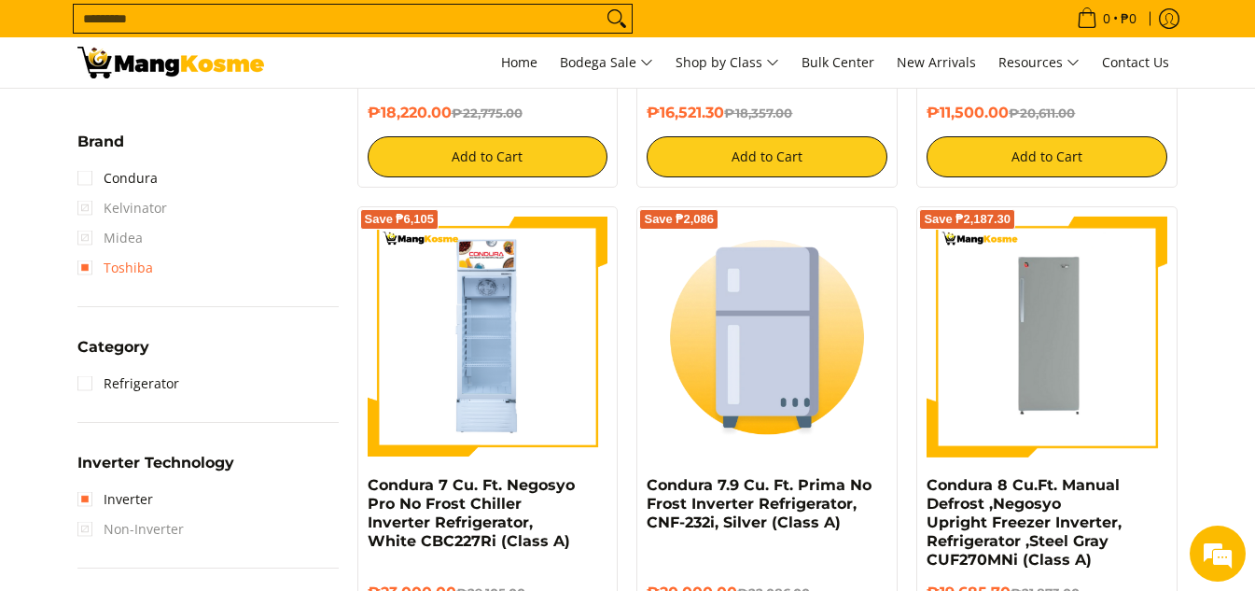
click at [84, 267] on link "Toshiba" at bounding box center [115, 268] width 76 height 30
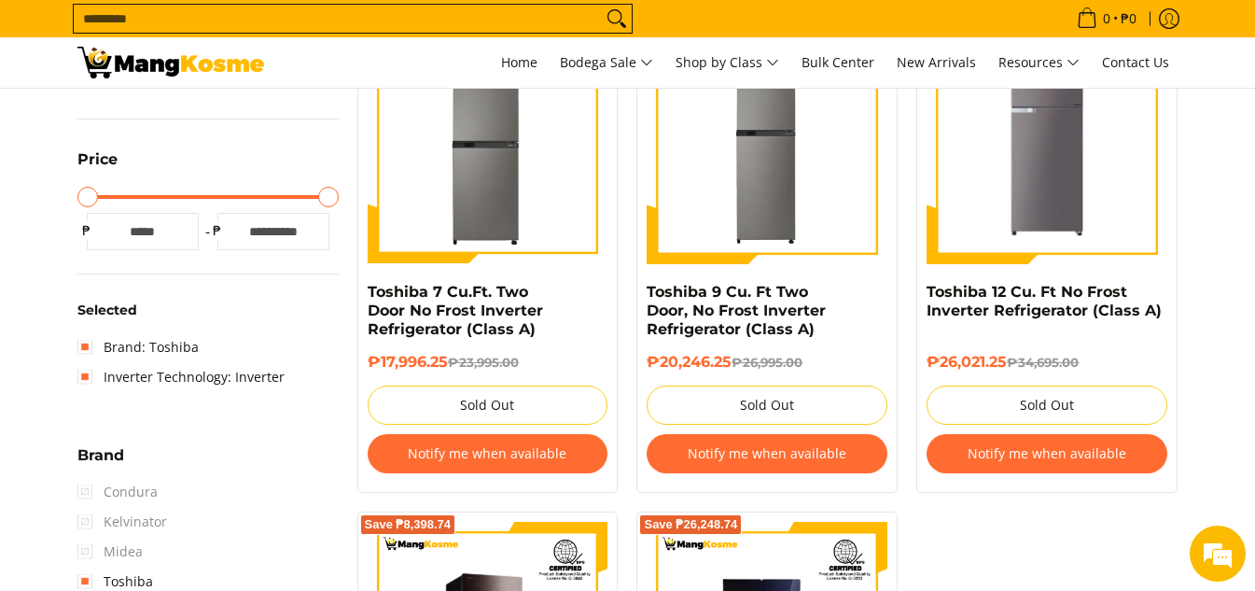
scroll to position [618, 0]
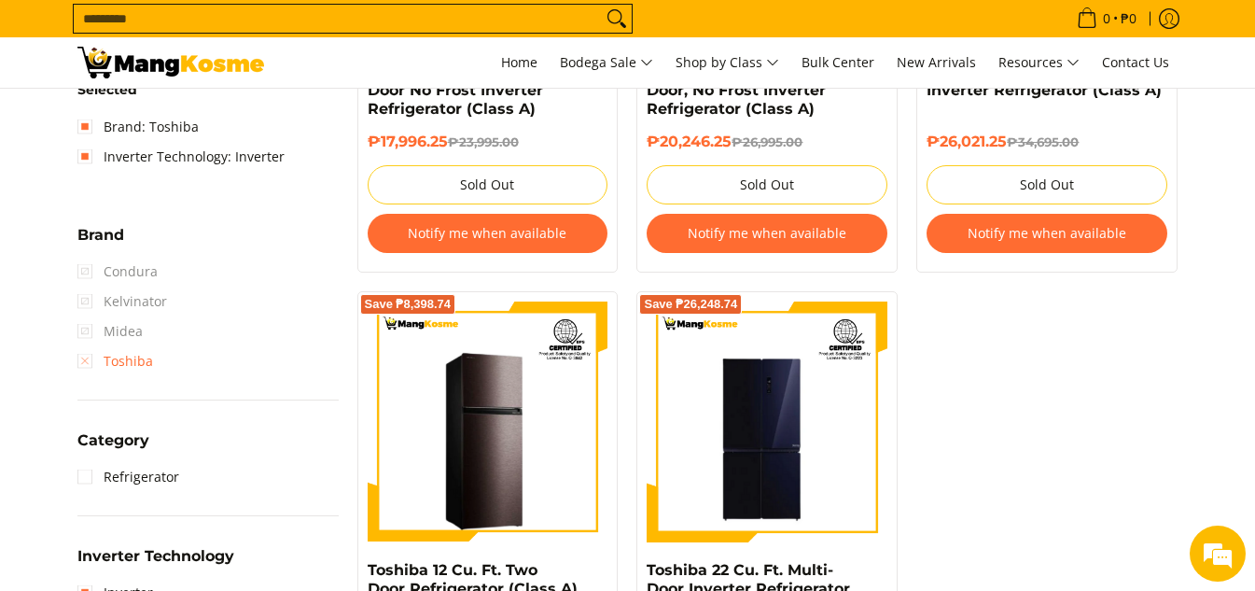
click at [85, 359] on link "Toshiba" at bounding box center [115, 361] width 76 height 30
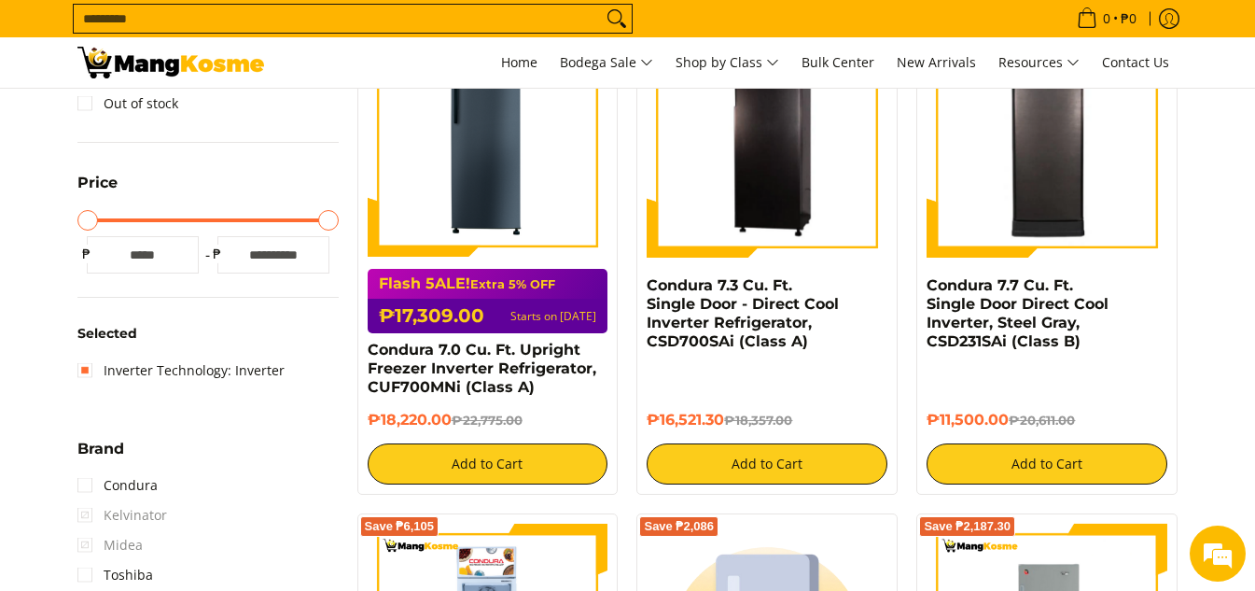
scroll to position [431, 0]
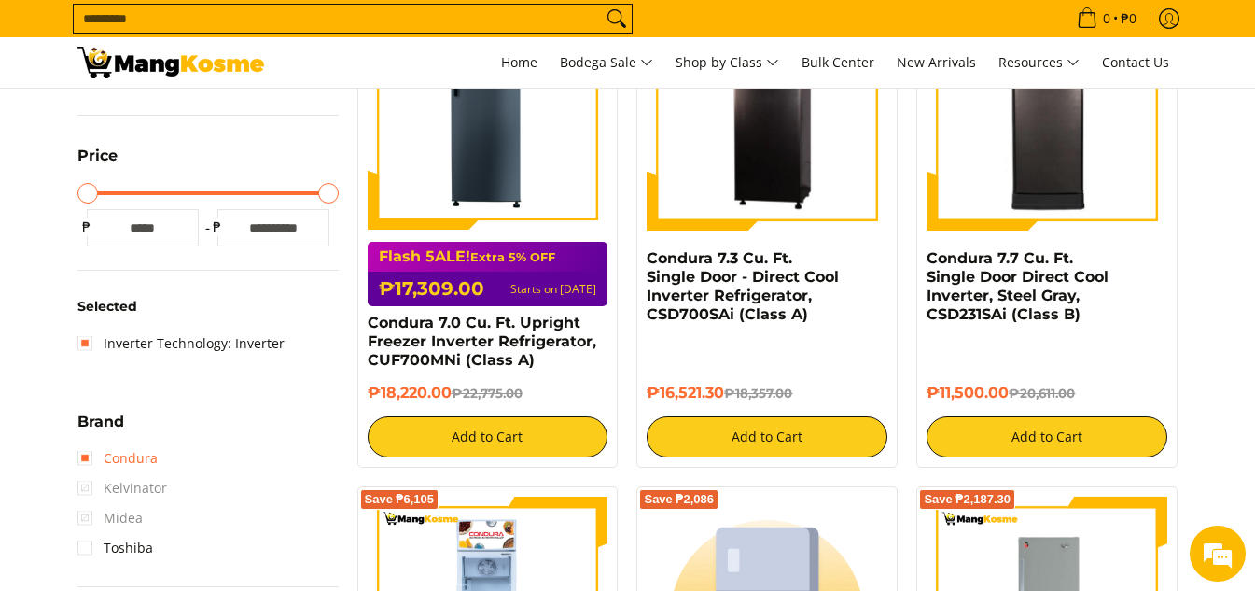
click at [121, 448] on link "Condura" at bounding box center [117, 458] width 80 height 30
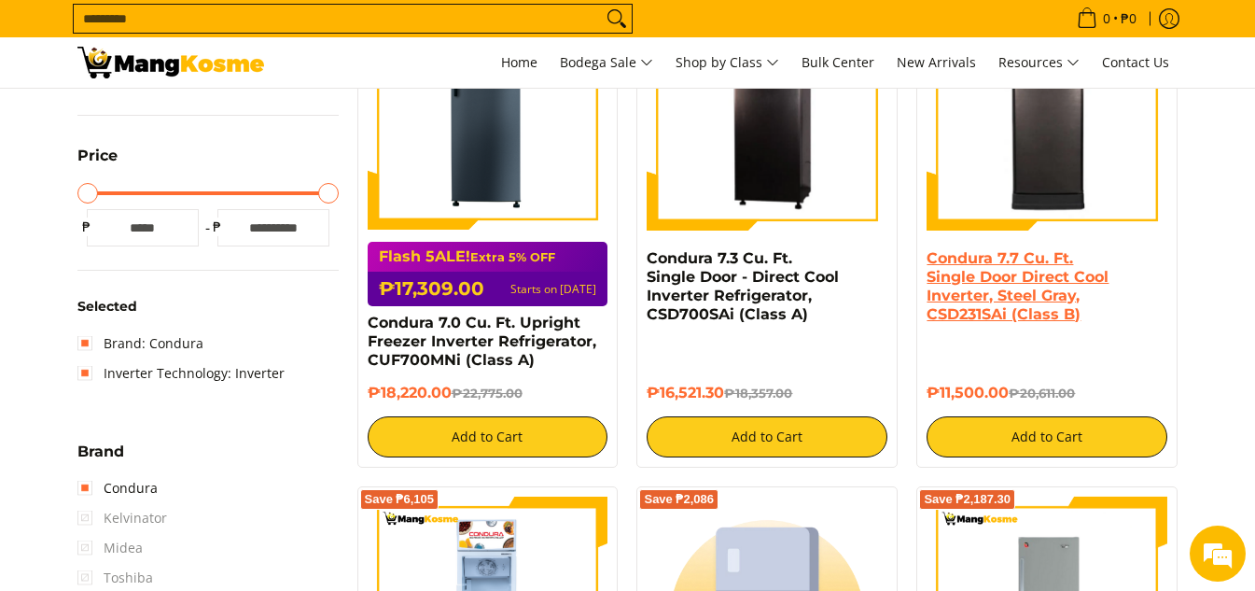
scroll to position [338, 0]
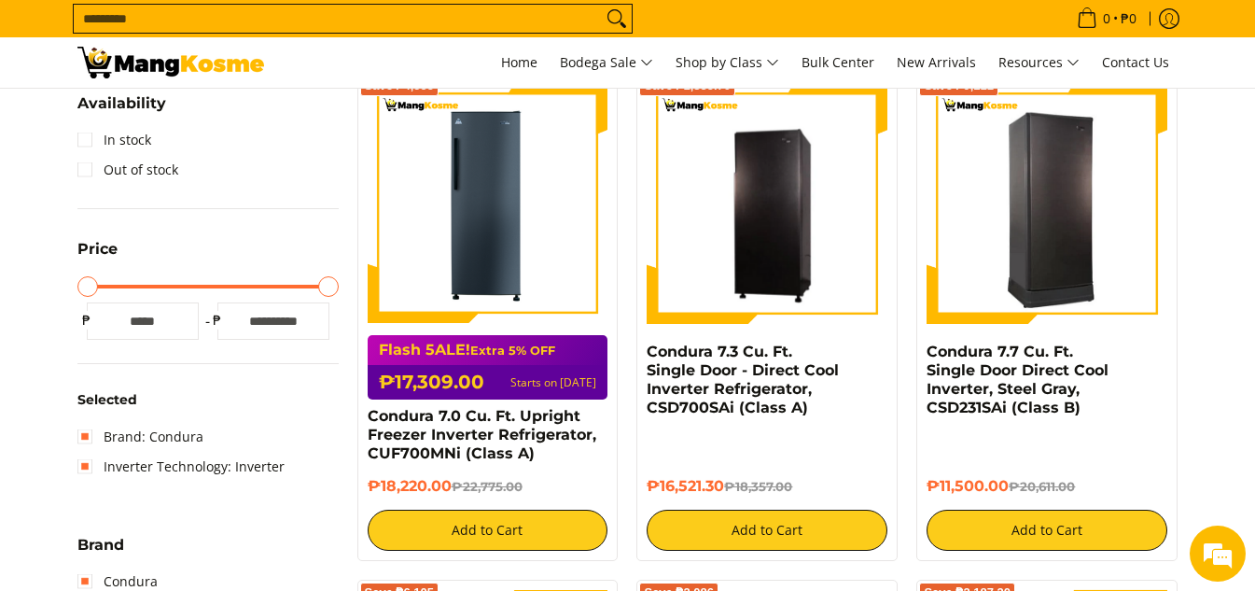
click at [1019, 250] on img at bounding box center [1046, 203] width 241 height 235
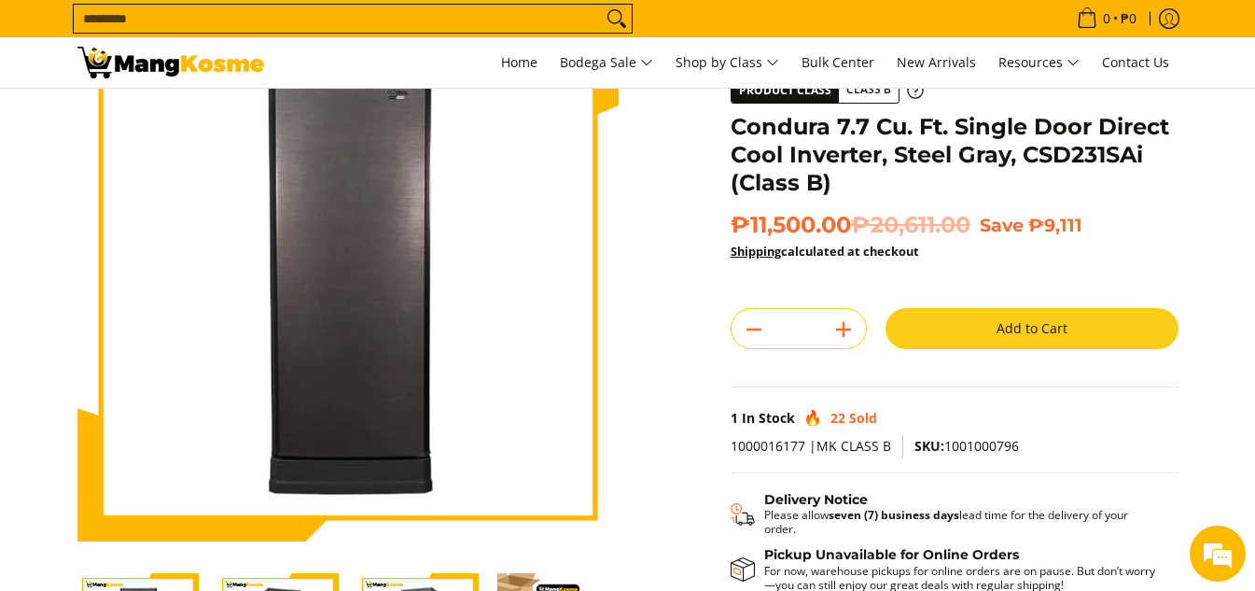
scroll to position [93, 0]
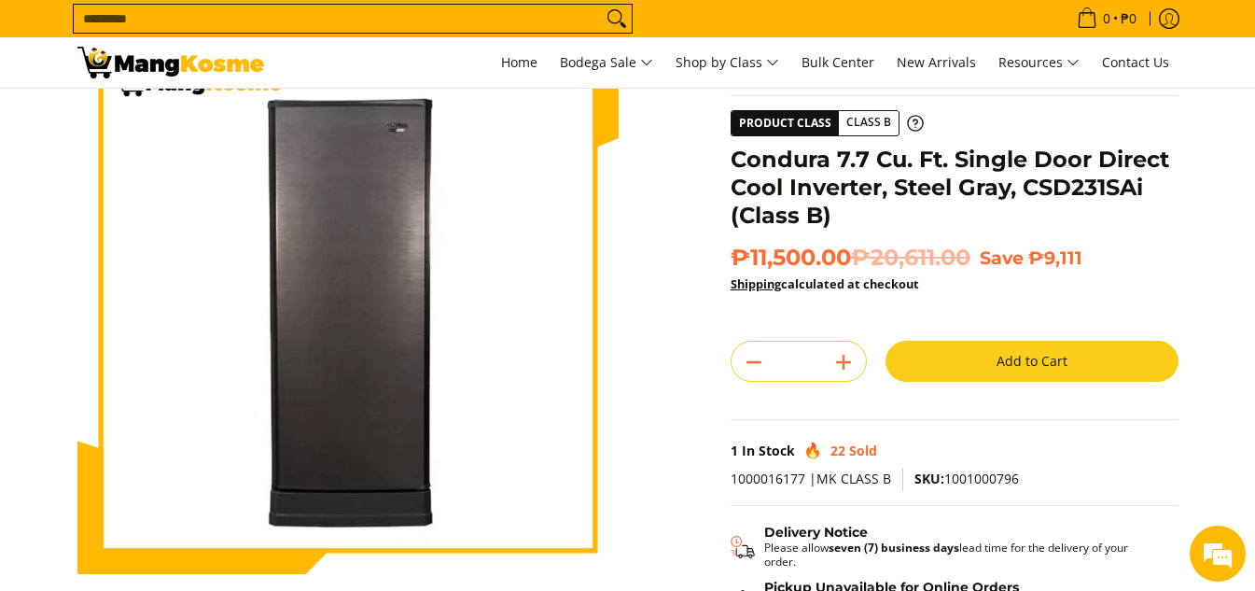
click at [1045, 359] on button "Add to Cart" at bounding box center [1031, 360] width 293 height 41
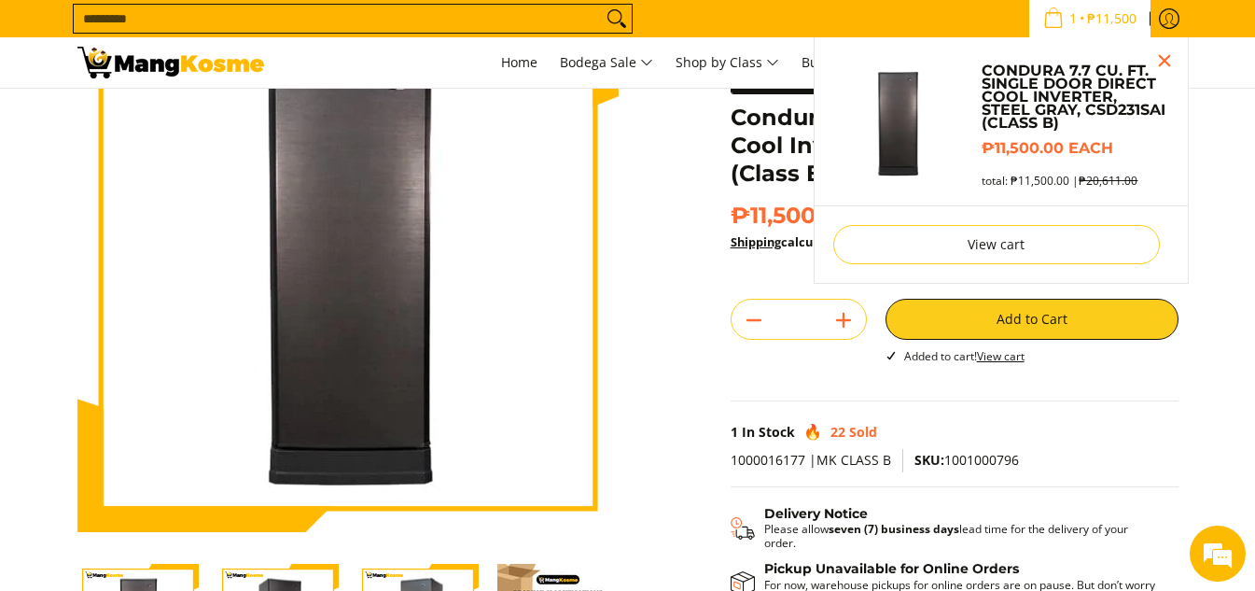
scroll to position [0, 0]
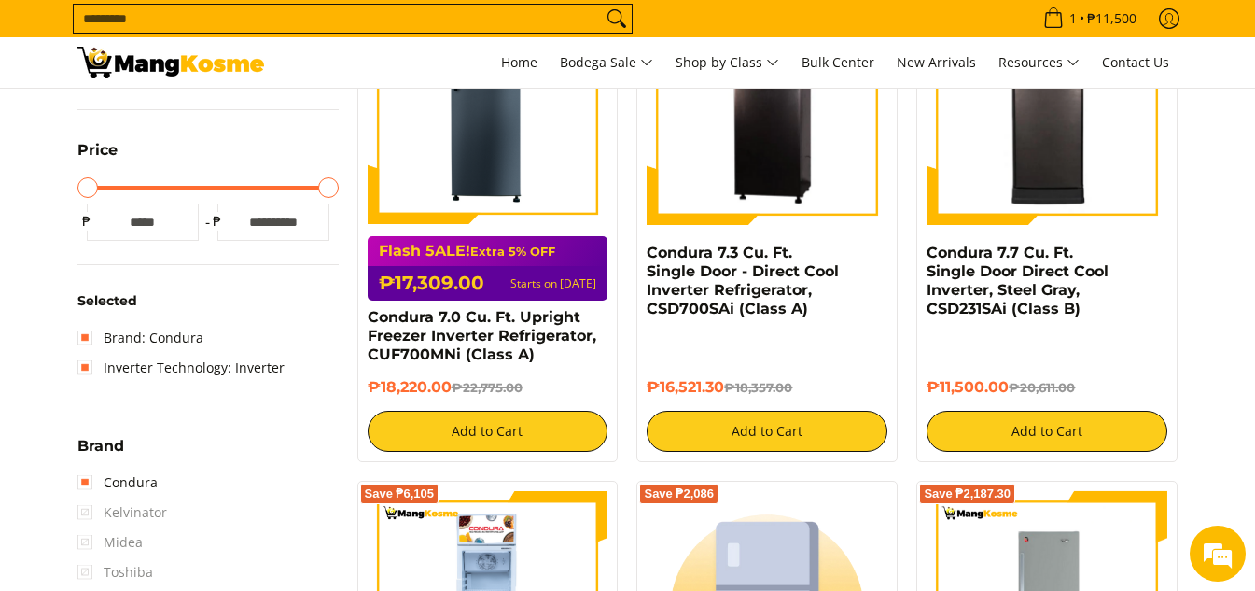
scroll to position [151, 0]
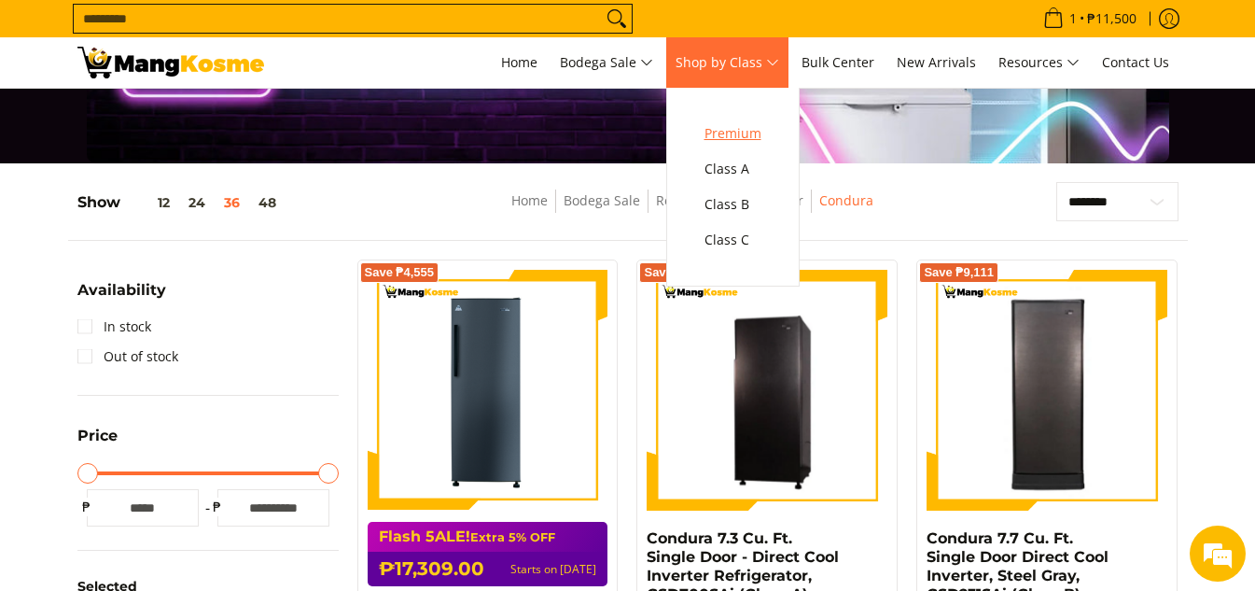
click at [761, 139] on span "Premium" at bounding box center [732, 133] width 57 height 23
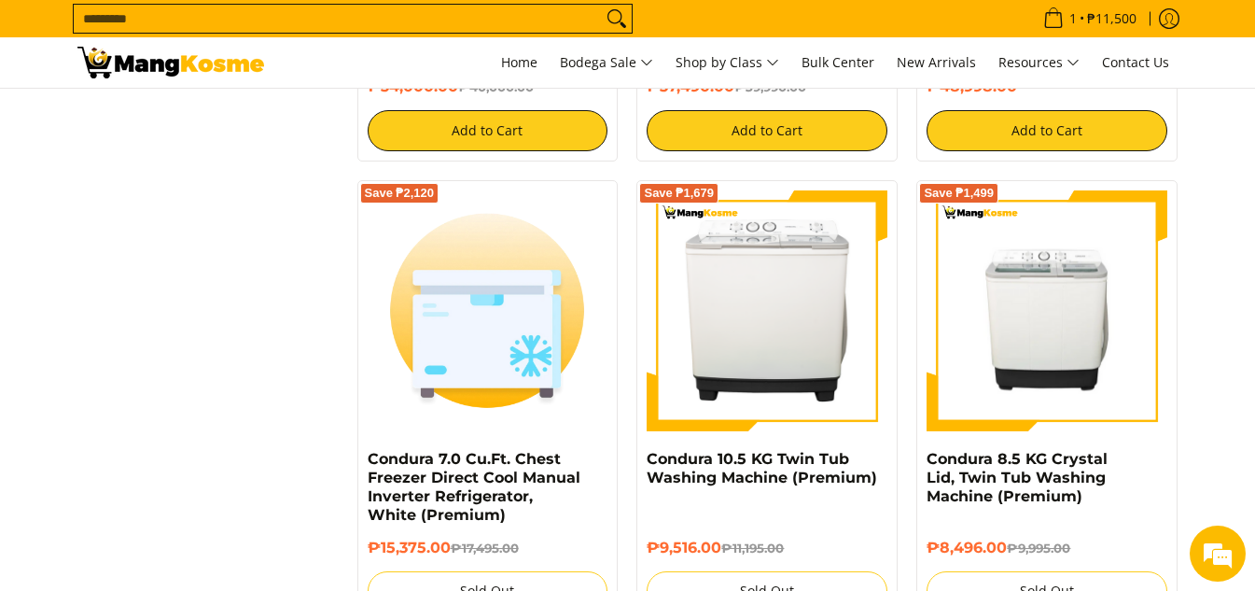
scroll to position [5317, 0]
